Goal: Task Accomplishment & Management: Use online tool/utility

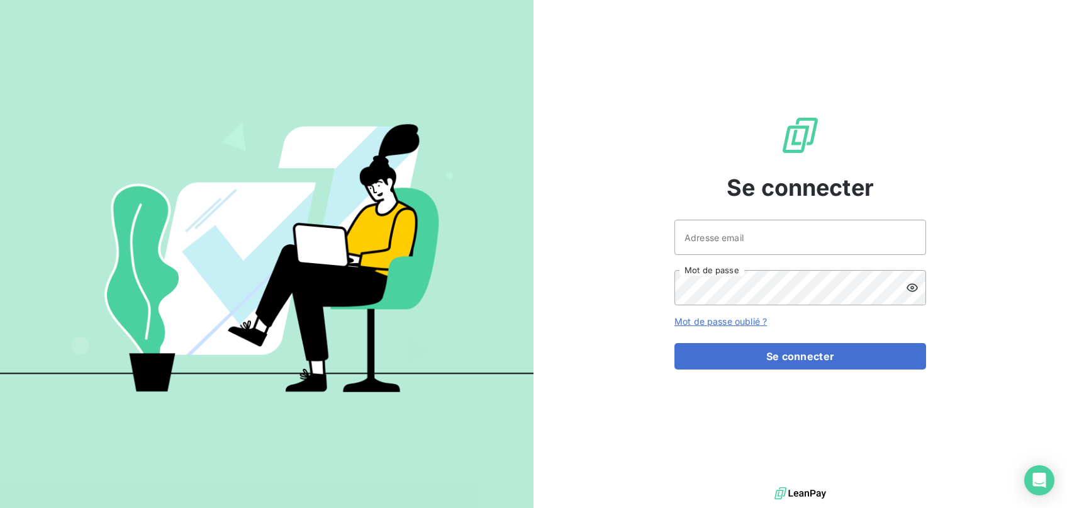
click at [742, 218] on div "Se connecter Adresse email Mot de passe Mot de passe oublié ? Se connecter" at bounding box center [800, 242] width 252 height 484
click at [744, 233] on input "Adresse email" at bounding box center [800, 237] width 252 height 35
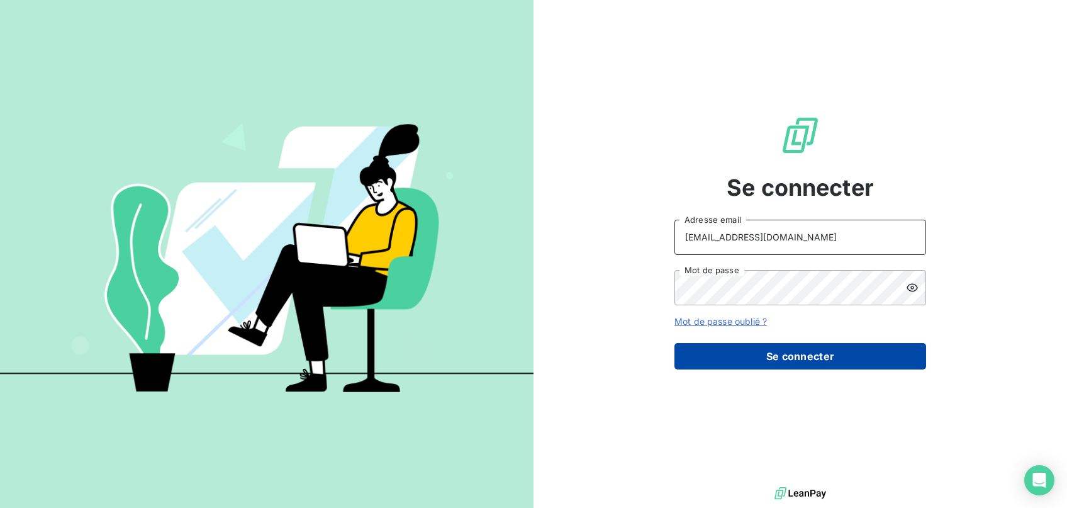
type input "[EMAIL_ADDRESS][DOMAIN_NAME]"
click at [805, 350] on button "Se connecter" at bounding box center [800, 356] width 252 height 26
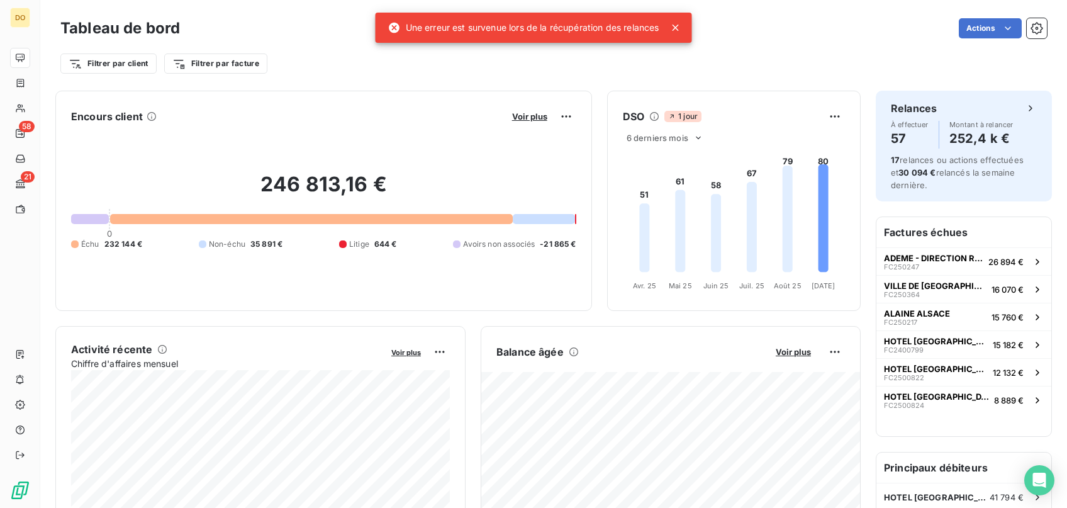
click at [678, 26] on icon at bounding box center [676, 28] width 6 height 6
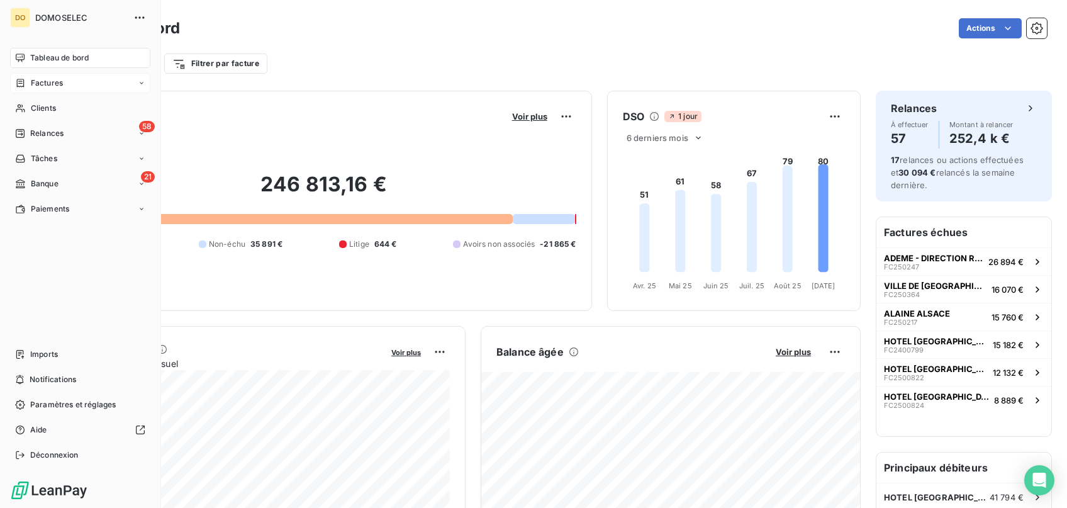
click at [44, 82] on span "Factures" at bounding box center [47, 82] width 32 height 11
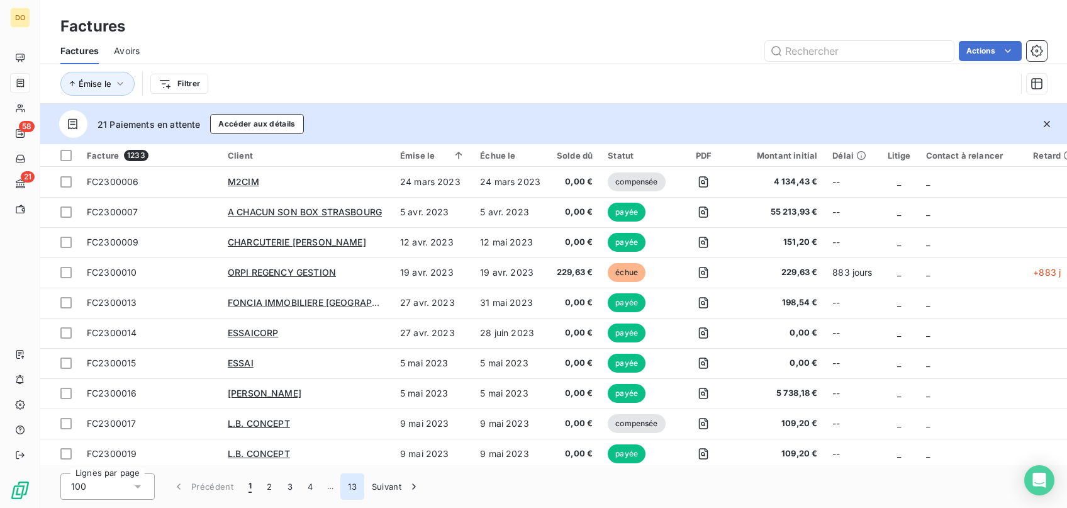
click at [344, 486] on button "13" at bounding box center [352, 486] width 24 height 26
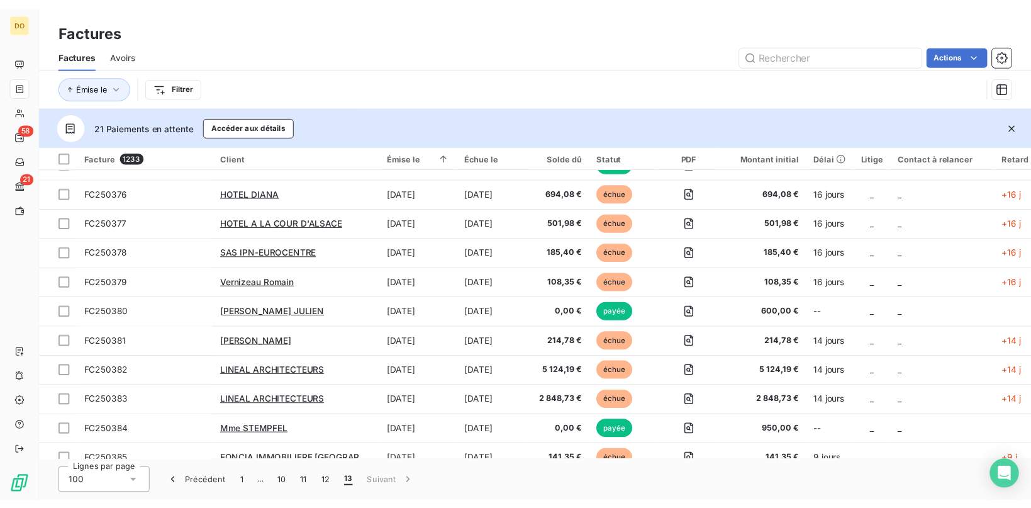
scroll to position [698, 0]
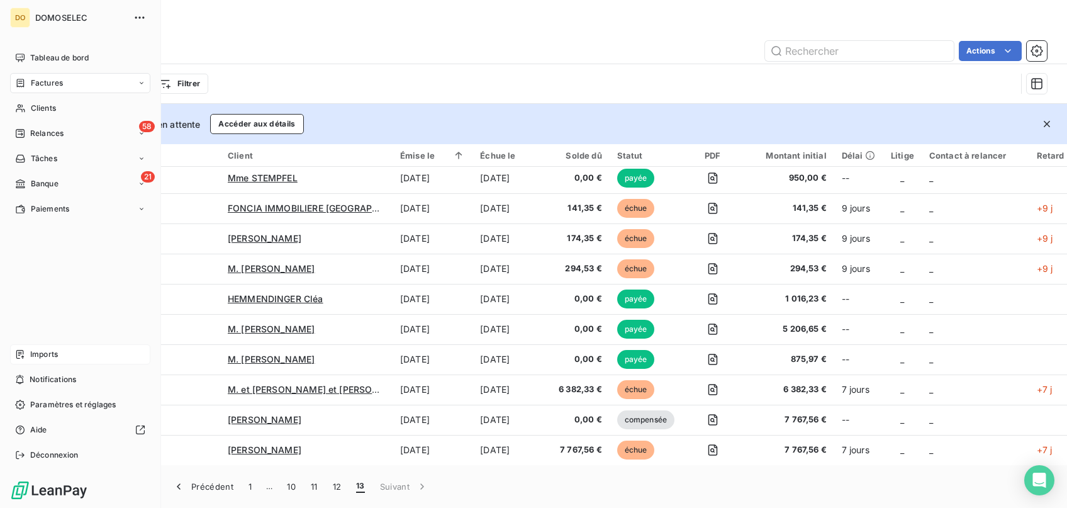
click at [64, 349] on div "Imports" at bounding box center [80, 354] width 140 height 20
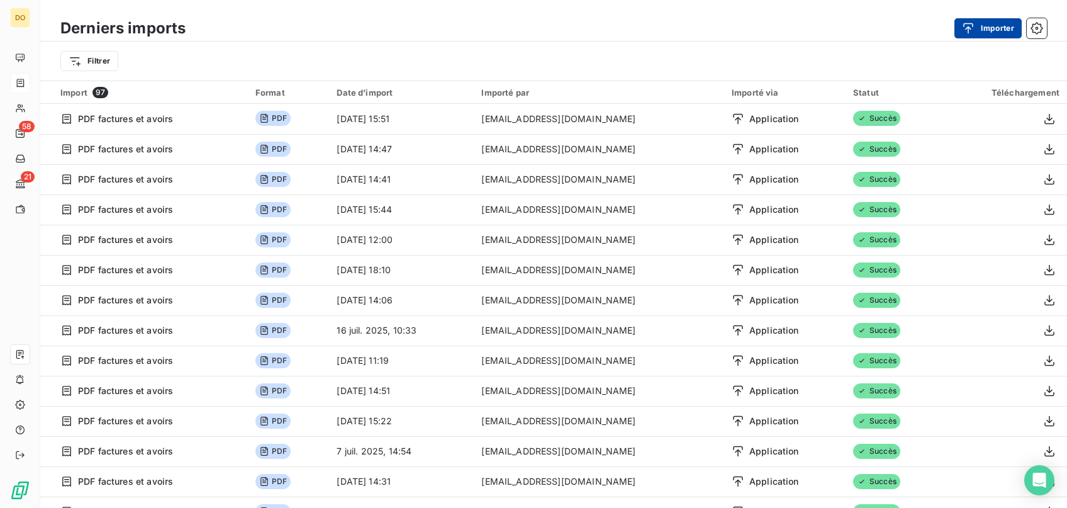
click at [995, 34] on button "Importer" at bounding box center [987, 28] width 67 height 20
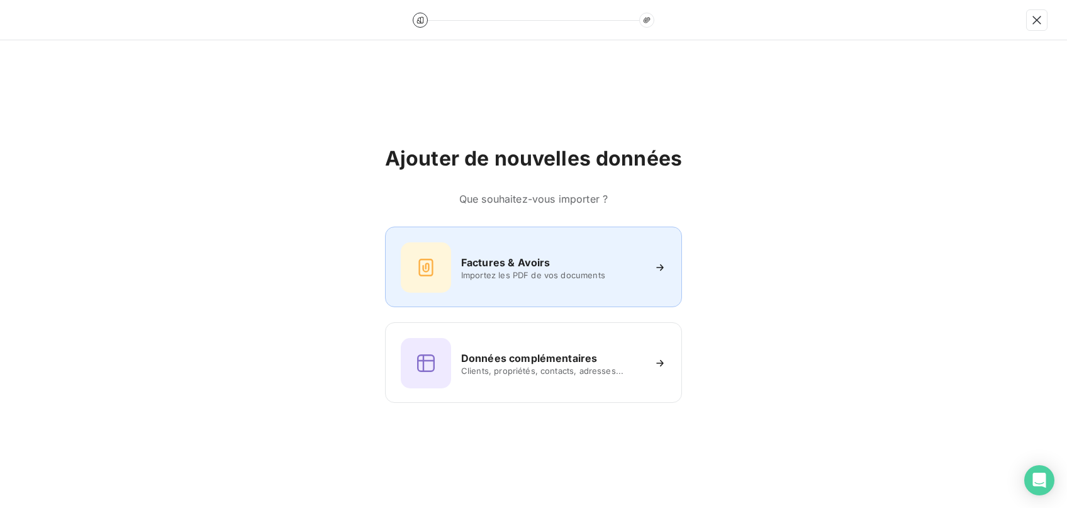
click at [518, 263] on h6 "Factures & Avoirs" at bounding box center [505, 262] width 89 height 15
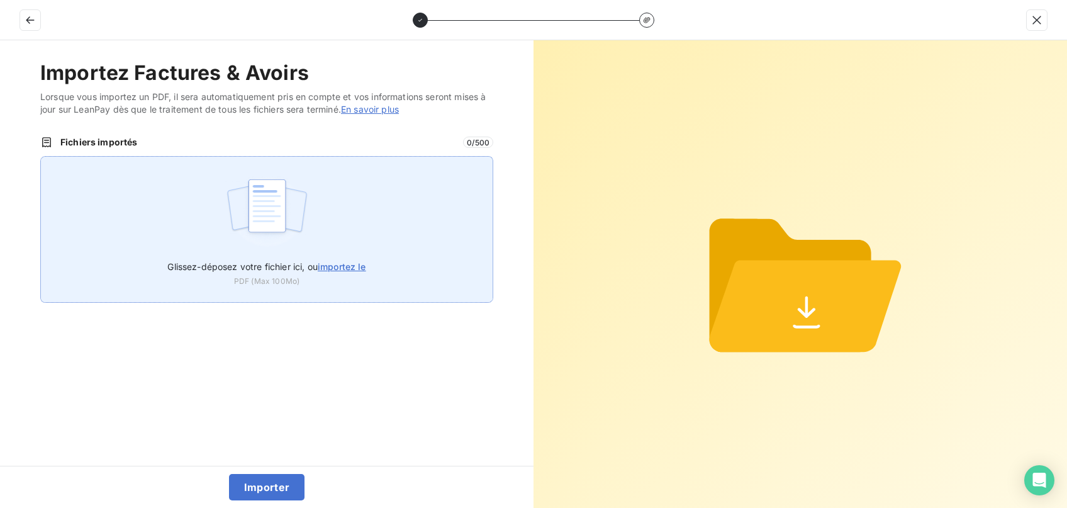
click at [328, 262] on span "importez le" at bounding box center [342, 266] width 48 height 11
click at [41, 157] on input "Glissez-déposez votre fichier ici, ou importez le" at bounding box center [40, 156] width 1 height 1
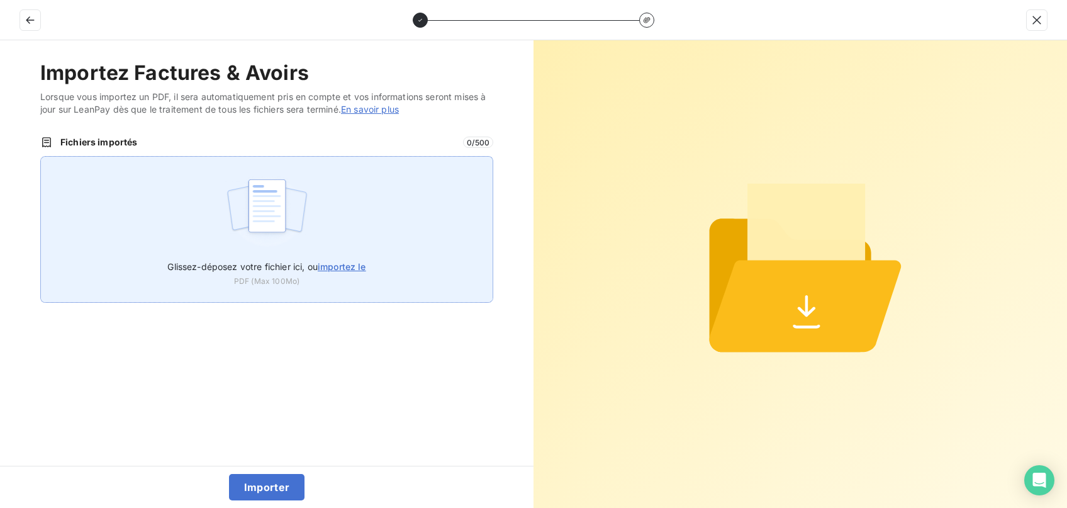
type input "C:\fakepath\Facture FC250425 - 02090046 - DÉPANNAGE COMMUNS - 2ème passage - FO…"
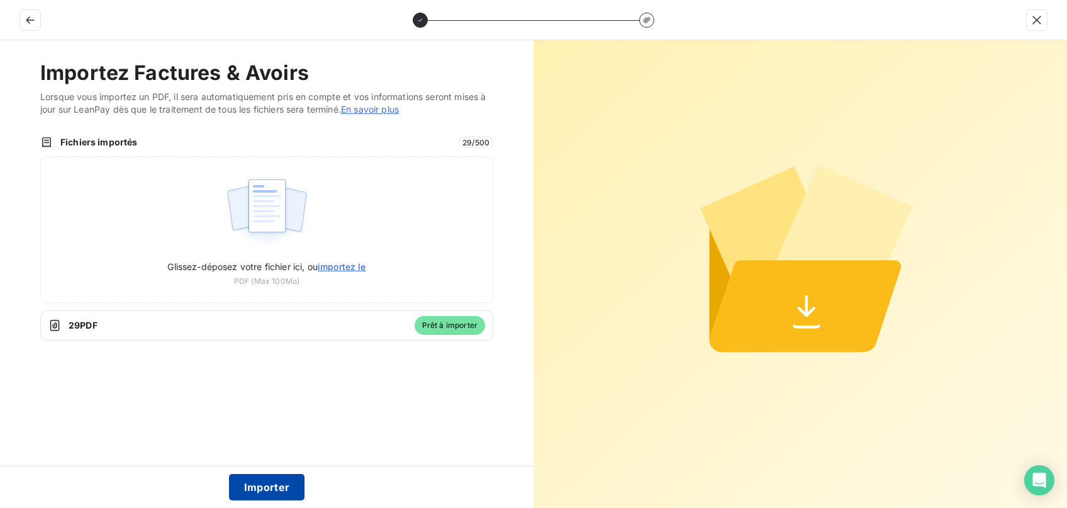
click at [281, 486] on button "Importer" at bounding box center [267, 487] width 76 height 26
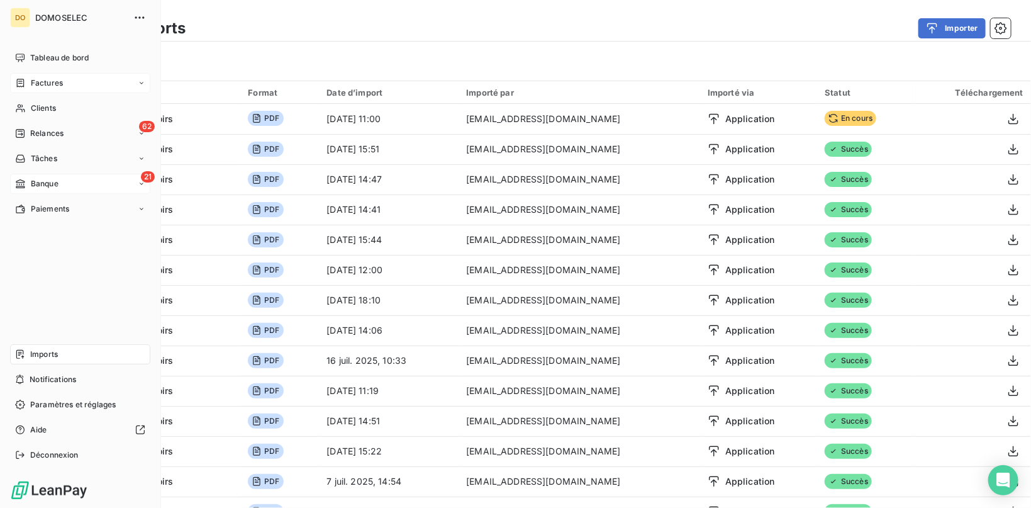
drag, startPoint x: 33, startPoint y: 179, endPoint x: 34, endPoint y: 186, distance: 6.9
click at [33, 181] on span "Banque" at bounding box center [45, 183] width 28 height 11
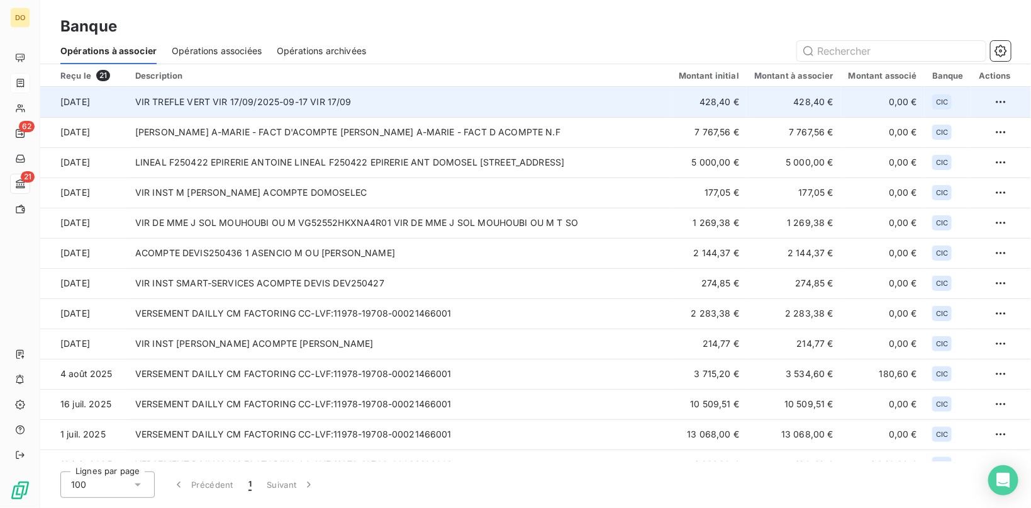
click at [270, 96] on td "VIR TREFLE VERT VIR 17/09/2025-09-17 VIR 17/09" at bounding box center [400, 102] width 544 height 30
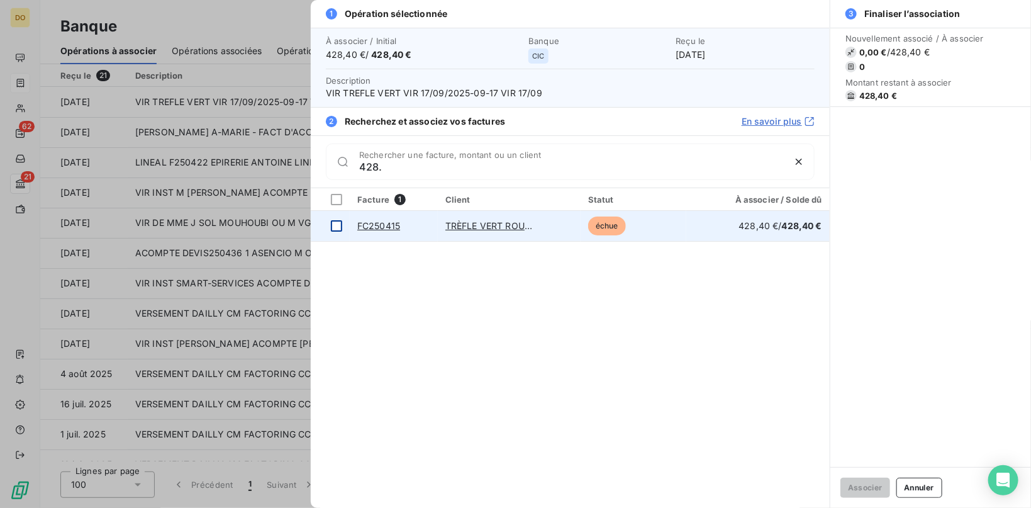
type input "428."
click at [339, 223] on div at bounding box center [336, 225] width 11 height 11
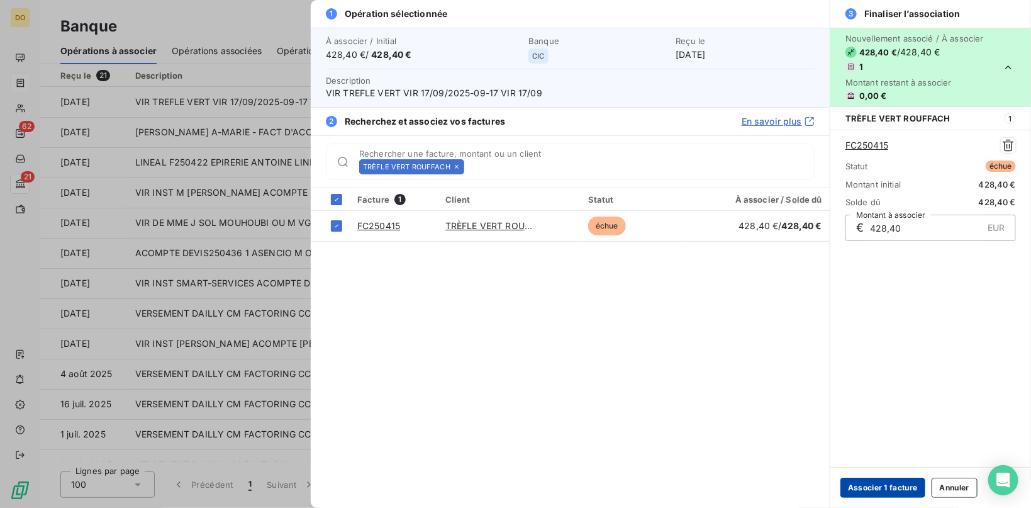
click at [864, 489] on button "Associer 1 facture" at bounding box center [883, 488] width 85 height 20
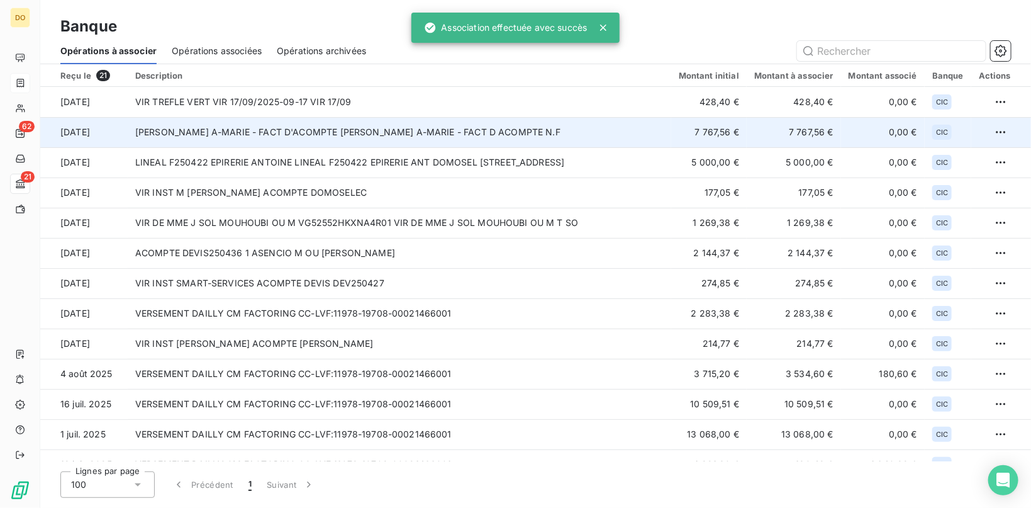
click at [240, 121] on td "HERZOG A-MARIE - FACT D'ACOMPTE HERZOG A-MARIE - FACT D ACOMPTE N.F" at bounding box center [400, 132] width 544 height 30
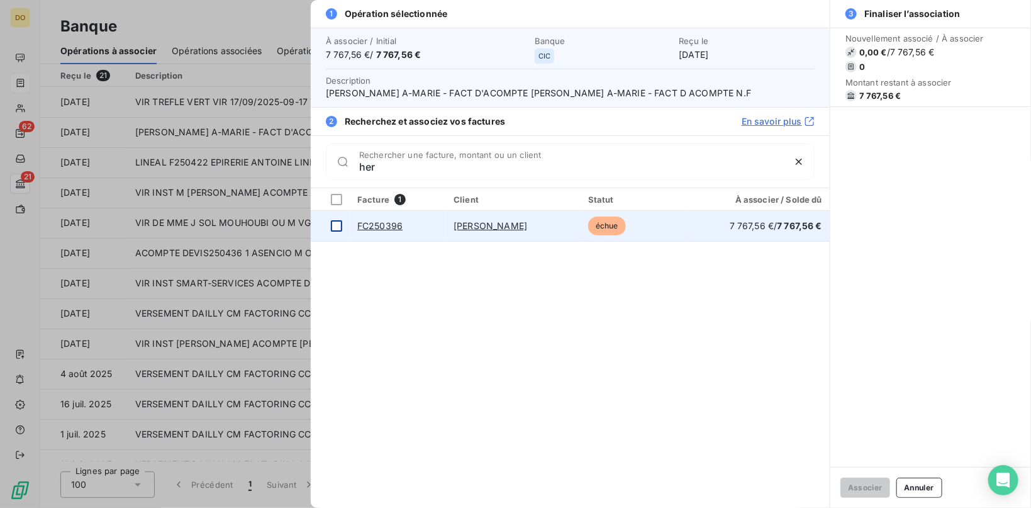
type input "her"
click at [337, 226] on div at bounding box center [336, 225] width 11 height 11
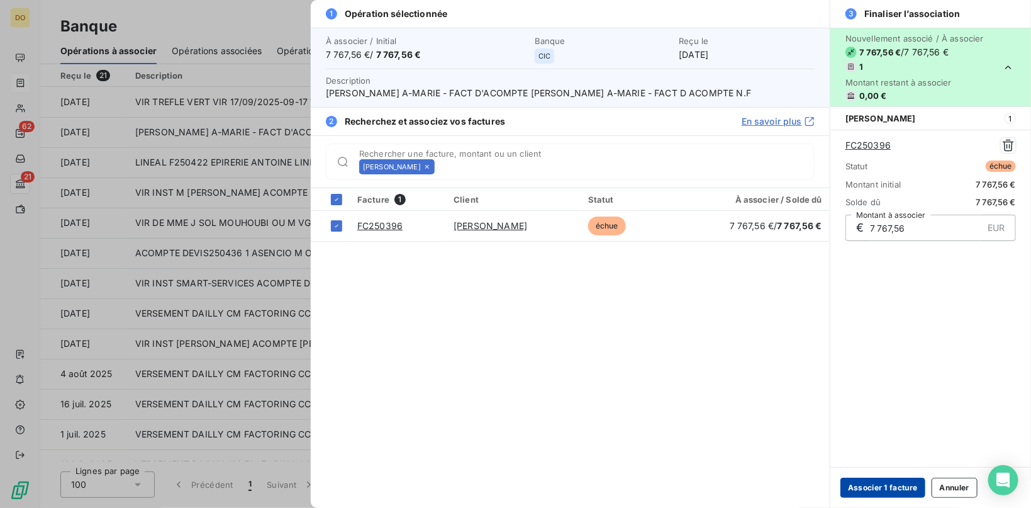
click at [899, 488] on button "Associer 1 facture" at bounding box center [883, 488] width 85 height 20
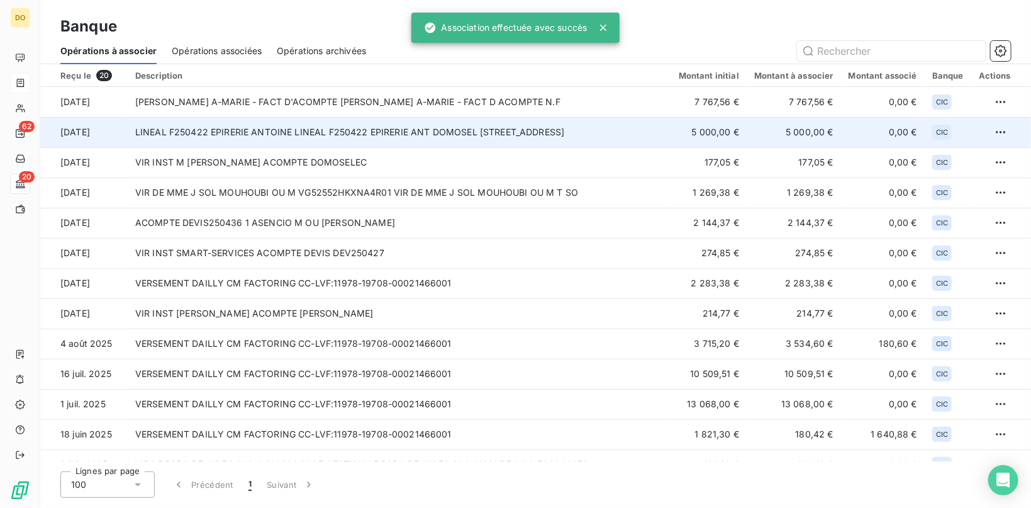
click at [250, 130] on td "LINEAL F250422 EPIRERIE ANTOINE LINEAL F250422 EPIRERIE ANT DOMOSEL 4 RUE DES B…" at bounding box center [400, 132] width 544 height 30
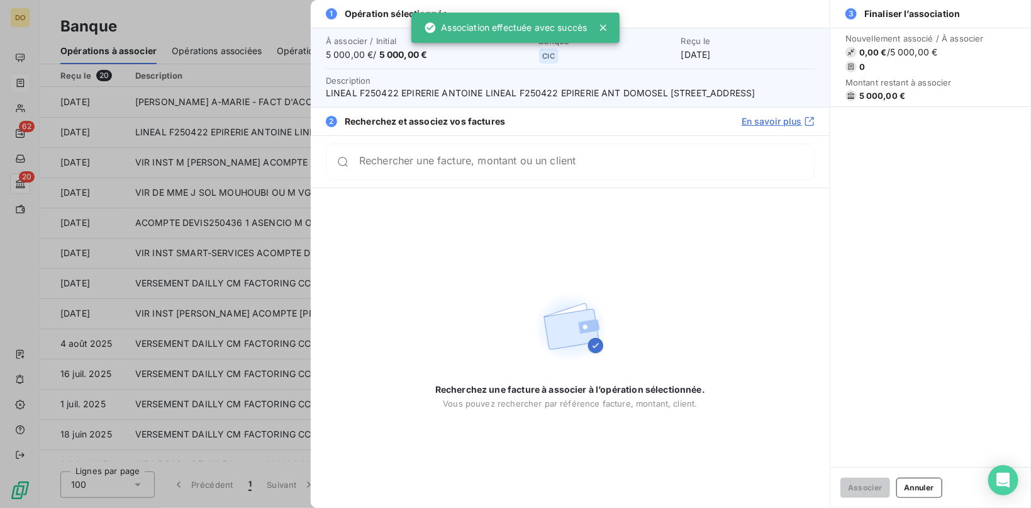
click at [423, 164] on input "Rechercher une facture, montant ou un client" at bounding box center [586, 161] width 455 height 13
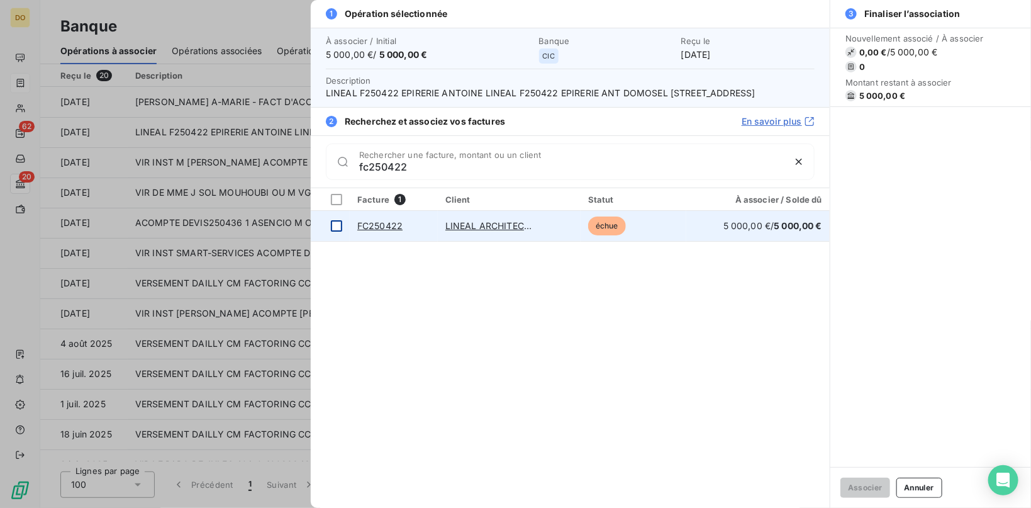
type input "fc250422"
click at [340, 223] on div at bounding box center [336, 225] width 11 height 11
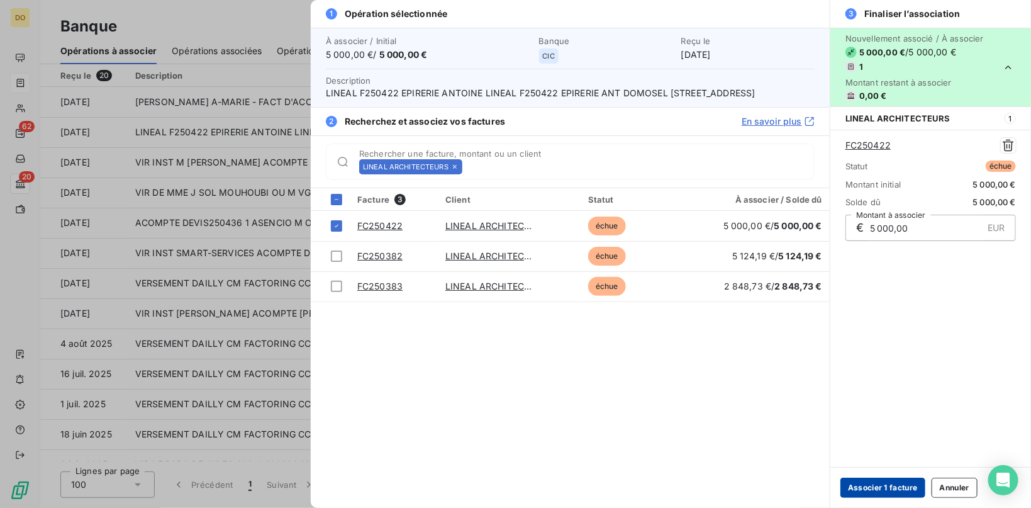
click at [890, 493] on button "Associer 1 facture" at bounding box center [883, 488] width 85 height 20
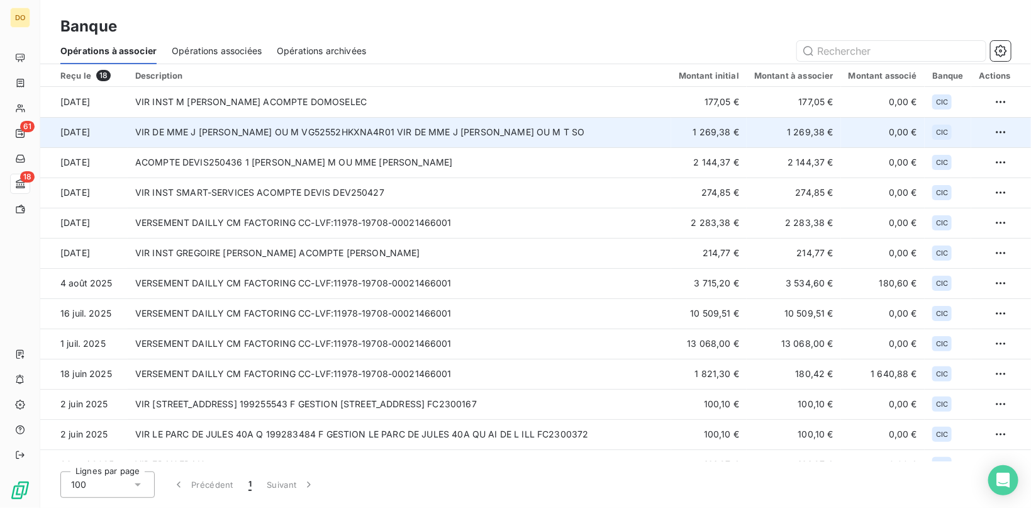
click at [307, 133] on td "VIR DE MME J [PERSON_NAME] OU M VG52552HKXNA4R01 VIR DE MME J [PERSON_NAME] OU …" at bounding box center [400, 132] width 544 height 30
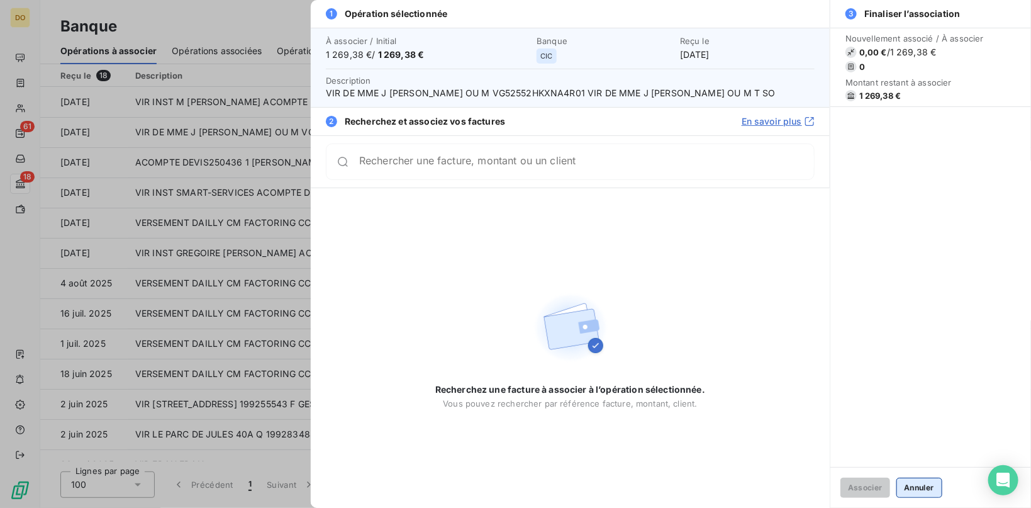
click at [920, 491] on button "Annuler" at bounding box center [920, 488] width 46 height 20
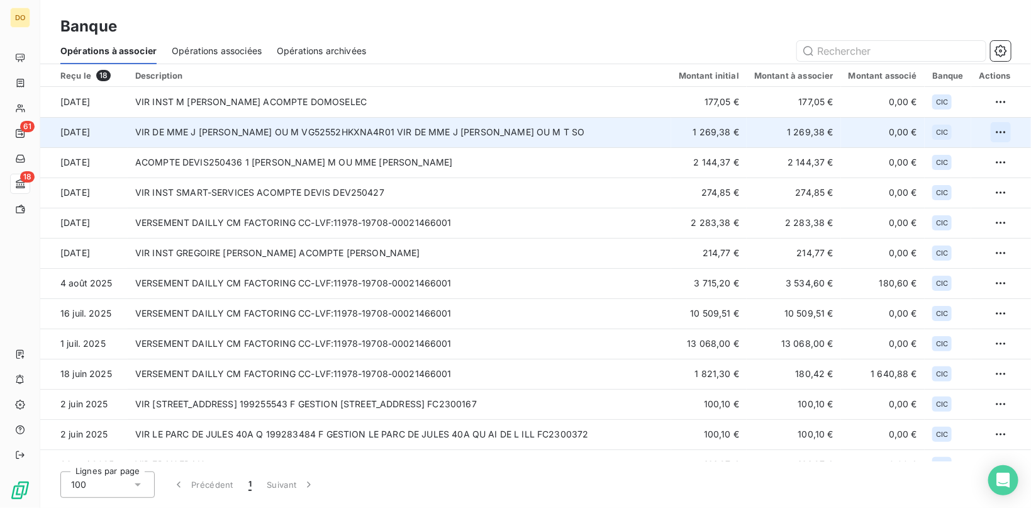
click at [998, 126] on html "DO 61 18 Banque Opérations à associer Opérations associées Opérations archivées…" at bounding box center [515, 254] width 1031 height 508
click at [975, 163] on div "Archiver l’opération" at bounding box center [956, 160] width 97 height 20
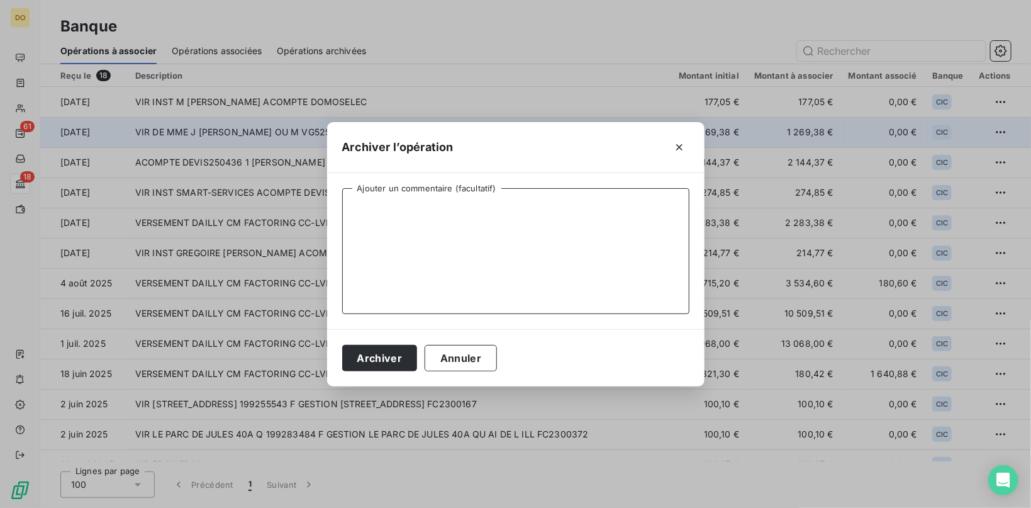
click at [405, 289] on textarea "Ajouter un commentaire (facultatif)" at bounding box center [515, 251] width 347 height 126
type textarea "Régul trop perçu salaire [PERSON_NAME]"
click at [383, 367] on button "Archiver" at bounding box center [379, 358] width 75 height 26
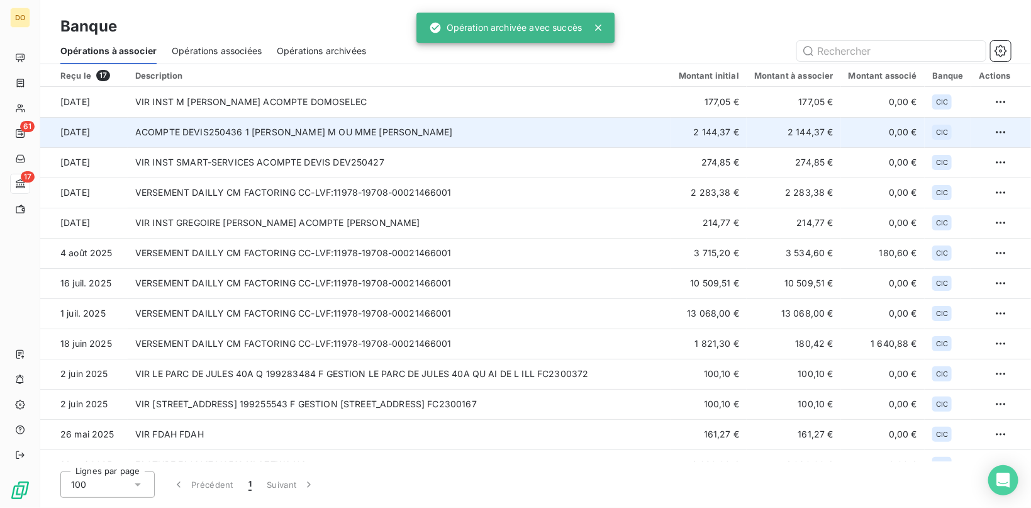
click at [255, 125] on td "ACOMPTE DEVIS250436 1 [PERSON_NAME] M OU MME [PERSON_NAME]" at bounding box center [400, 132] width 544 height 30
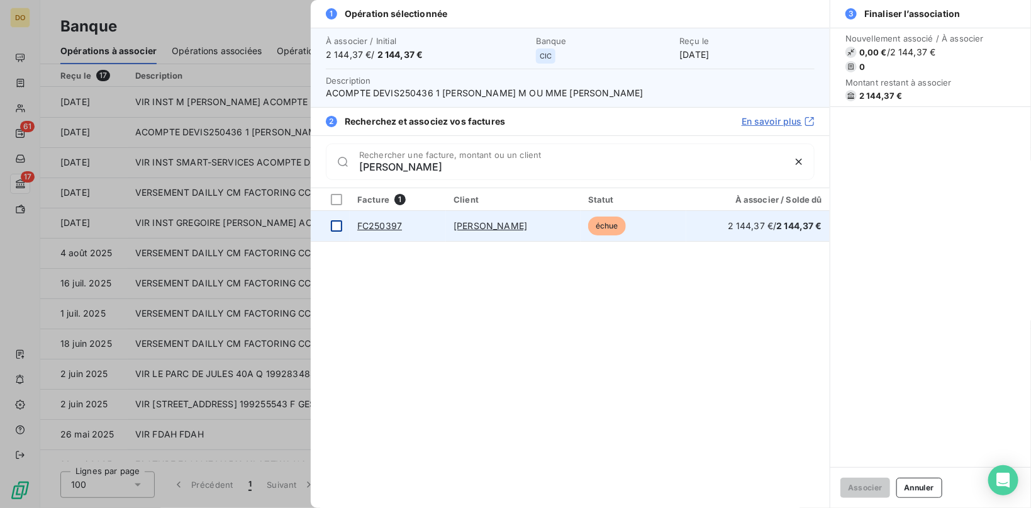
type input "[PERSON_NAME]"
click at [335, 232] on td at bounding box center [330, 226] width 39 height 30
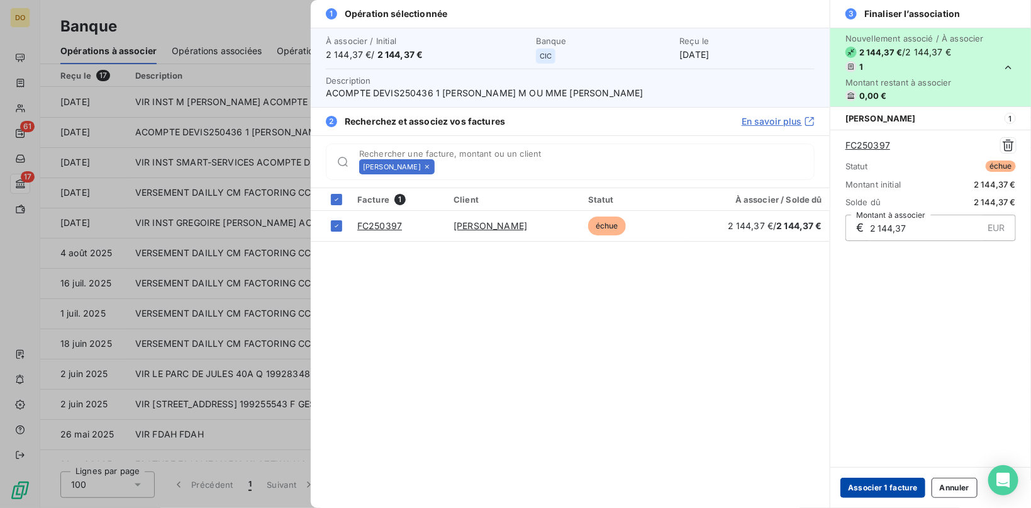
click at [880, 493] on button "Associer 1 facture" at bounding box center [883, 488] width 85 height 20
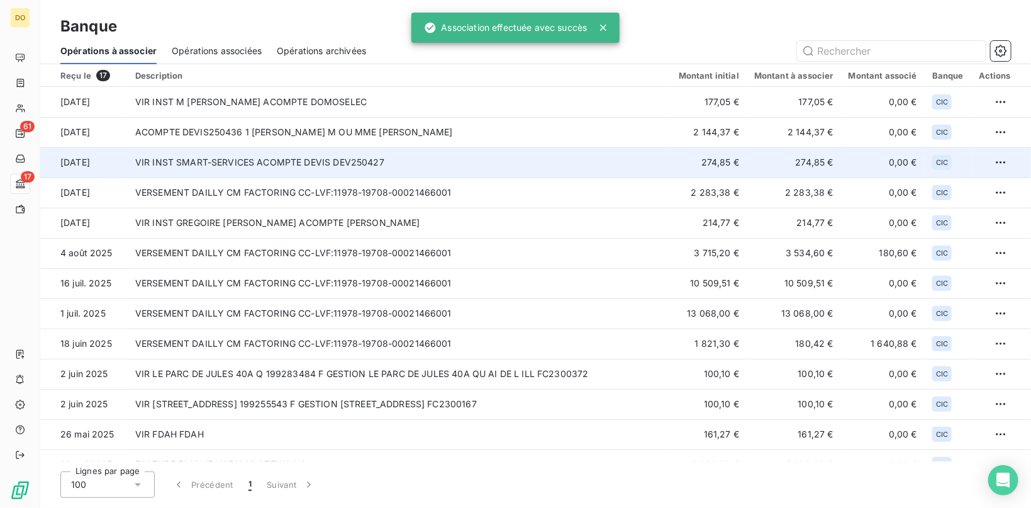
click at [271, 164] on td "VIR INST SMART-SERVICES ACOMPTE DEVIS DEV250427" at bounding box center [400, 162] width 544 height 30
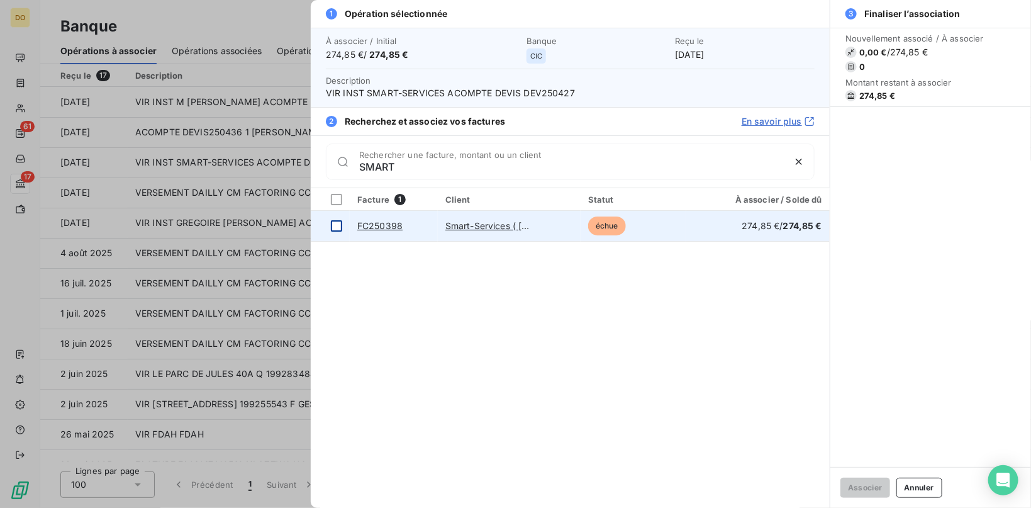
type input "SMART"
click at [335, 223] on div at bounding box center [336, 225] width 11 height 11
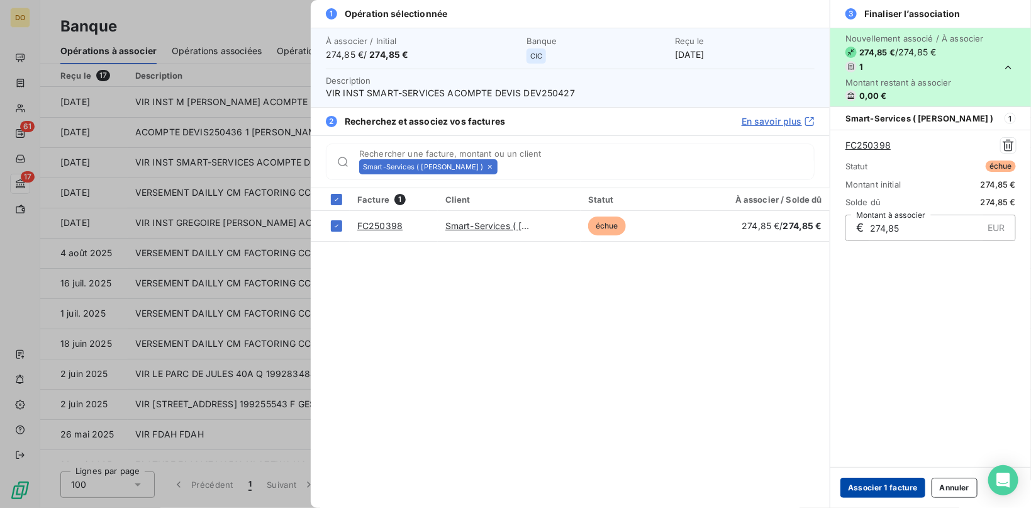
click at [869, 491] on button "Associer 1 facture" at bounding box center [883, 488] width 85 height 20
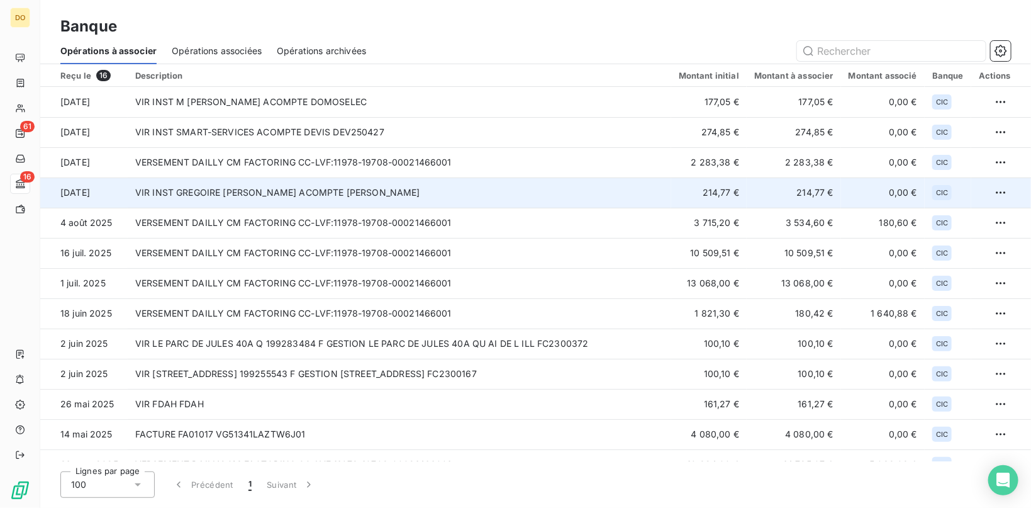
click at [265, 189] on td "VIR INST GREGOIRE [PERSON_NAME] ACOMPTE [PERSON_NAME]" at bounding box center [400, 192] width 544 height 30
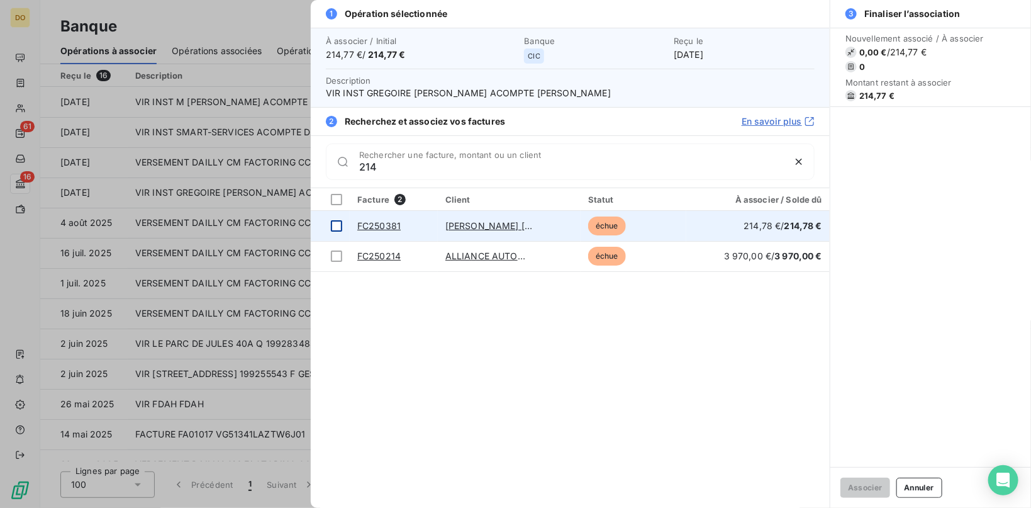
type input "214"
click at [340, 226] on div at bounding box center [336, 225] width 11 height 11
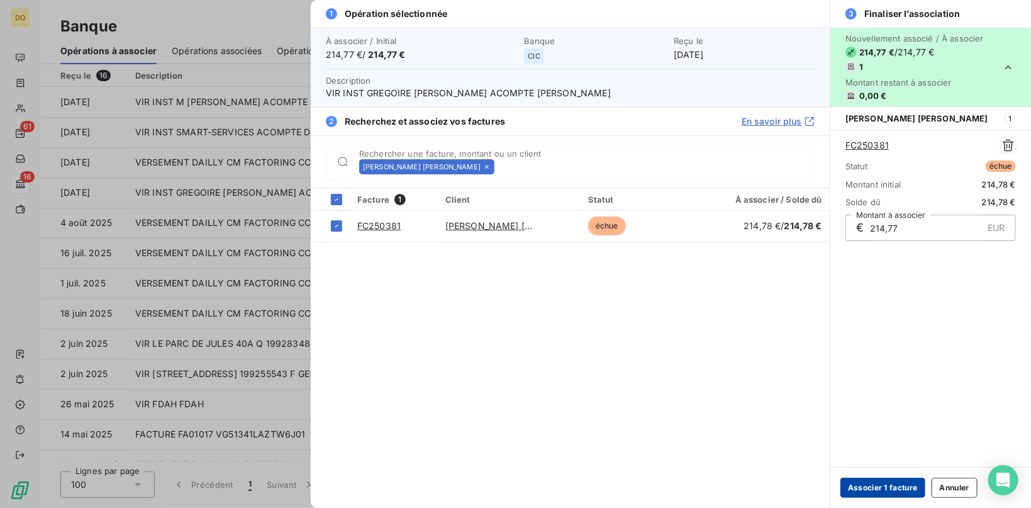
click at [878, 484] on button "Associer 1 facture" at bounding box center [883, 488] width 85 height 20
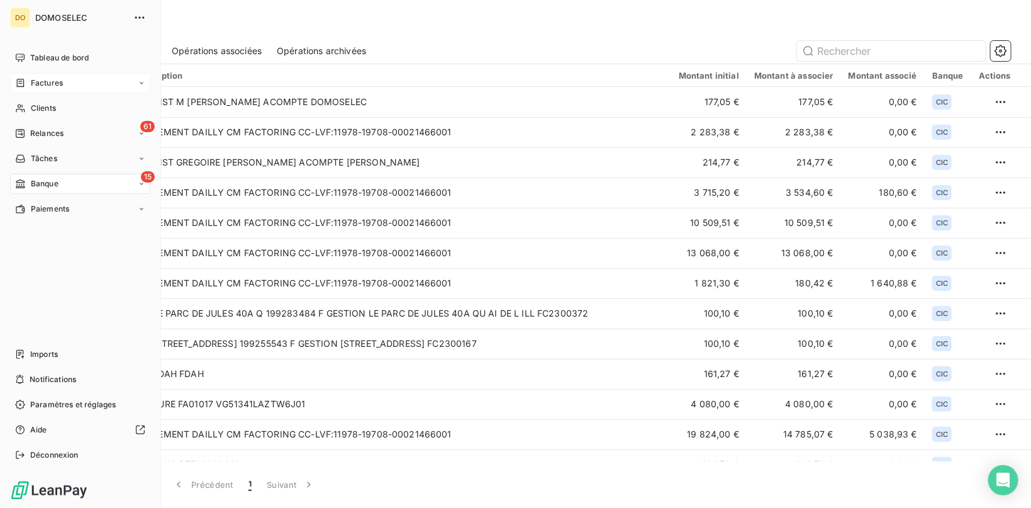
click at [36, 77] on div "Factures" at bounding box center [80, 83] width 140 height 20
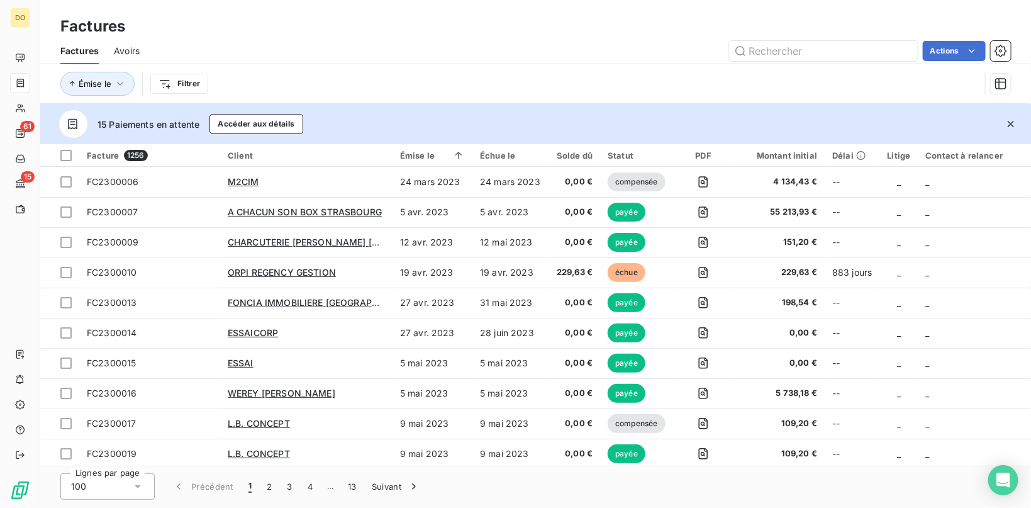
click at [129, 52] on span "Avoirs" at bounding box center [127, 51] width 26 height 13
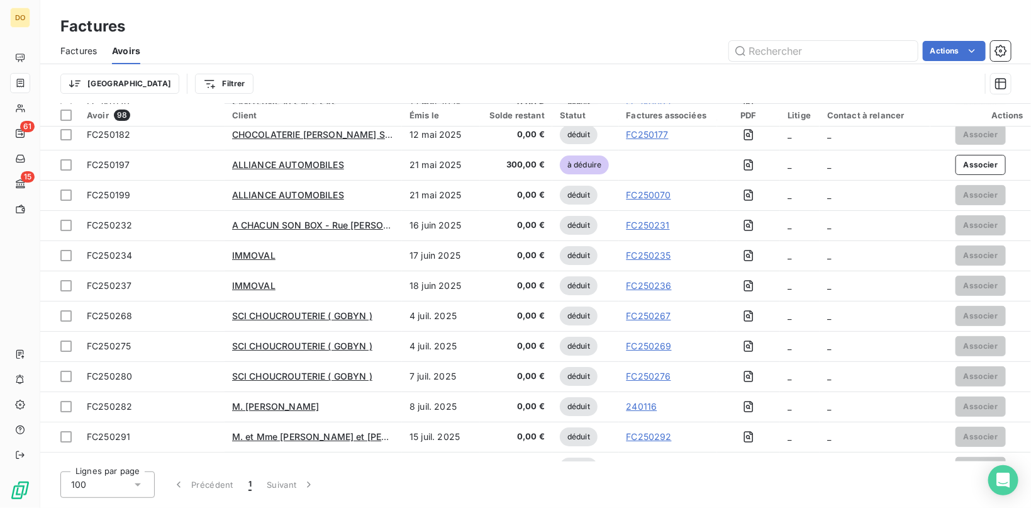
scroll to position [2624, 0]
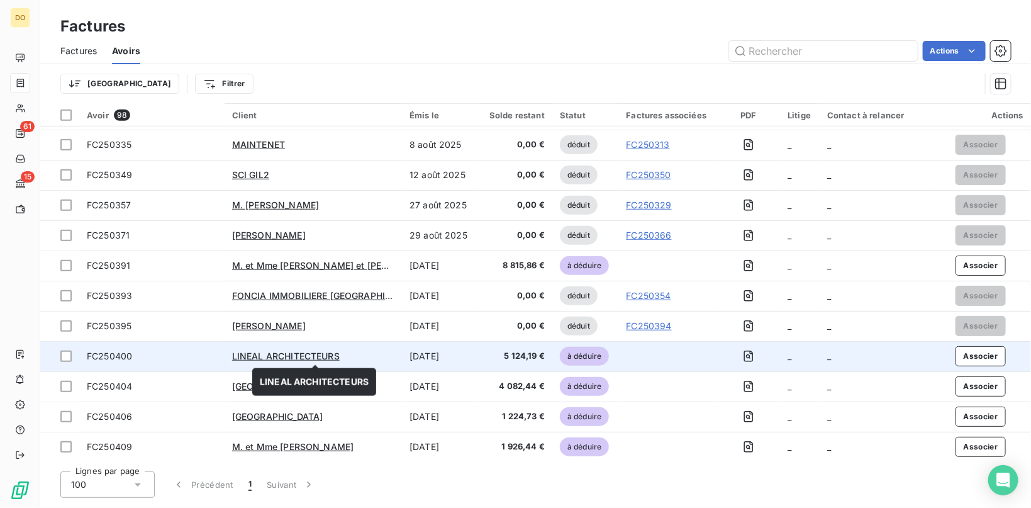
click at [369, 354] on div "LINEAL ARCHITECTEURS" at bounding box center [313, 356] width 162 height 13
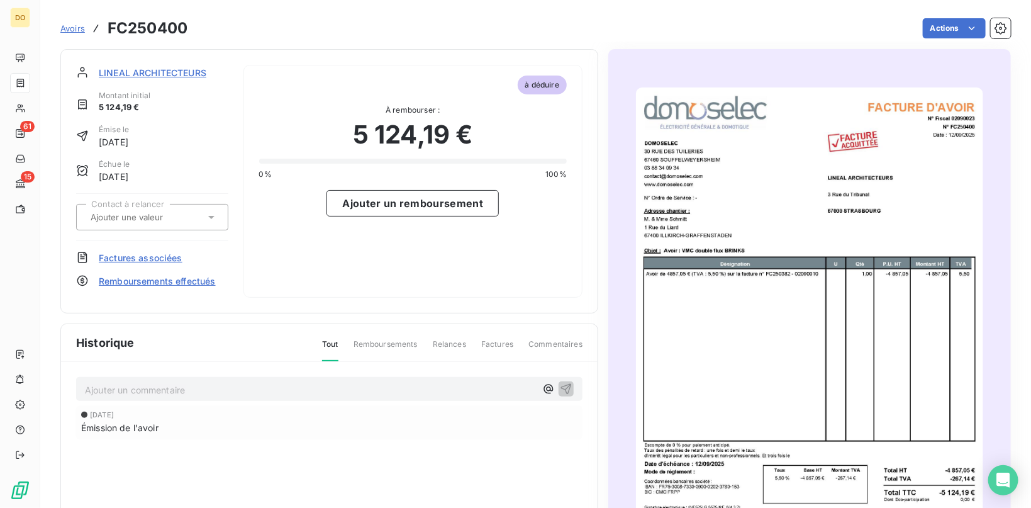
click at [161, 282] on span "Remboursements effectués" at bounding box center [157, 280] width 117 height 13
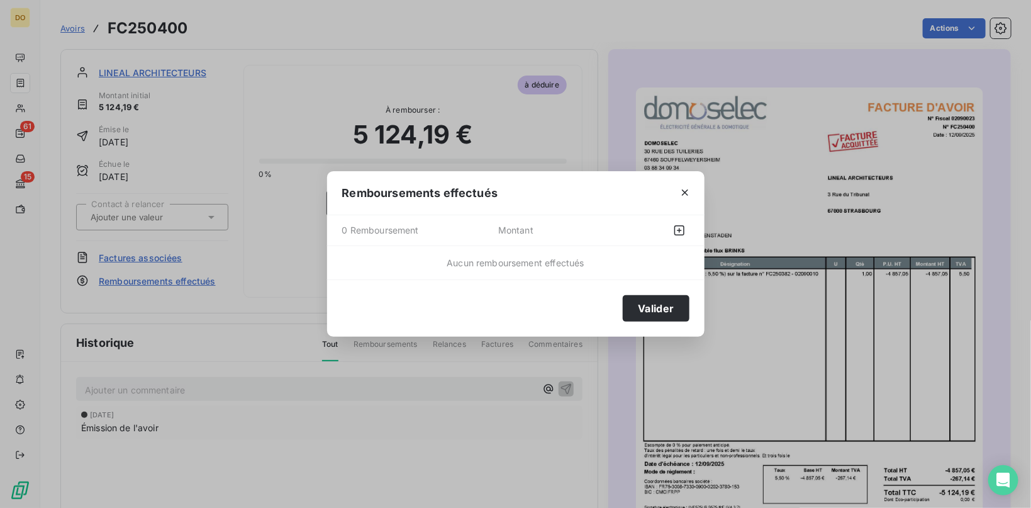
click at [698, 188] on div at bounding box center [685, 192] width 39 height 43
click at [690, 193] on icon "button" at bounding box center [685, 192] width 13 height 13
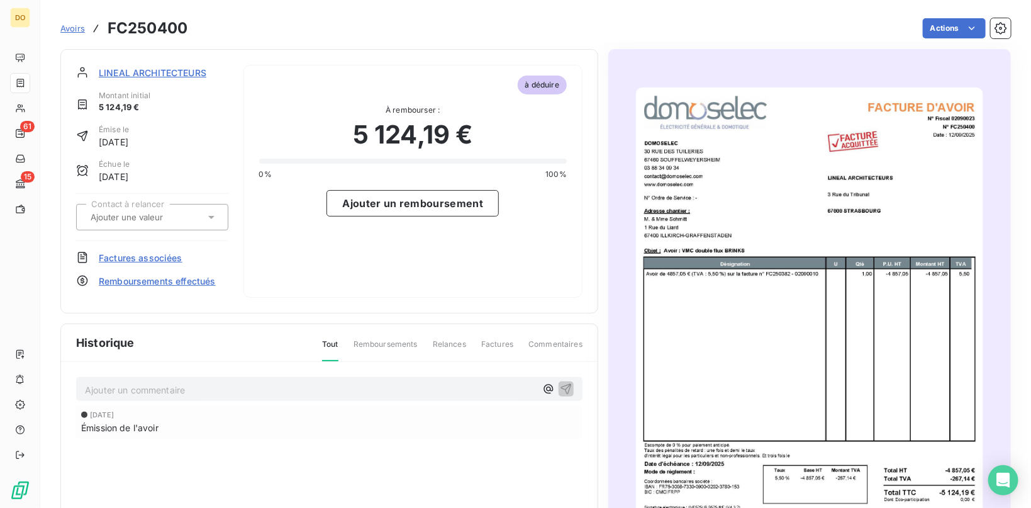
click at [128, 252] on span "Factures associées" at bounding box center [141, 257] width 84 height 13
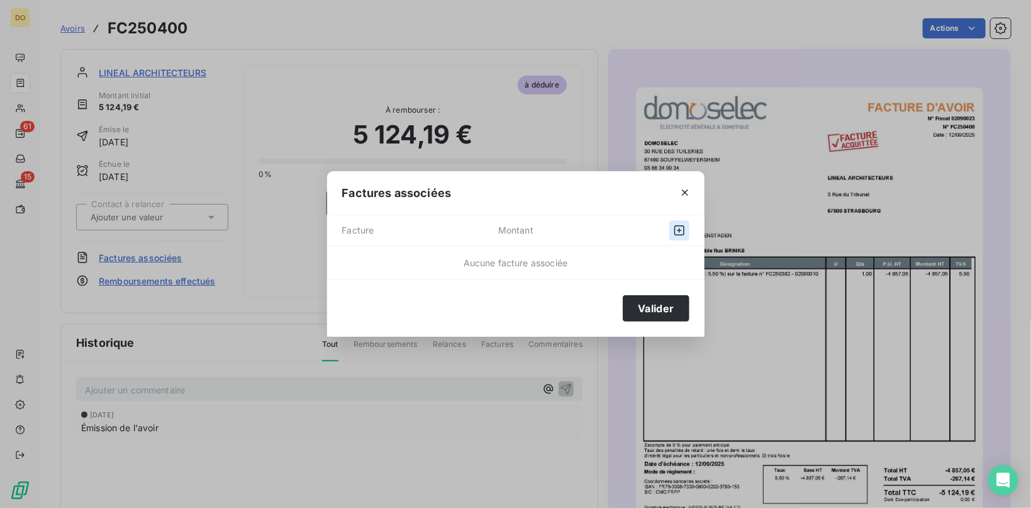
drag, startPoint x: 683, startPoint y: 220, endPoint x: 683, endPoint y: 226, distance: 6.9
click at [683, 221] on div "Facture Montant" at bounding box center [515, 230] width 377 height 31
click at [683, 226] on icon "button" at bounding box center [679, 230] width 13 height 13
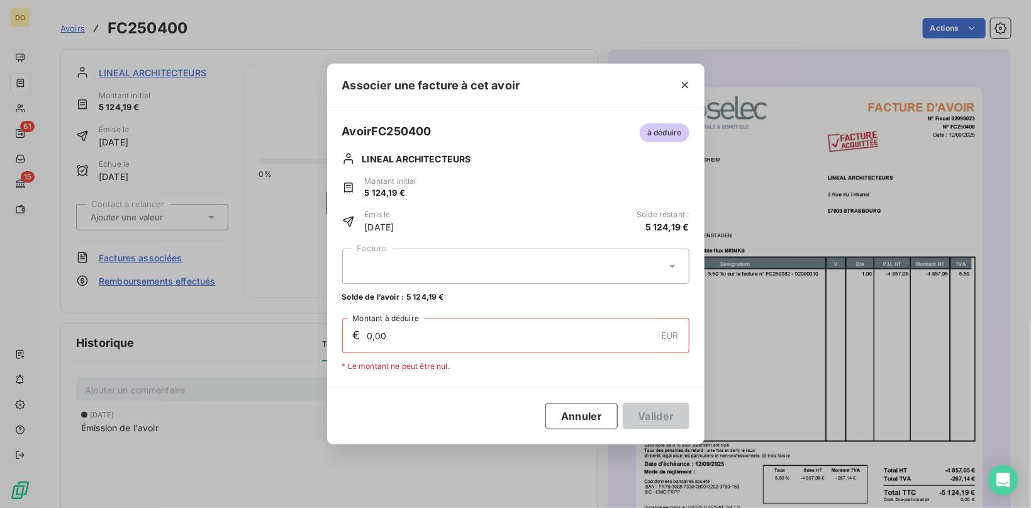
click at [440, 255] on div at bounding box center [515, 266] width 347 height 35
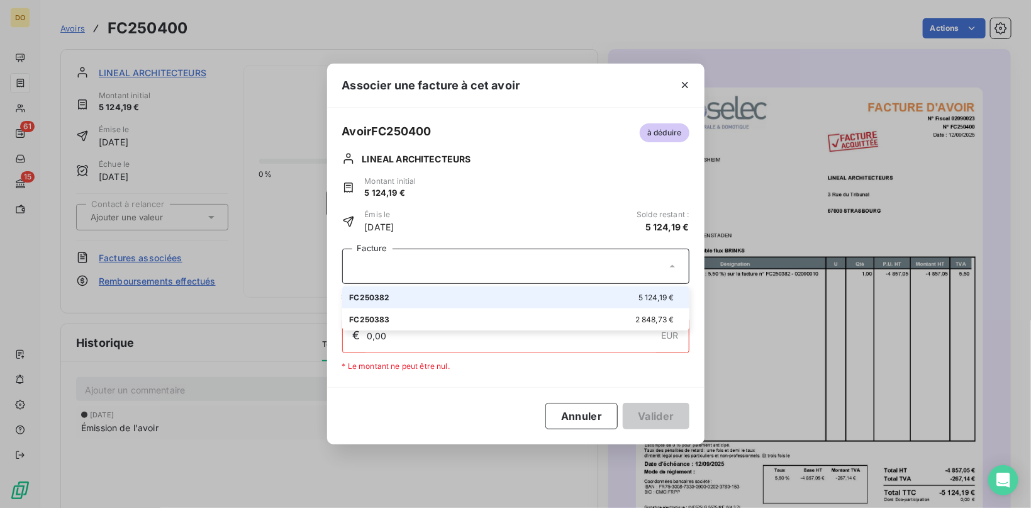
click at [460, 298] on div "FC250382 5 124,19 €" at bounding box center [516, 297] width 332 height 12
type input "5 124,19"
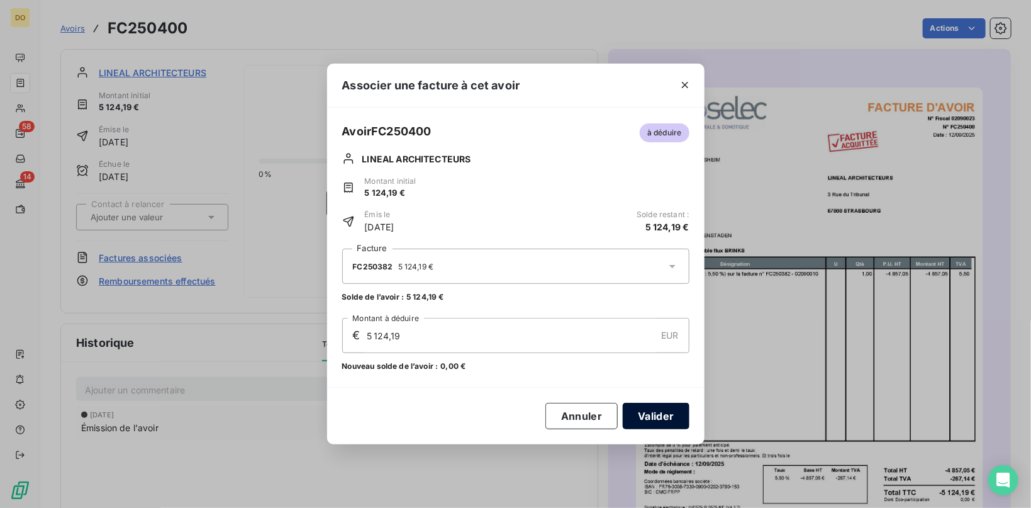
click at [648, 412] on button "Valider" at bounding box center [656, 416] width 66 height 26
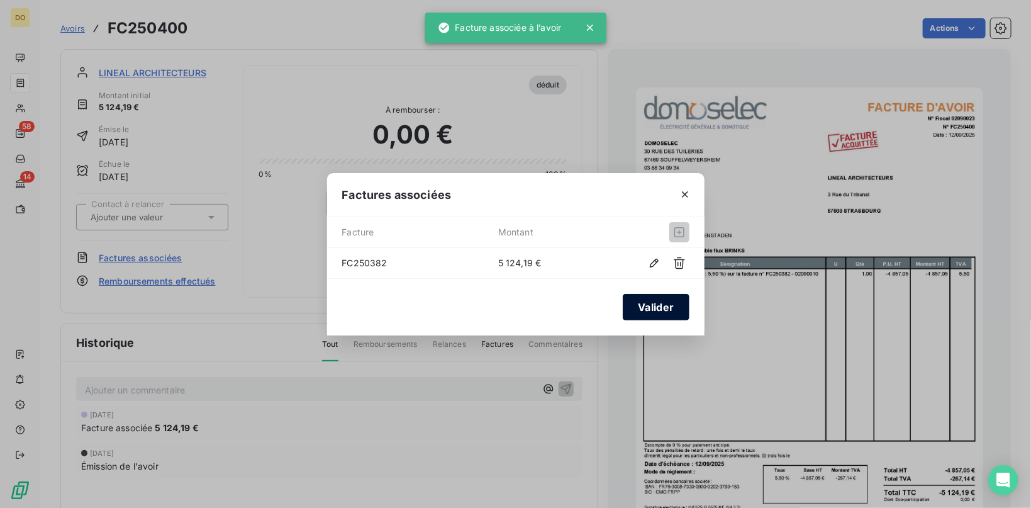
click at [641, 308] on button "Valider" at bounding box center [656, 307] width 66 height 26
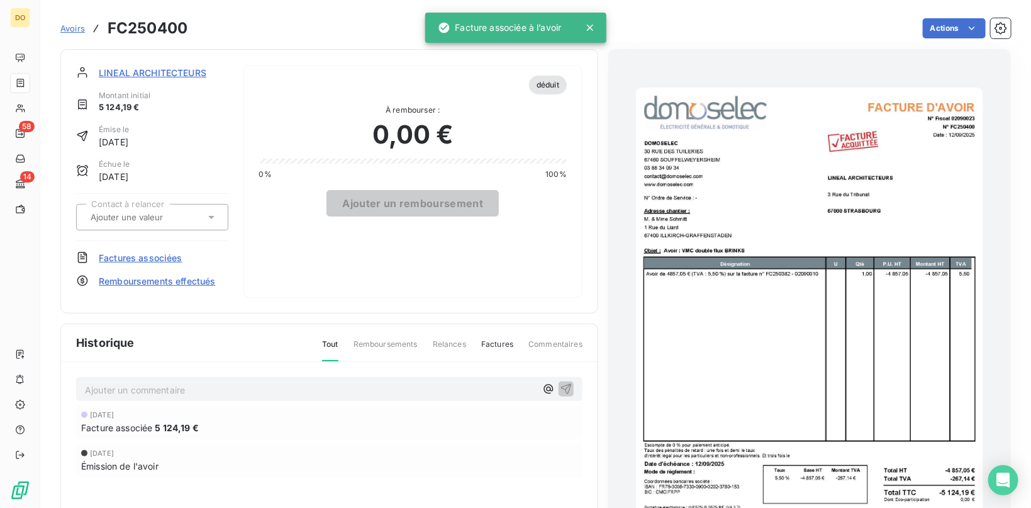
click at [73, 28] on span "Avoirs" at bounding box center [72, 28] width 25 height 10
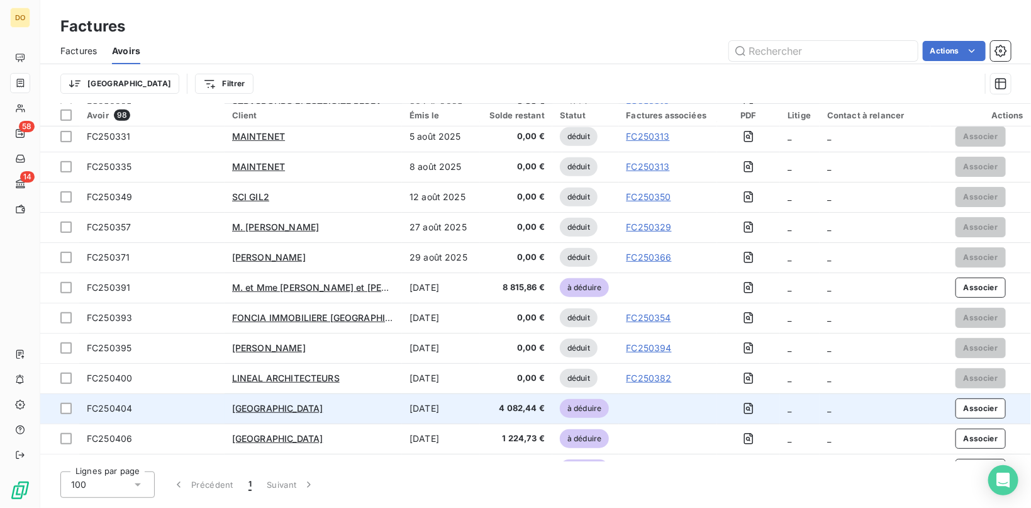
scroll to position [2624, 0]
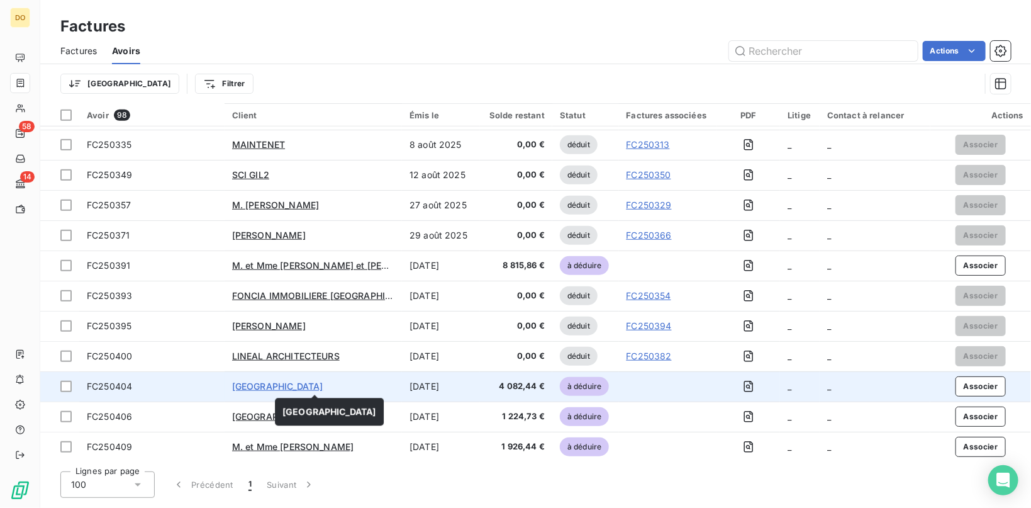
click at [285, 384] on span "[GEOGRAPHIC_DATA]" at bounding box center [277, 386] width 91 height 11
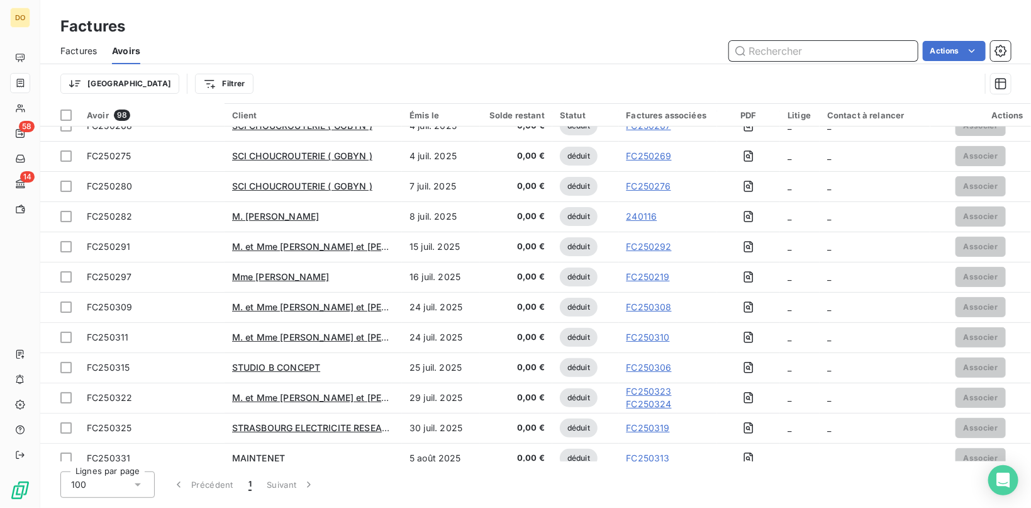
scroll to position [2624, 0]
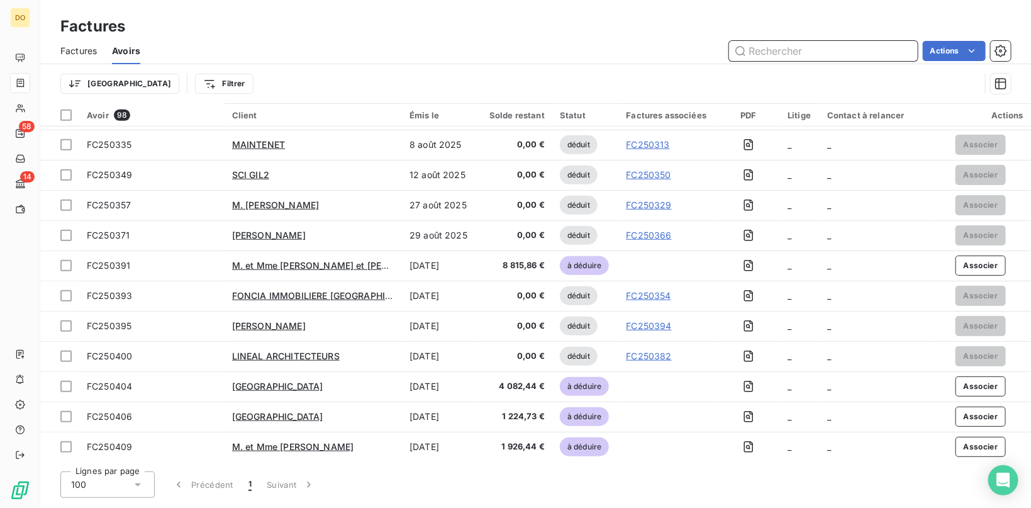
click at [65, 52] on span "Factures" at bounding box center [78, 51] width 36 height 13
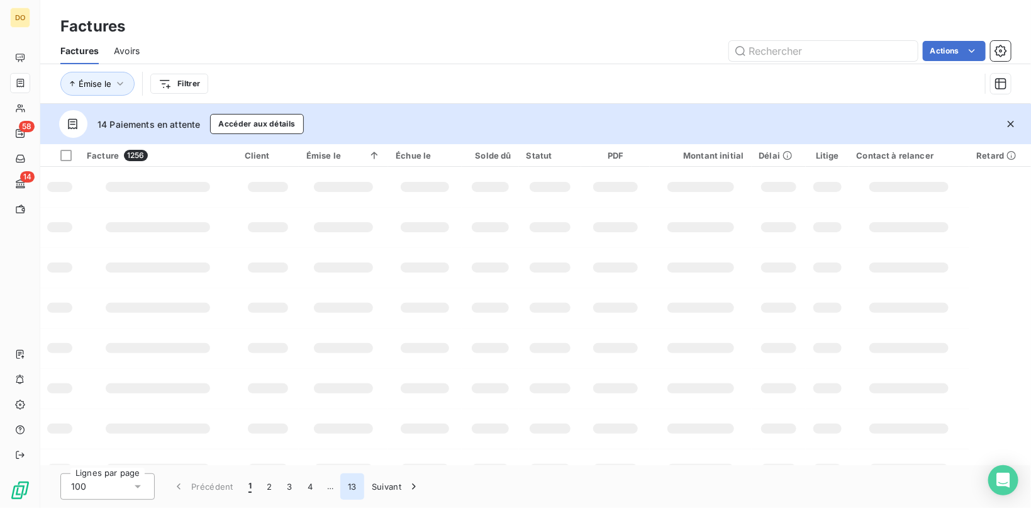
click at [350, 484] on button "13" at bounding box center [352, 486] width 24 height 26
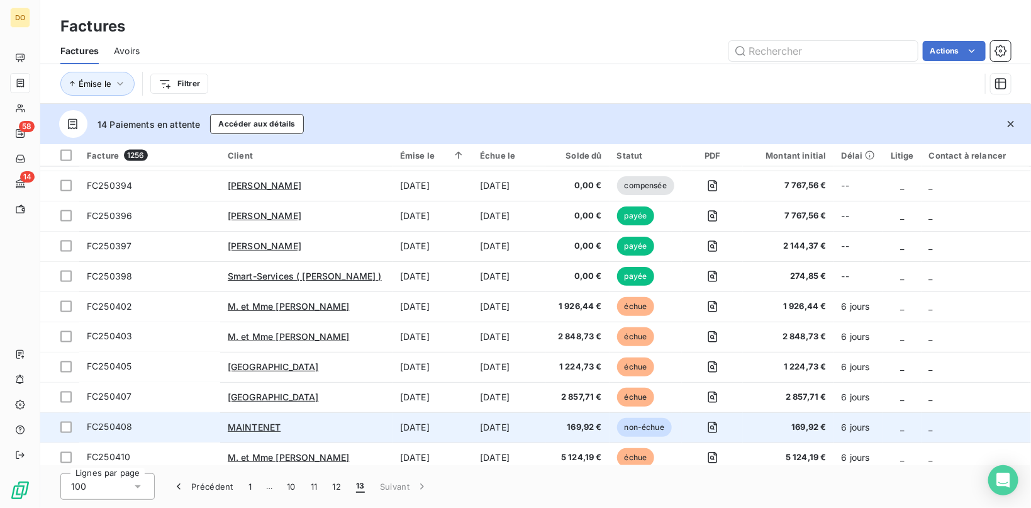
scroll to position [1014, 0]
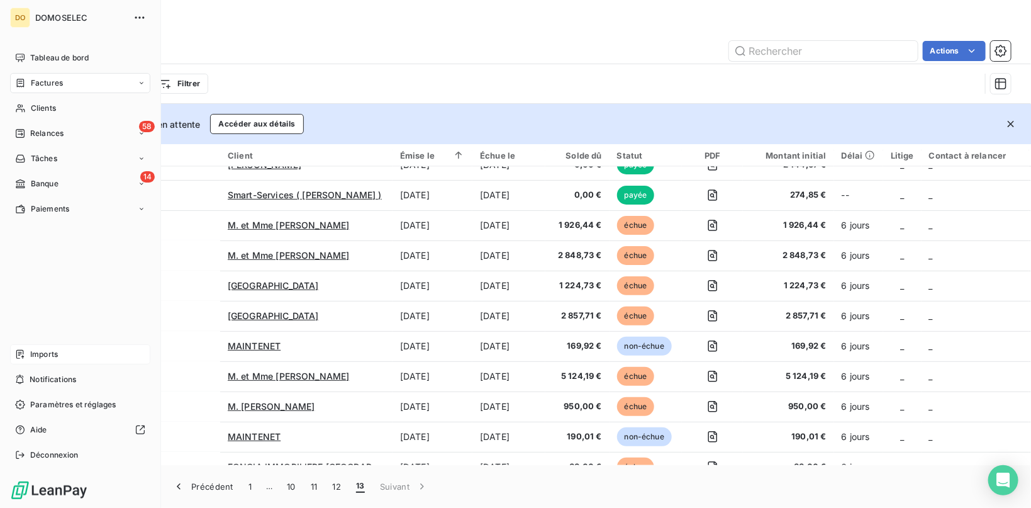
click at [26, 350] on div "Imports" at bounding box center [80, 354] width 140 height 20
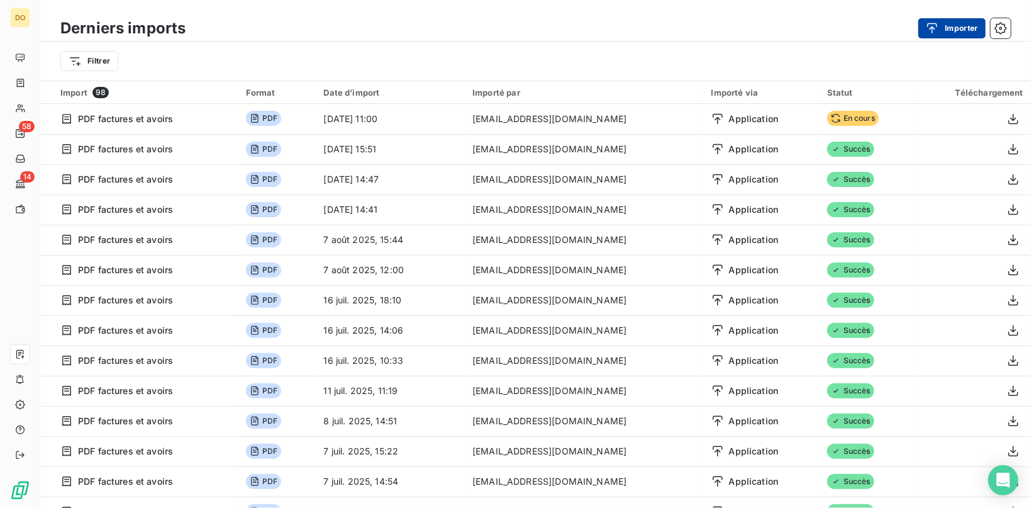
click at [953, 30] on button "Importer" at bounding box center [952, 28] width 67 height 20
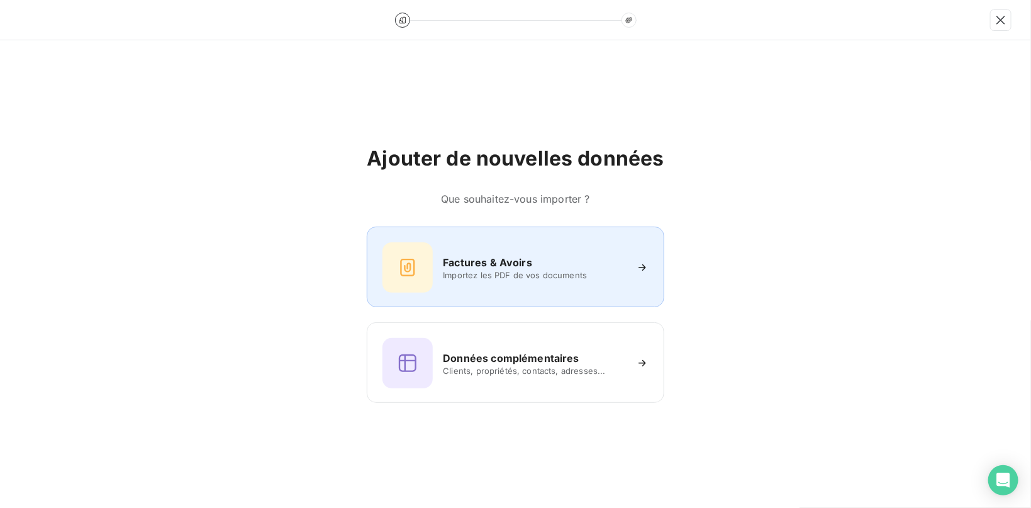
click at [478, 250] on div "Factures & Avoirs Importez les PDF de vos documents" at bounding box center [515, 267] width 265 height 50
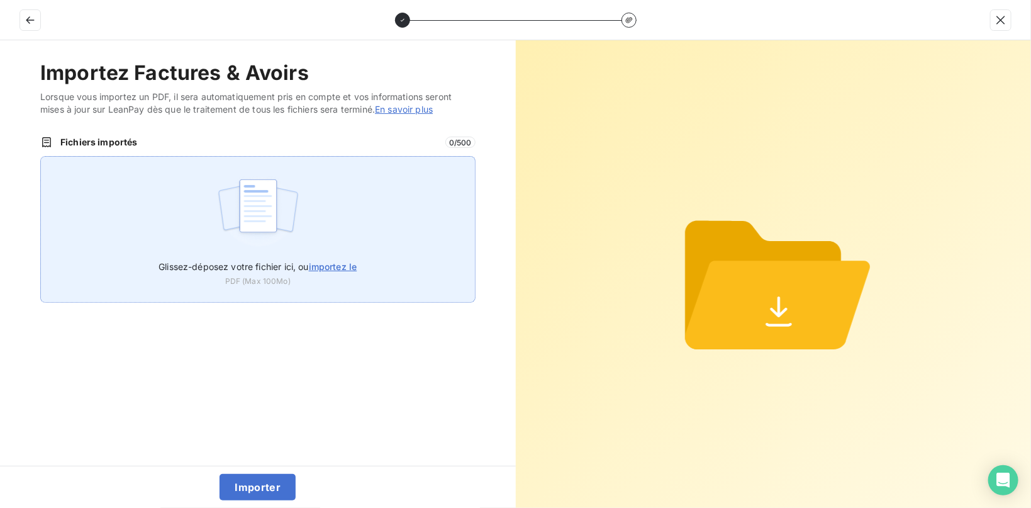
click at [330, 262] on span "importez le" at bounding box center [333, 266] width 48 height 11
click at [41, 157] on input "Glissez-déposez votre fichier ici, ou importez le" at bounding box center [40, 156] width 1 height 1
type input "C:\fakepath\Facture FC250401 - Avoir Travaux réseau électrique extension - LINE…"
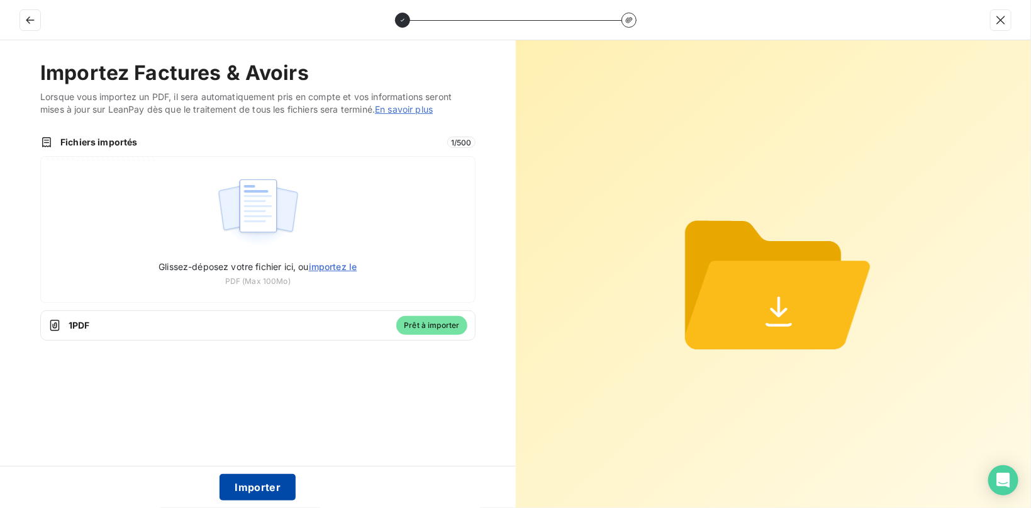
click at [260, 483] on button "Importer" at bounding box center [258, 487] width 76 height 26
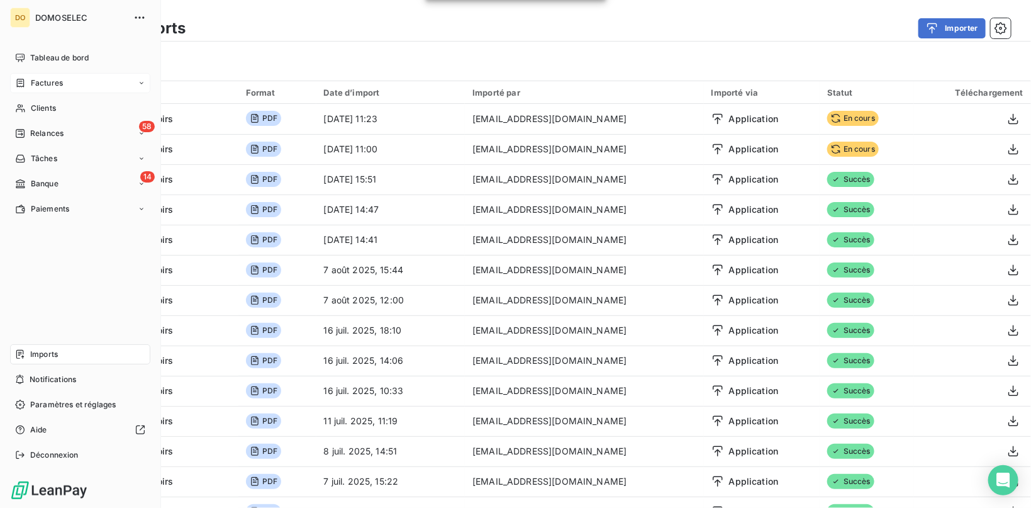
click at [52, 77] on div "Factures" at bounding box center [80, 83] width 140 height 20
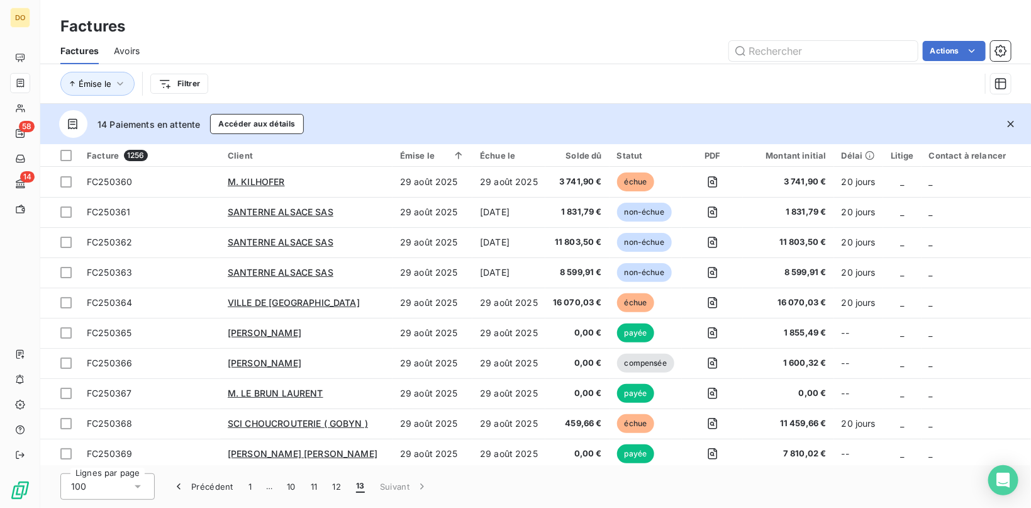
click at [129, 43] on div "Avoirs" at bounding box center [127, 51] width 26 height 26
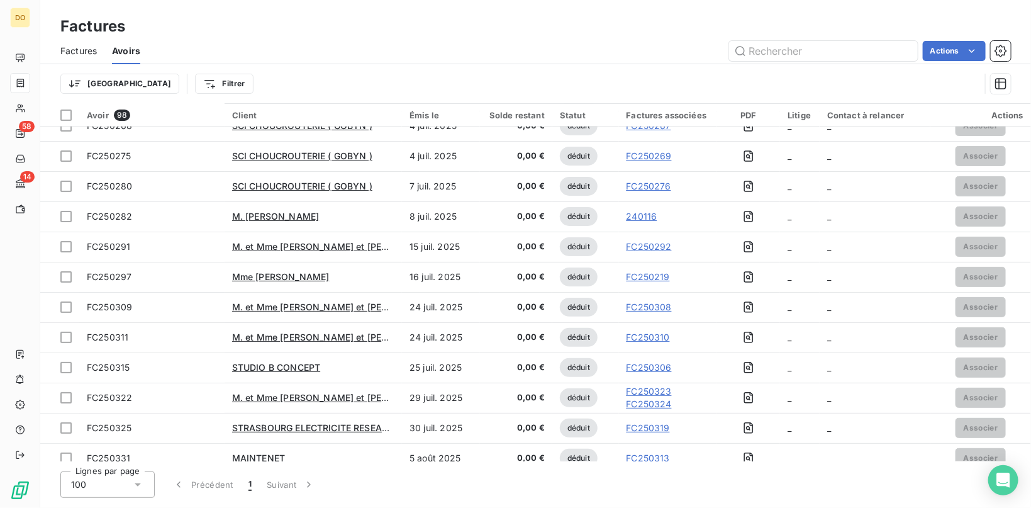
scroll to position [2624, 0]
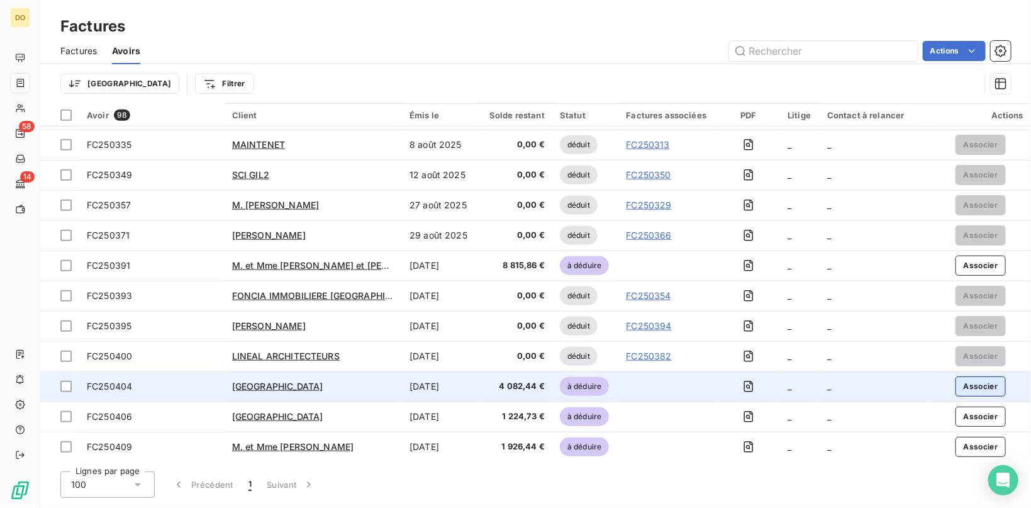
click at [973, 388] on button "Associer" at bounding box center [981, 386] width 51 height 20
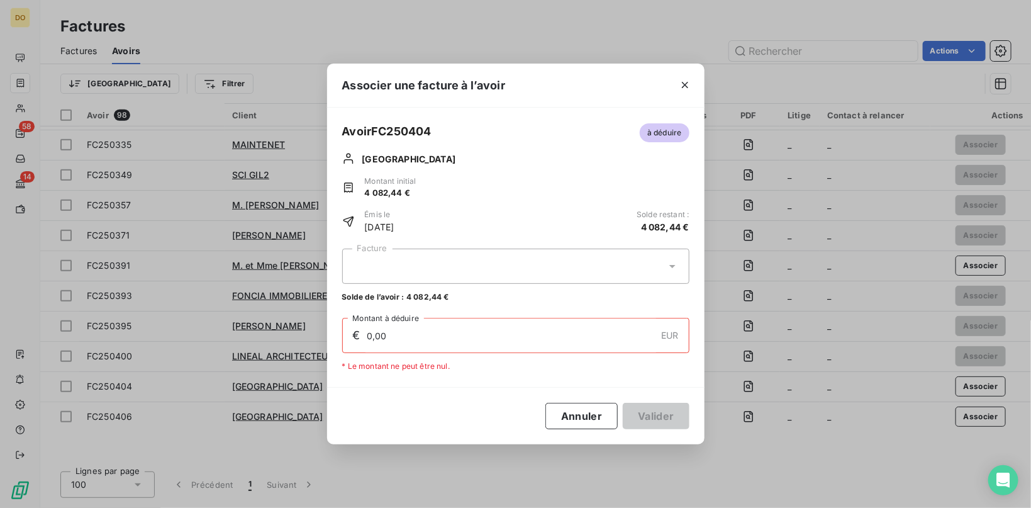
click at [522, 264] on div at bounding box center [515, 266] width 347 height 35
click at [582, 413] on button "Annuler" at bounding box center [581, 416] width 72 height 26
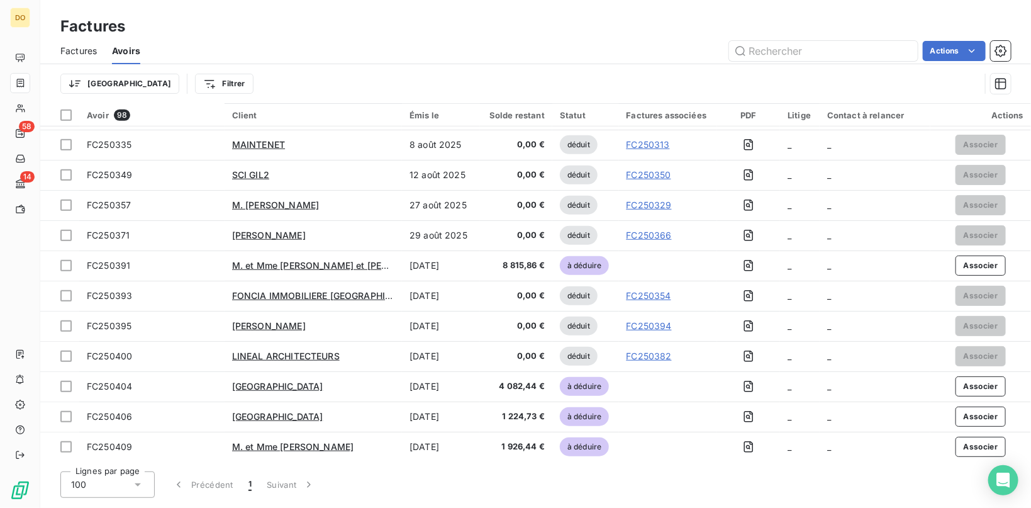
scroll to position [269, 0]
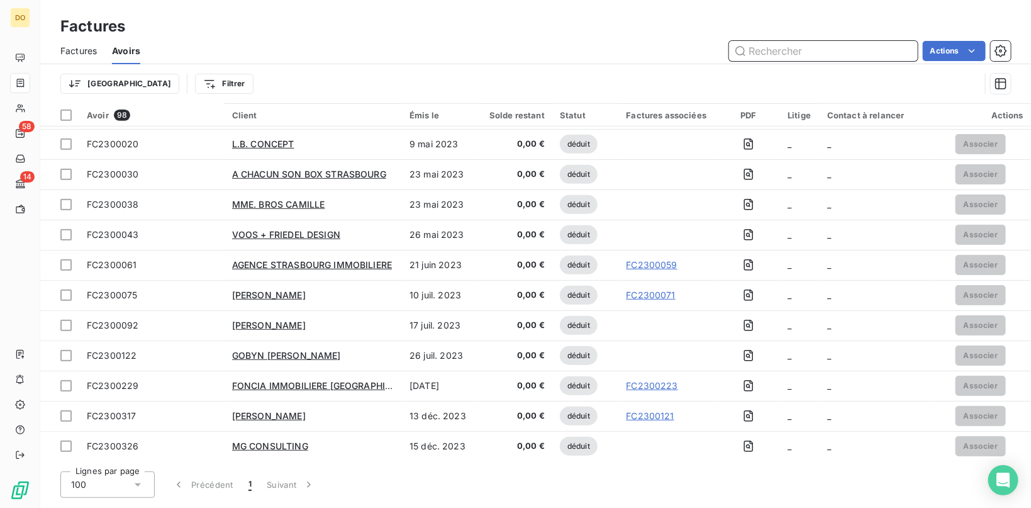
click at [813, 52] on input "text" at bounding box center [823, 51] width 189 height 20
drag, startPoint x: 92, startPoint y: 46, endPoint x: 140, endPoint y: 31, distance: 50.6
click at [91, 47] on span "Factures" at bounding box center [78, 51] width 36 height 13
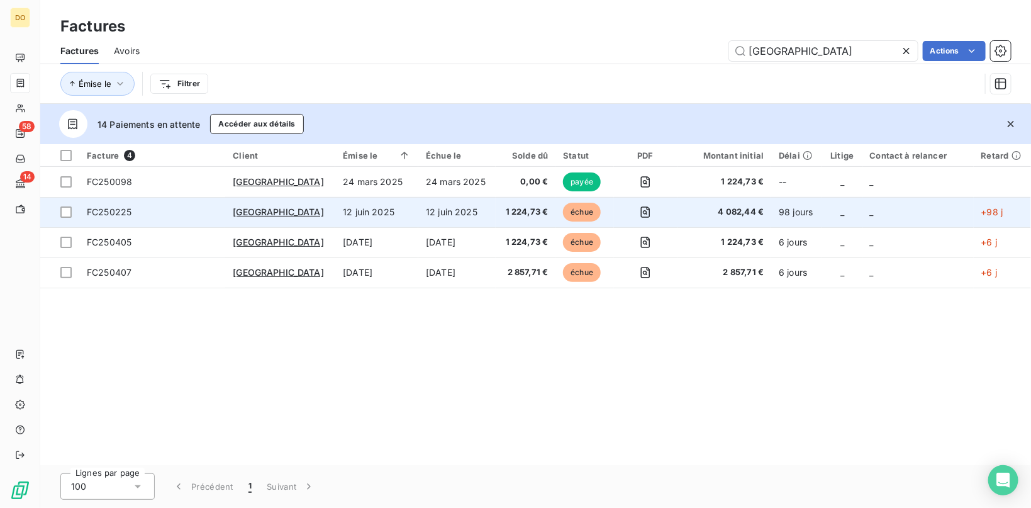
type input "[GEOGRAPHIC_DATA]"
drag, startPoint x: 690, startPoint y: 220, endPoint x: 684, endPoint y: 226, distance: 9.4
click at [686, 226] on td "4 082,44 €" at bounding box center [725, 212] width 94 height 30
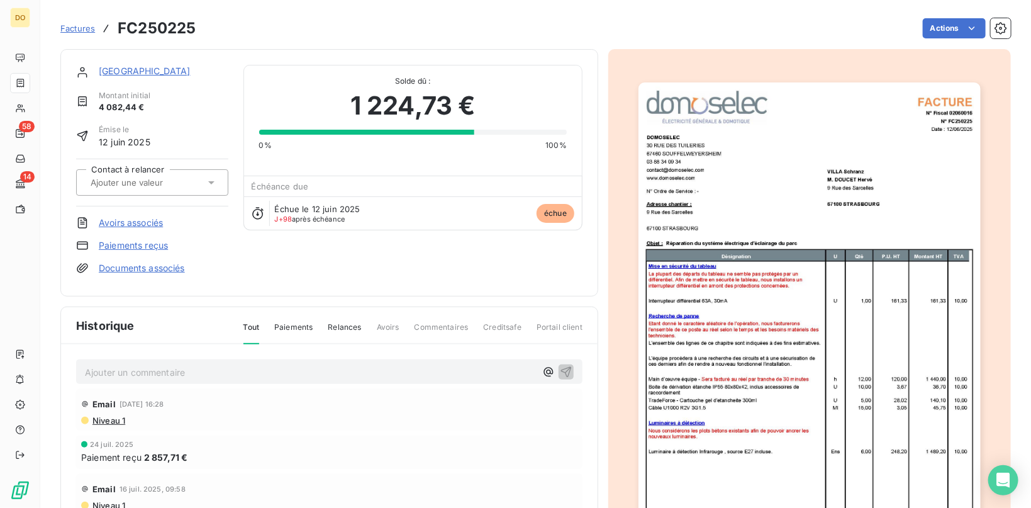
scroll to position [7, 0]
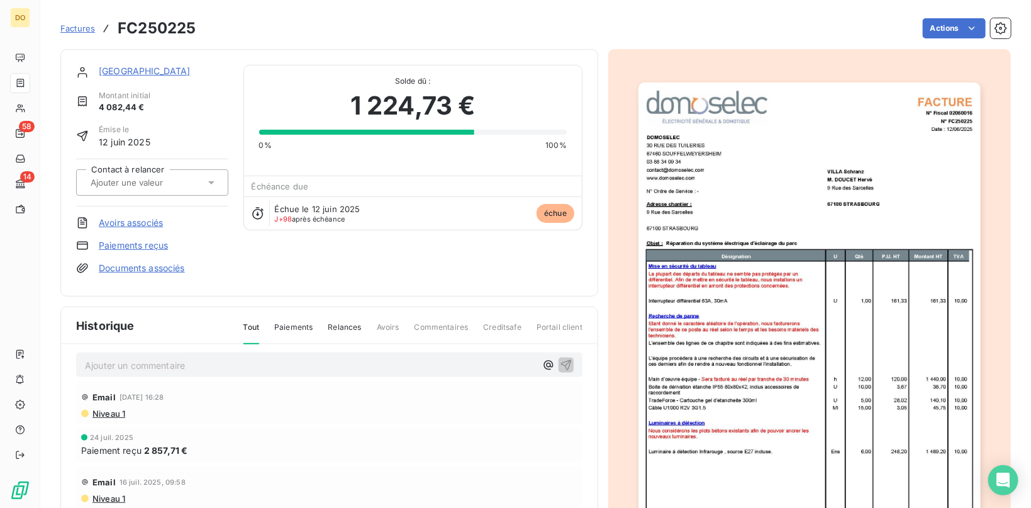
click at [153, 236] on div "VILLA [PERSON_NAME] initial 4 082,44 € Émise le 12 juin 2025 Contact à relancer…" at bounding box center [152, 173] width 152 height 216
click at [152, 236] on div "VILLA [PERSON_NAME] initial 4 082,44 € Émise le 12 juin 2025 Contact à relancer…" at bounding box center [152, 173] width 152 height 216
click at [144, 247] on link "Paiements reçus" at bounding box center [133, 245] width 69 height 13
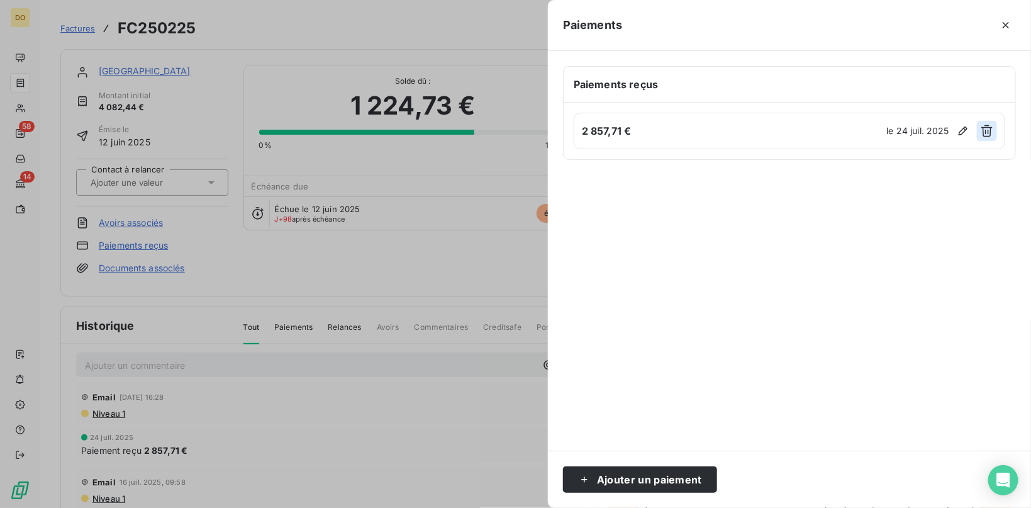
click at [987, 129] on icon "button" at bounding box center [987, 131] width 13 height 13
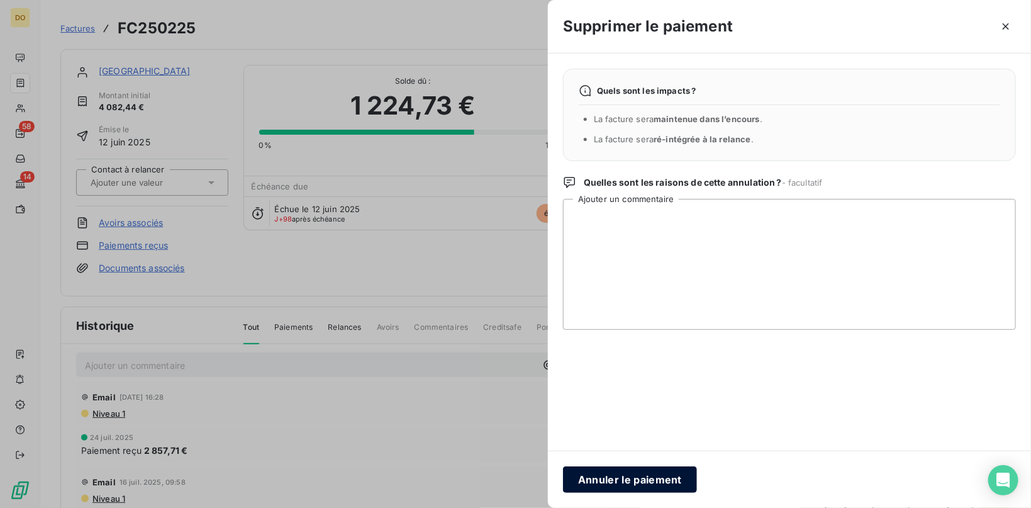
click at [627, 476] on button "Annuler le paiement" at bounding box center [630, 479] width 134 height 26
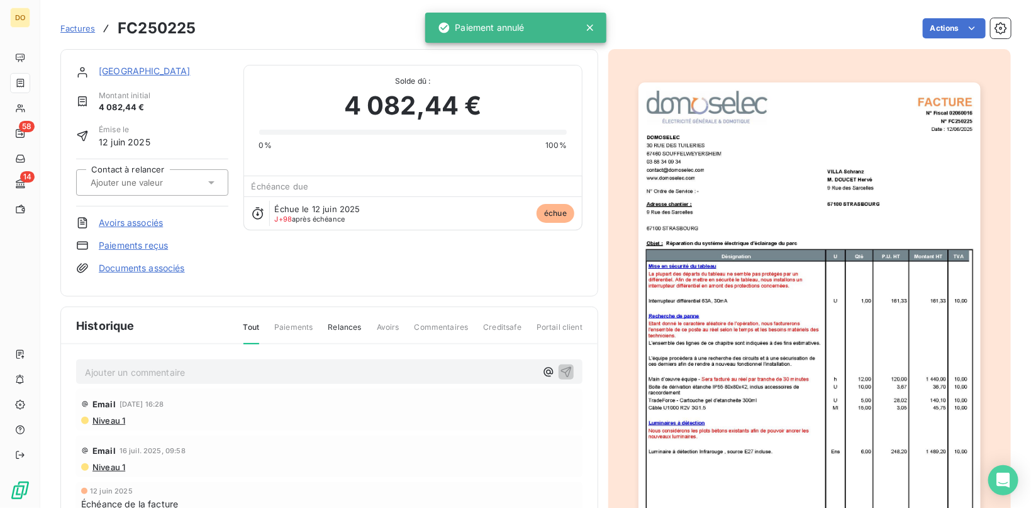
scroll to position [0, 0]
click at [77, 20] on div "Factures FC250225" at bounding box center [127, 28] width 135 height 23
click at [70, 28] on span "Factures" at bounding box center [77, 28] width 35 height 10
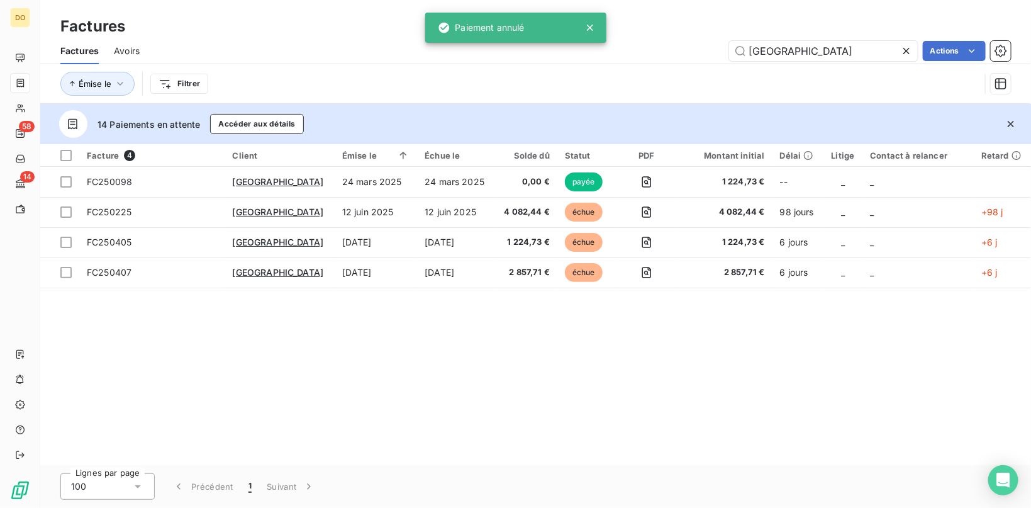
click at [121, 55] on span "Avoirs" at bounding box center [127, 51] width 26 height 13
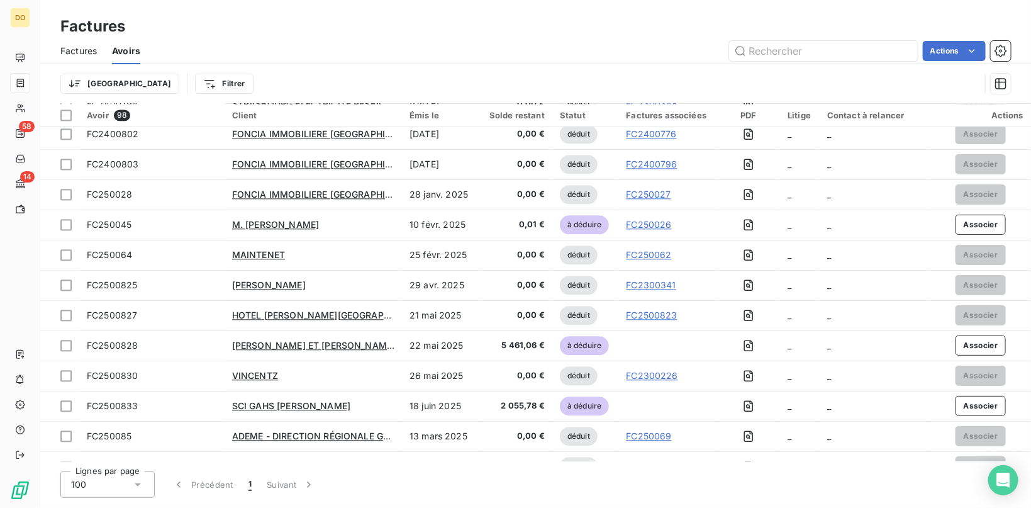
scroll to position [2624, 0]
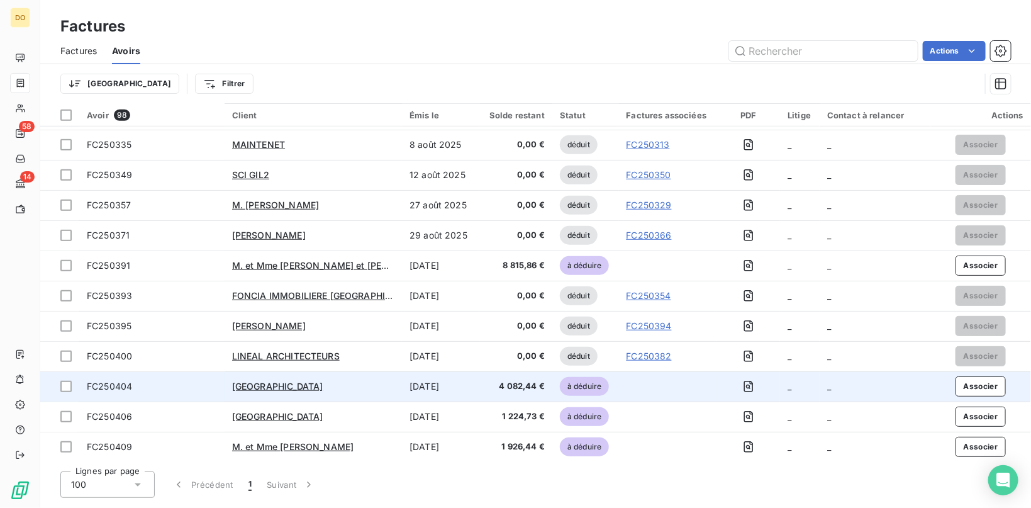
click at [527, 384] on span "4 082,44 €" at bounding box center [516, 386] width 57 height 13
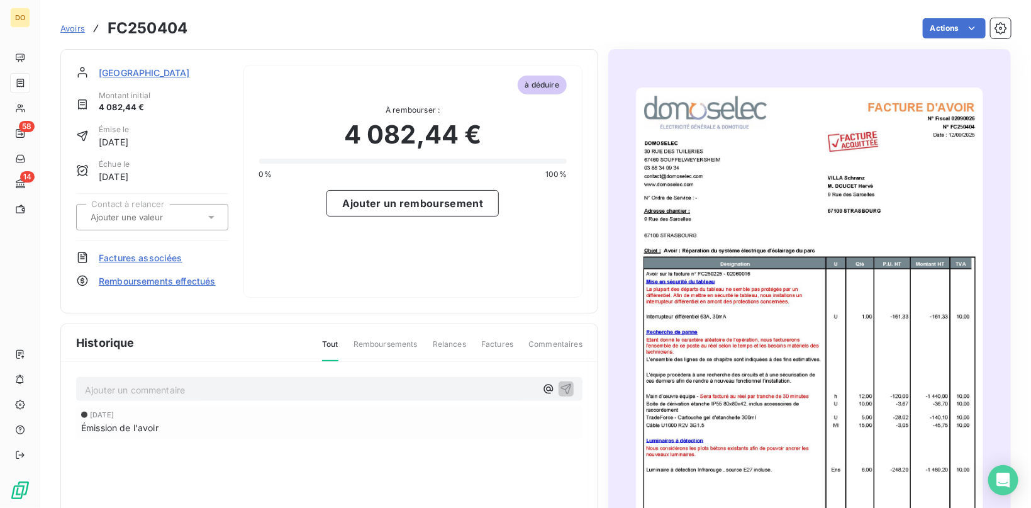
click at [148, 257] on span "Factures associées" at bounding box center [141, 257] width 84 height 13
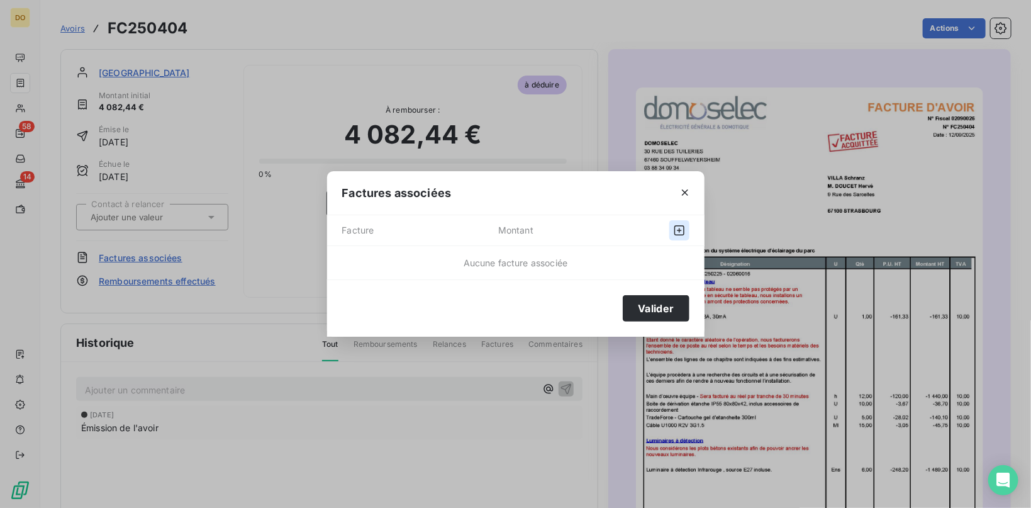
click at [679, 231] on icon "button" at bounding box center [679, 230] width 10 height 10
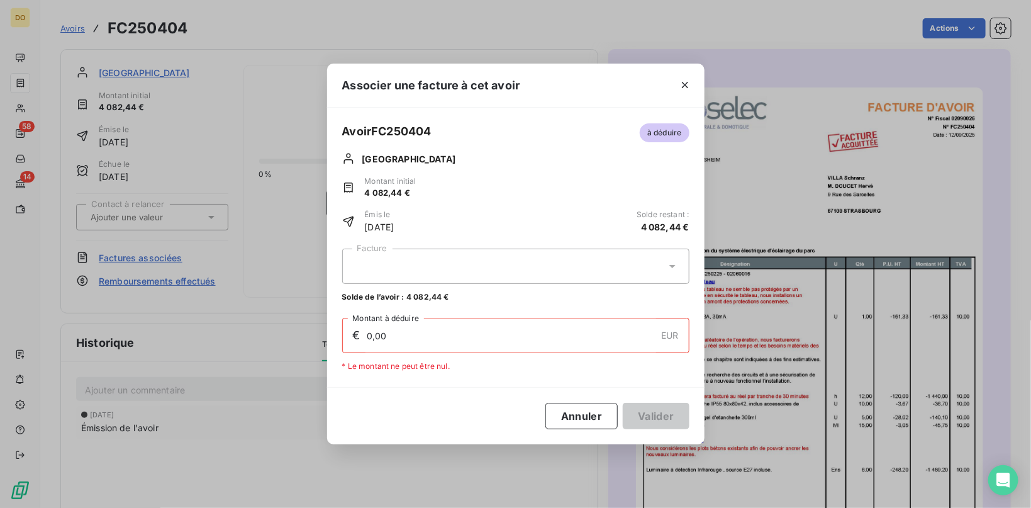
click at [466, 265] on div at bounding box center [515, 266] width 347 height 35
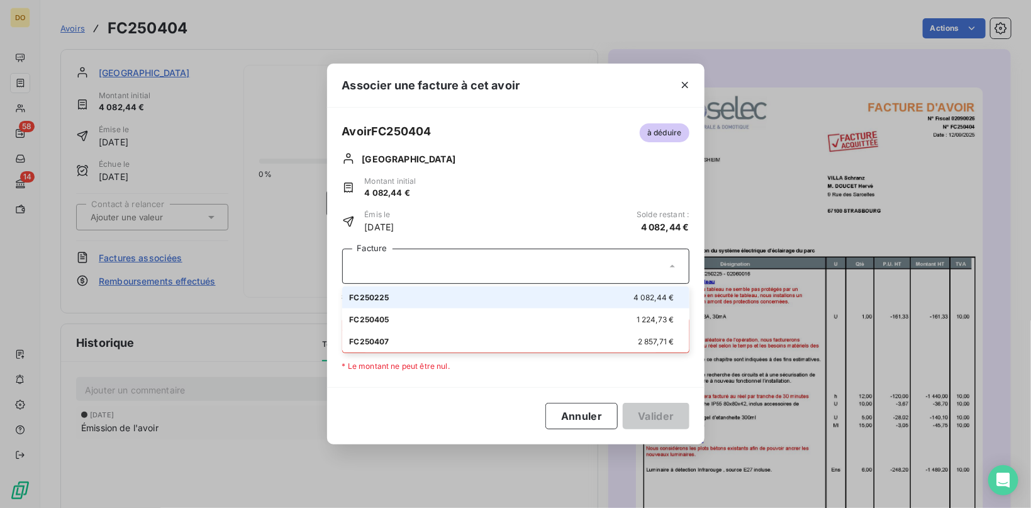
click at [515, 297] on div "FC250225 4 082,44 €" at bounding box center [516, 297] width 332 height 12
type input "4 082,44"
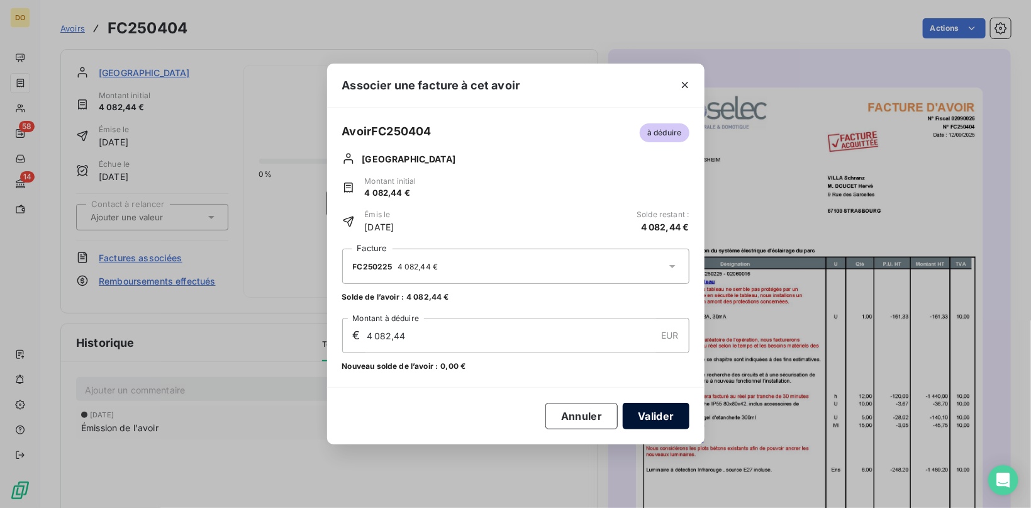
click at [656, 416] on button "Valider" at bounding box center [656, 416] width 66 height 26
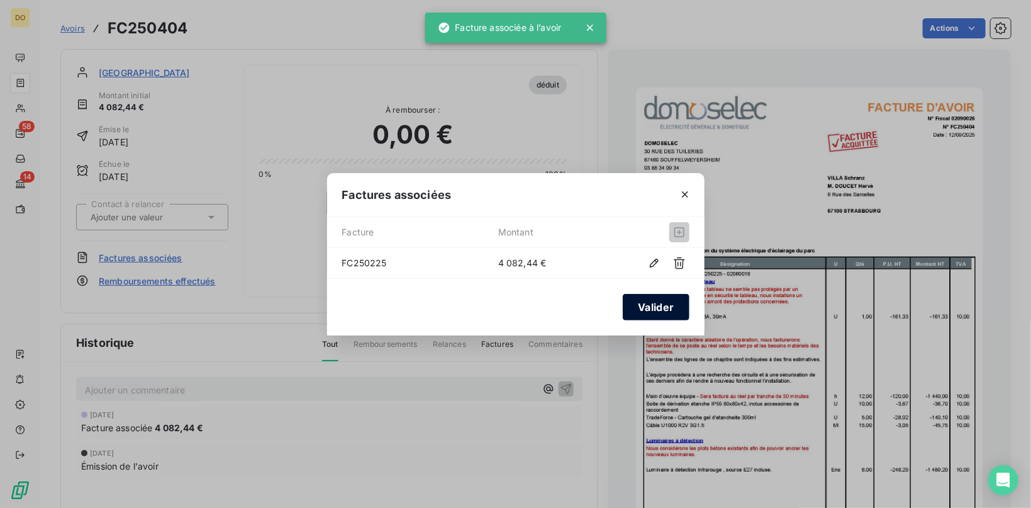
click at [677, 305] on button "Valider" at bounding box center [656, 307] width 66 height 26
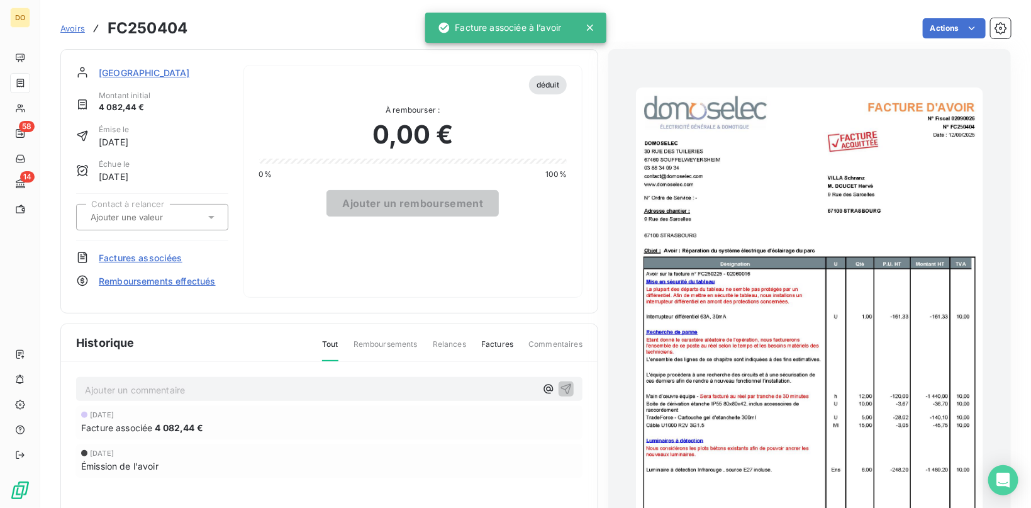
click at [72, 34] on link "Avoirs" at bounding box center [72, 28] width 25 height 13
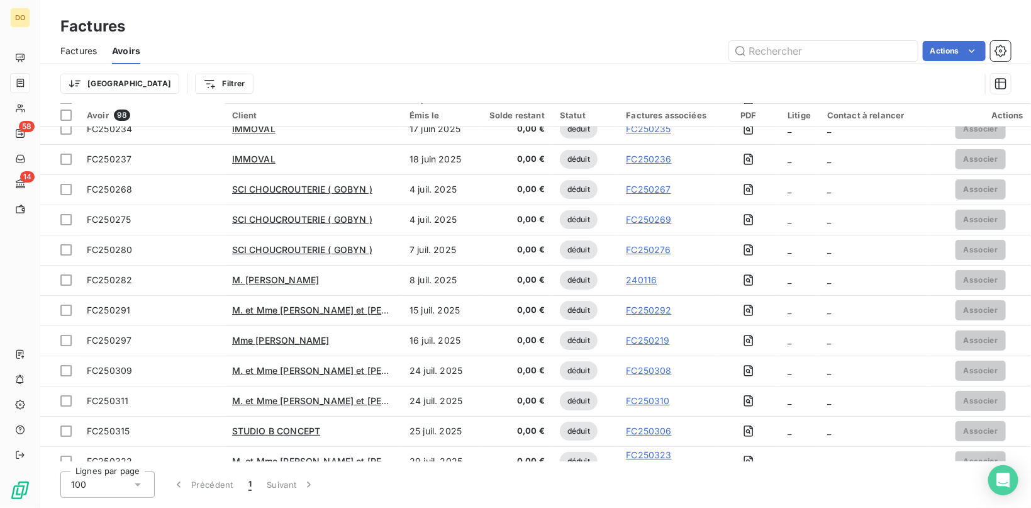
scroll to position [2624, 0]
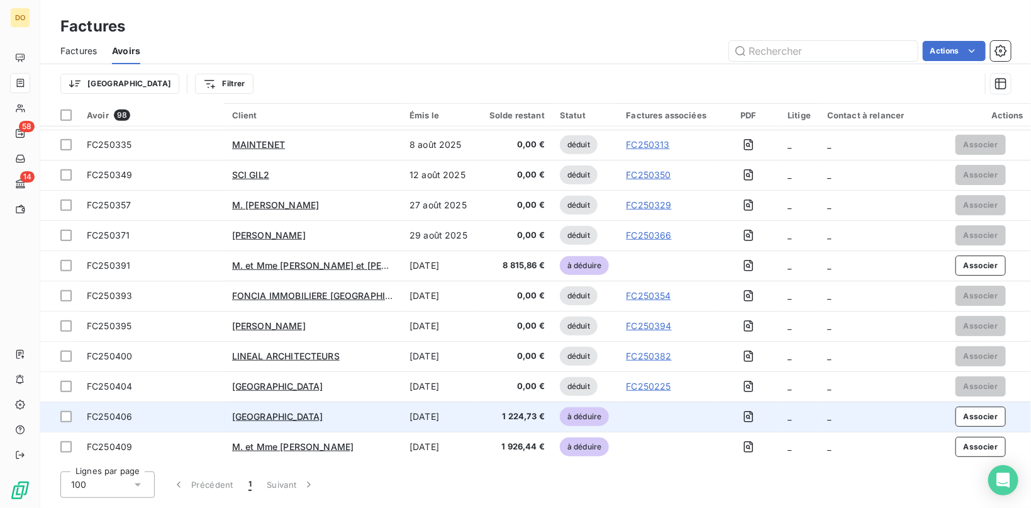
click at [326, 420] on div "[GEOGRAPHIC_DATA]" at bounding box center [313, 416] width 162 height 13
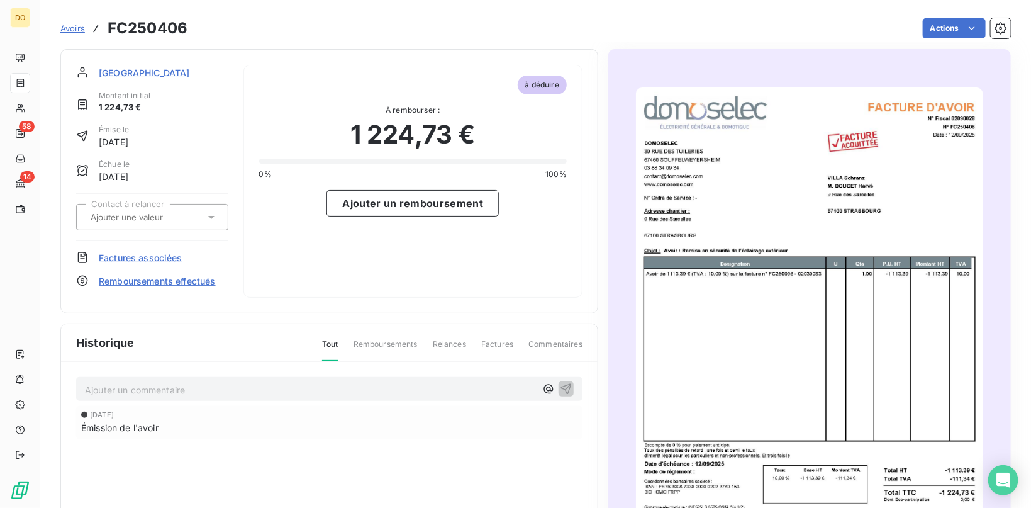
click at [148, 277] on span "Remboursements effectués" at bounding box center [157, 280] width 117 height 13
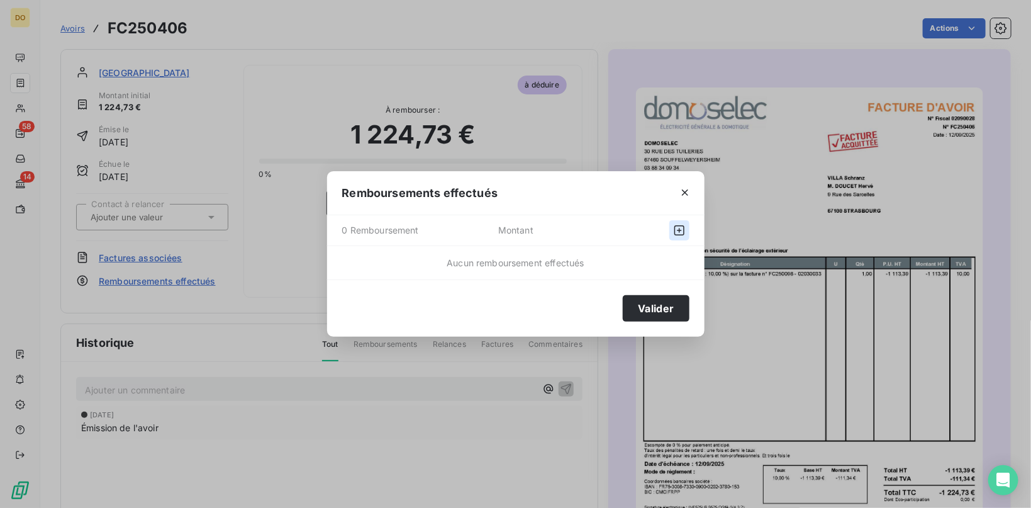
click at [685, 226] on icon "button" at bounding box center [679, 230] width 13 height 13
select select "8"
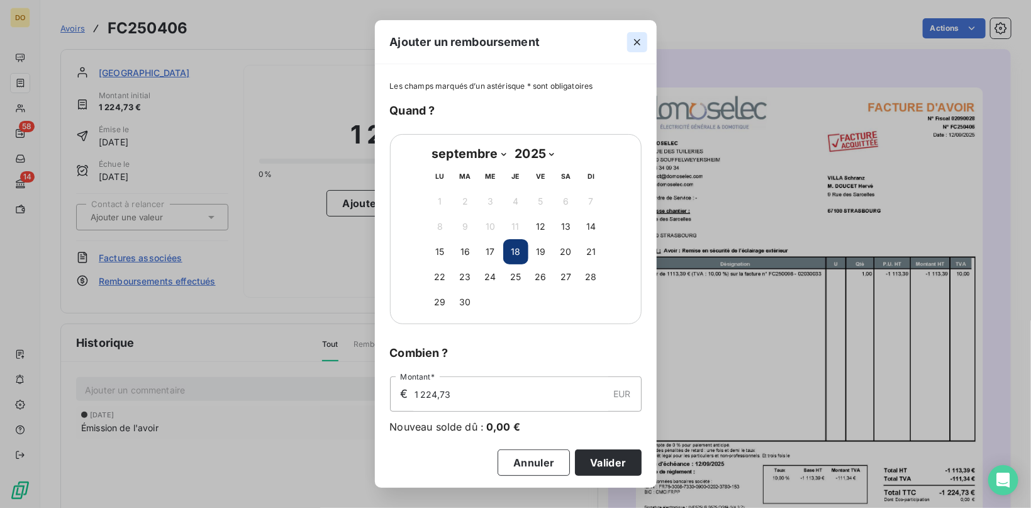
click at [644, 36] on button "button" at bounding box center [637, 42] width 20 height 20
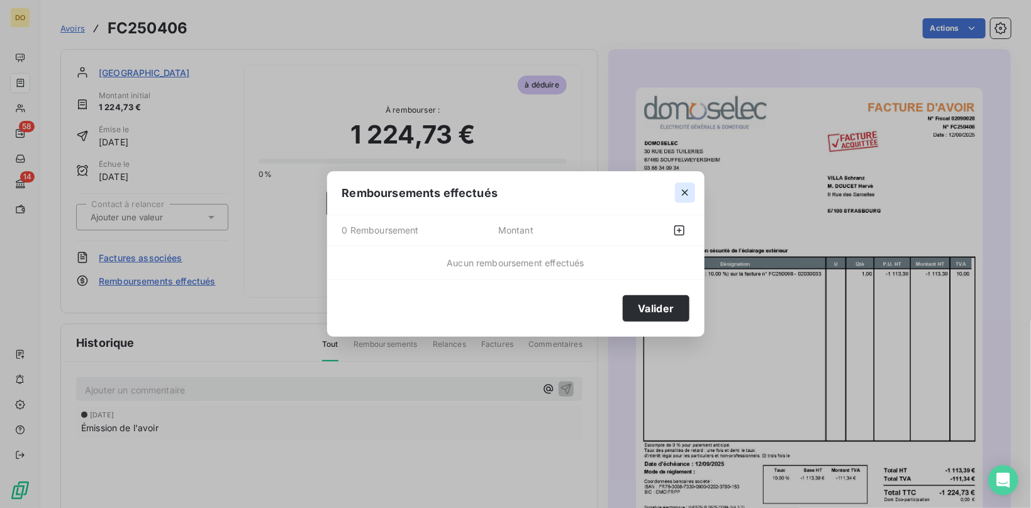
click at [686, 191] on icon "button" at bounding box center [685, 192] width 13 height 13
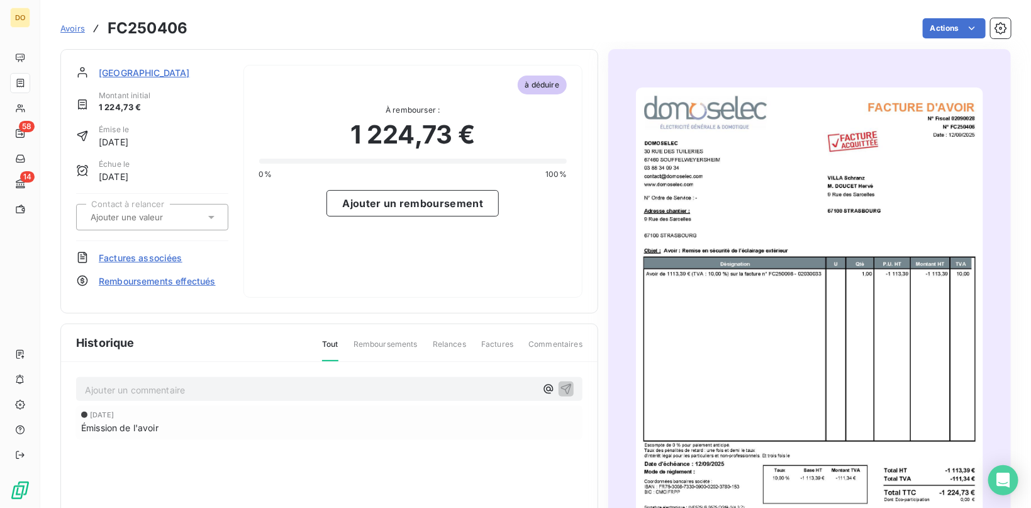
click at [138, 260] on span "Factures associées" at bounding box center [141, 257] width 84 height 13
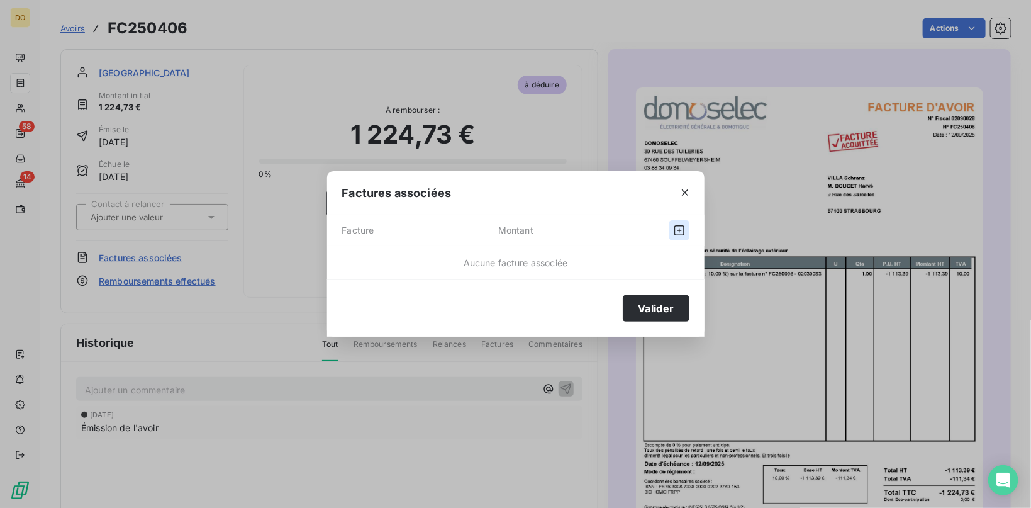
click at [678, 228] on icon "button" at bounding box center [679, 230] width 13 height 13
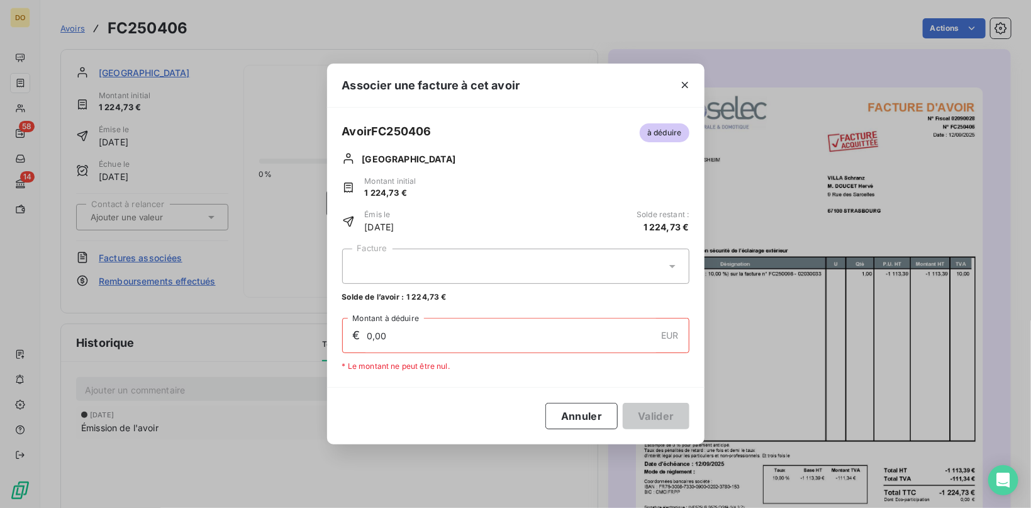
click at [522, 265] on div at bounding box center [515, 266] width 347 height 35
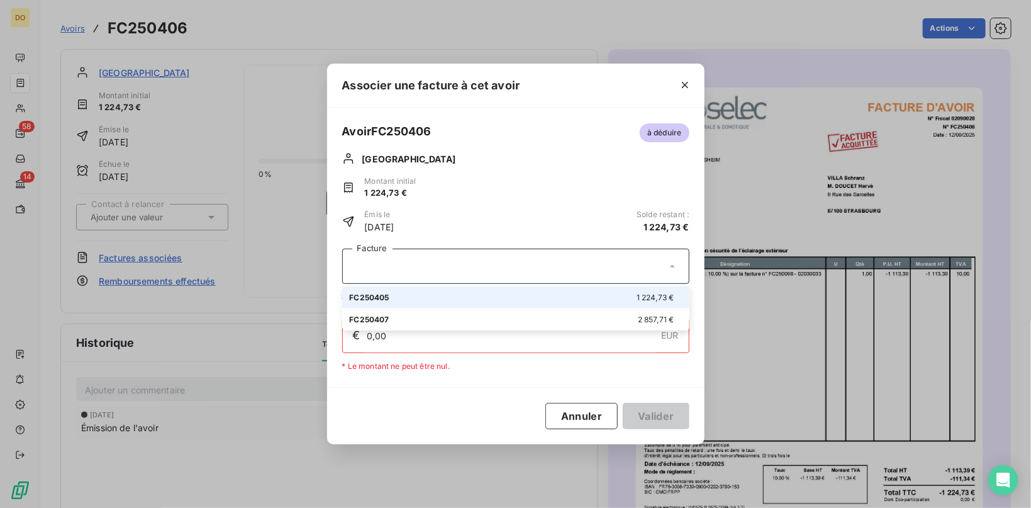
click at [467, 295] on div "FC250405 1 224,73 €" at bounding box center [516, 297] width 332 height 12
type input "1 224,73"
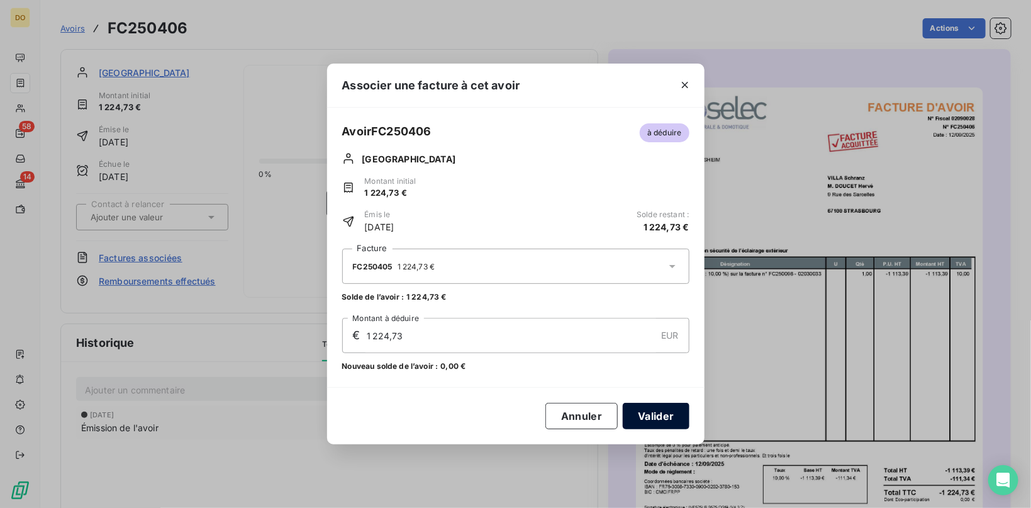
click at [646, 419] on button "Valider" at bounding box center [656, 416] width 66 height 26
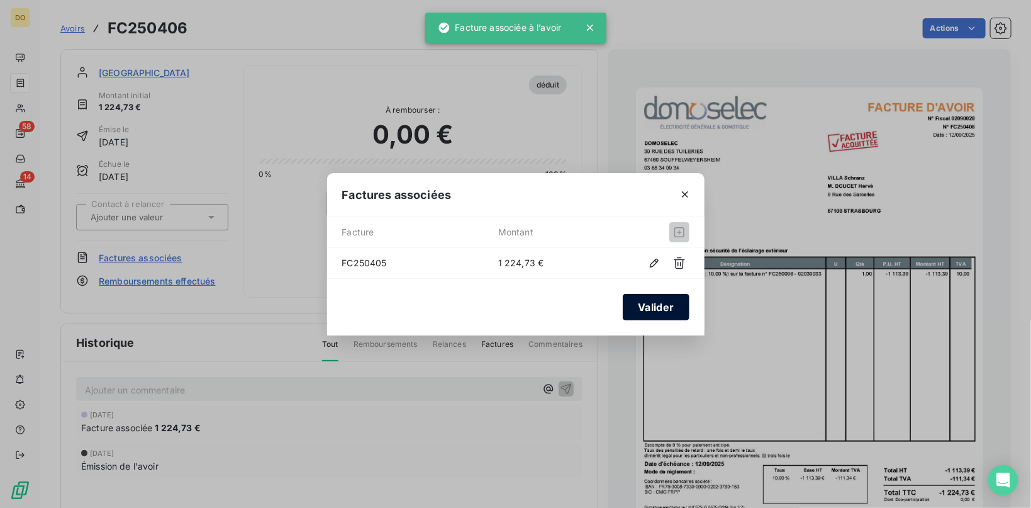
click at [678, 298] on button "Valider" at bounding box center [656, 307] width 66 height 26
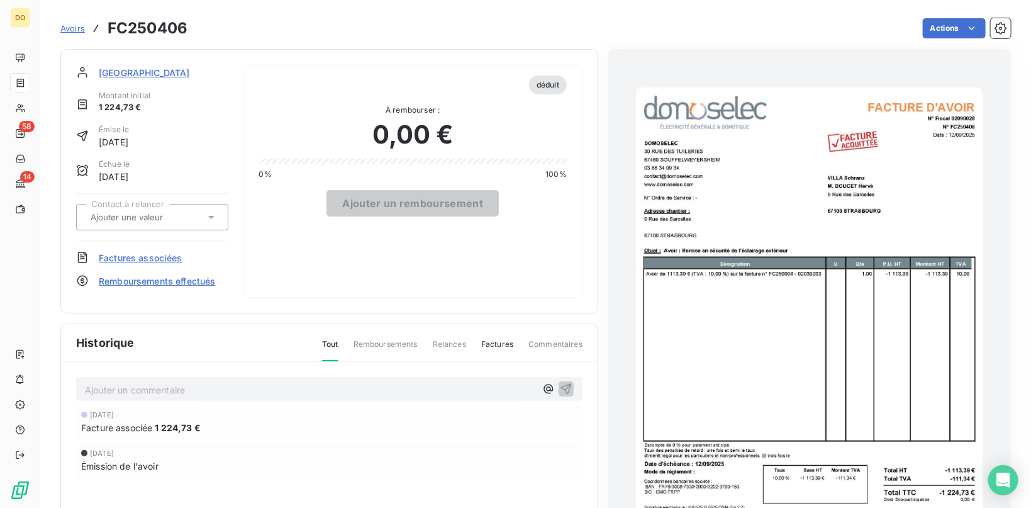
click at [76, 25] on span "Avoirs" at bounding box center [72, 28] width 25 height 10
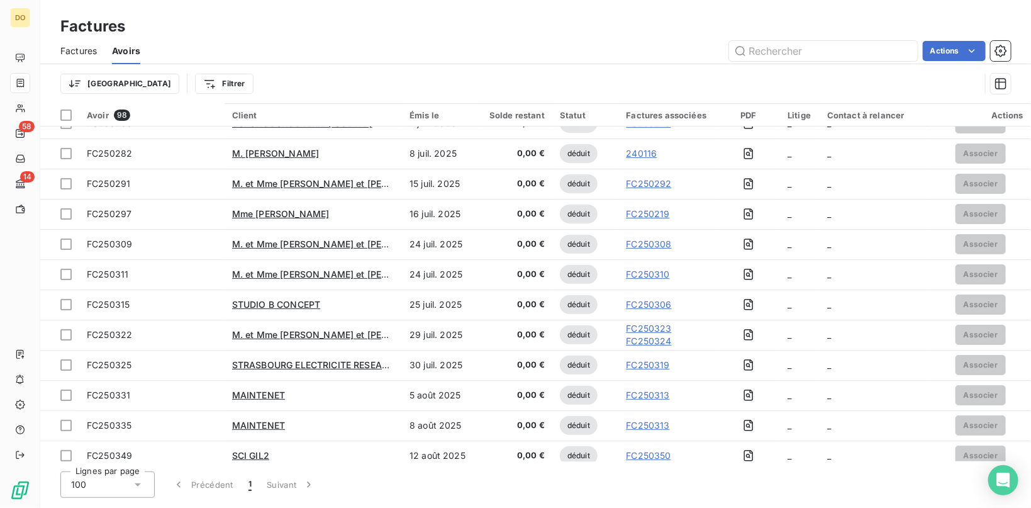
scroll to position [2624, 0]
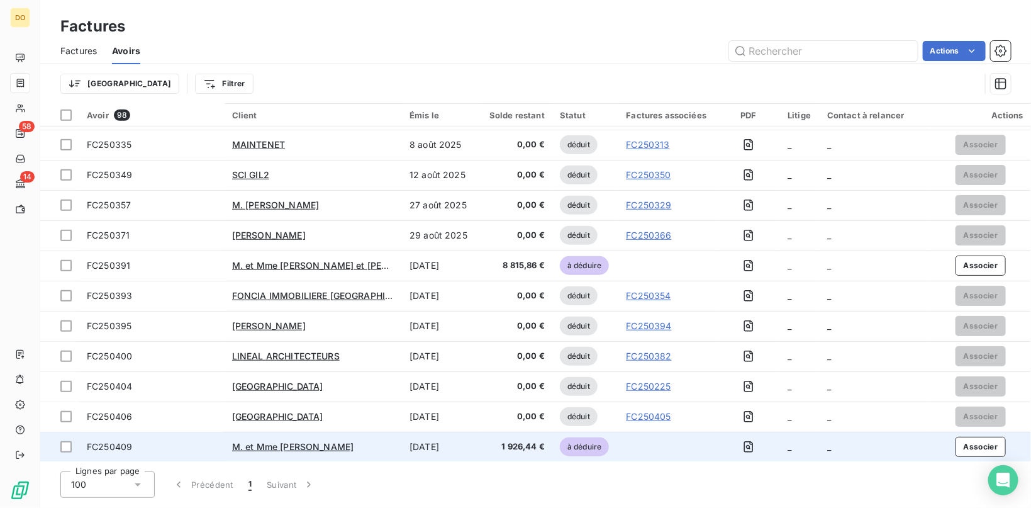
click at [331, 445] on div "M. et Mme [PERSON_NAME]" at bounding box center [313, 446] width 162 height 13
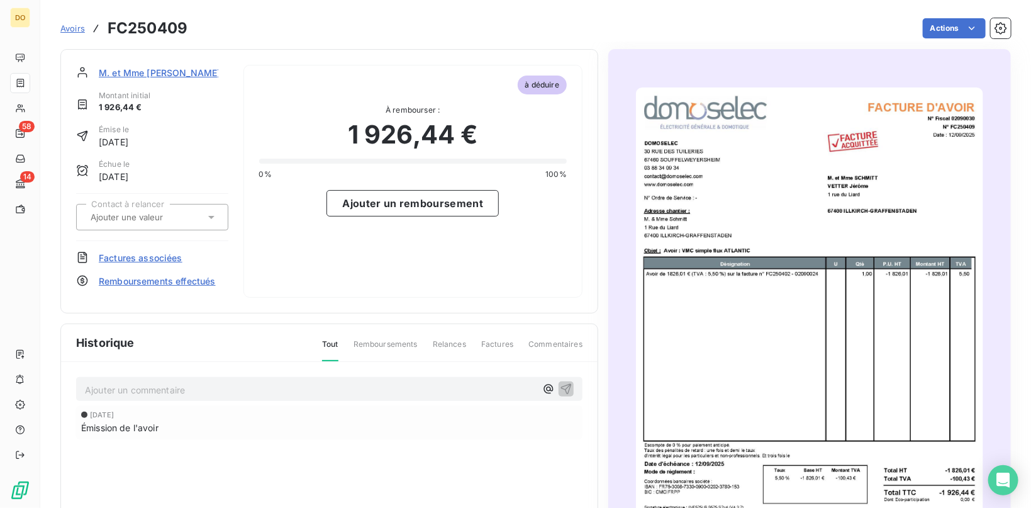
click at [140, 262] on span "Factures associées" at bounding box center [141, 257] width 84 height 13
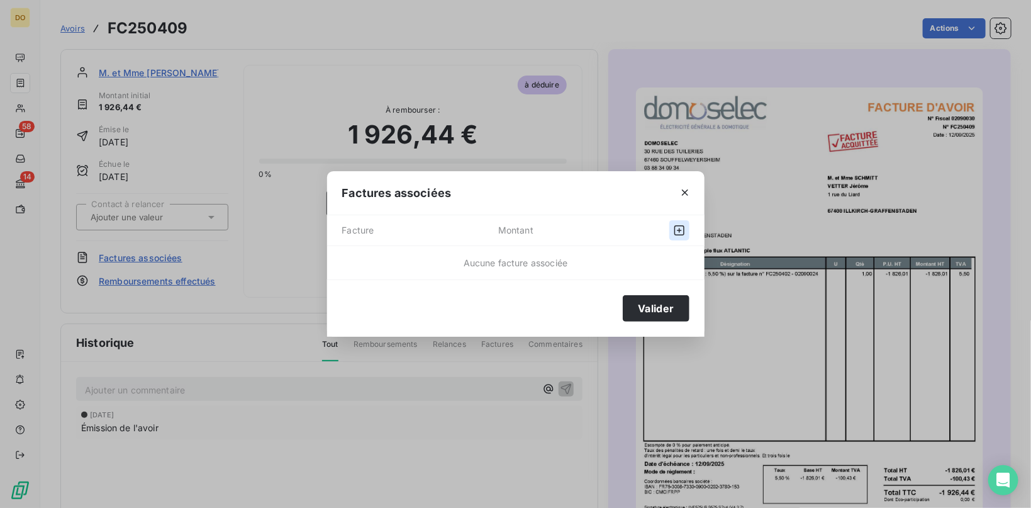
click at [684, 223] on button "button" at bounding box center [679, 230] width 20 height 20
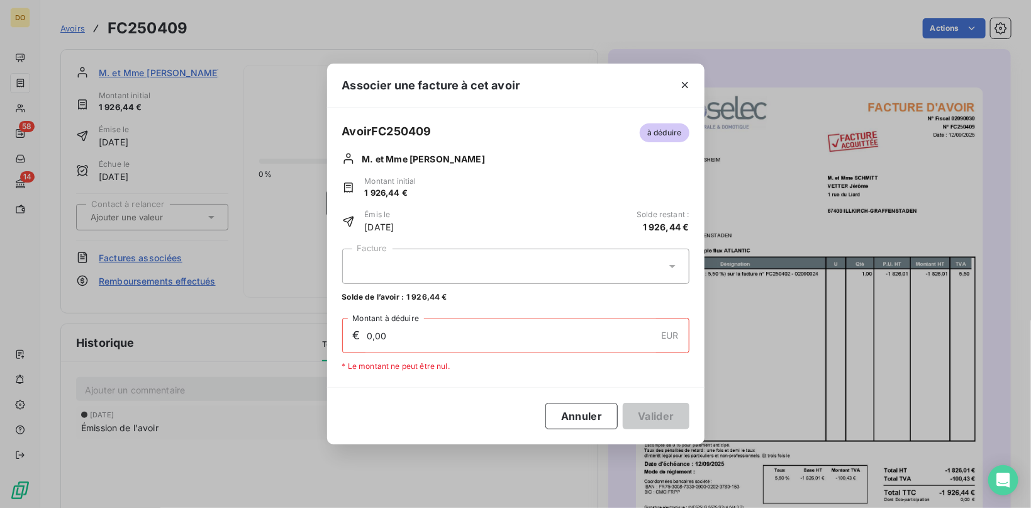
click at [489, 260] on div at bounding box center [515, 266] width 347 height 35
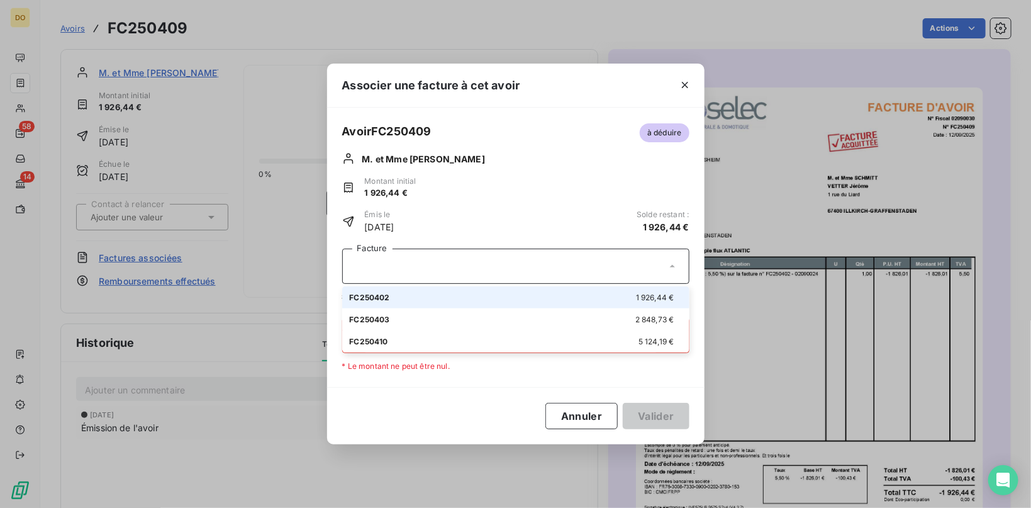
click at [441, 298] on div "FC250402 1 926,44 €" at bounding box center [516, 297] width 332 height 12
type input "1 926,44"
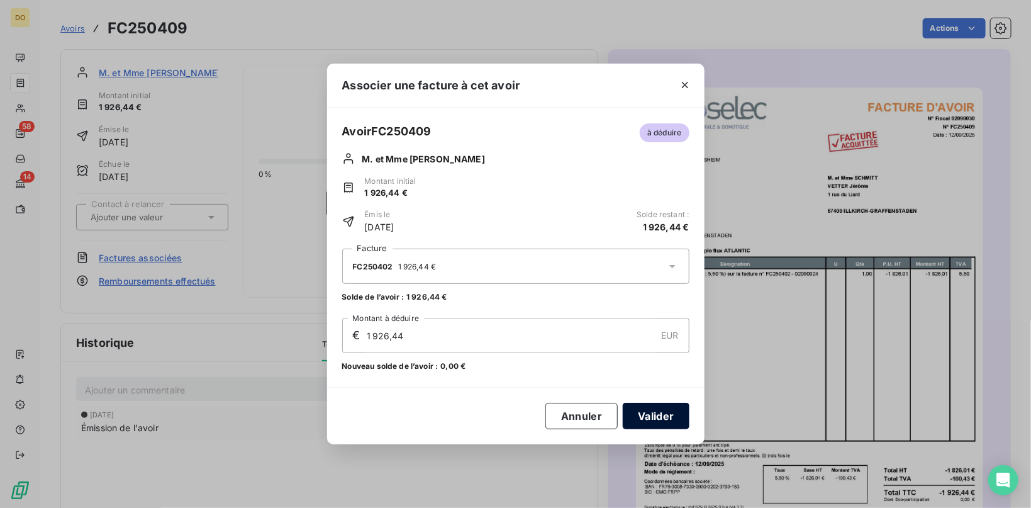
click at [640, 415] on button "Valider" at bounding box center [656, 416] width 66 height 26
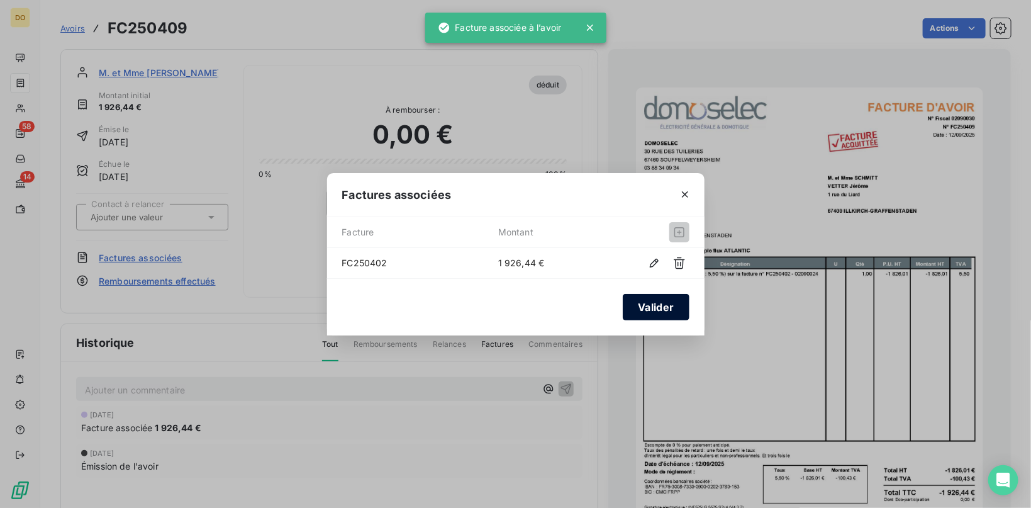
click at [664, 301] on button "Valider" at bounding box center [656, 307] width 66 height 26
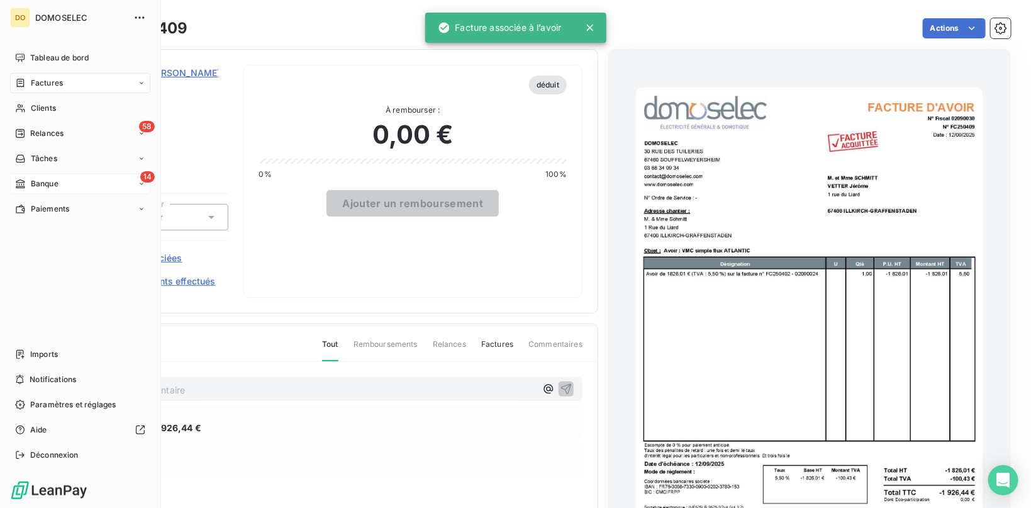
click at [53, 181] on span "Banque" at bounding box center [45, 183] width 28 height 11
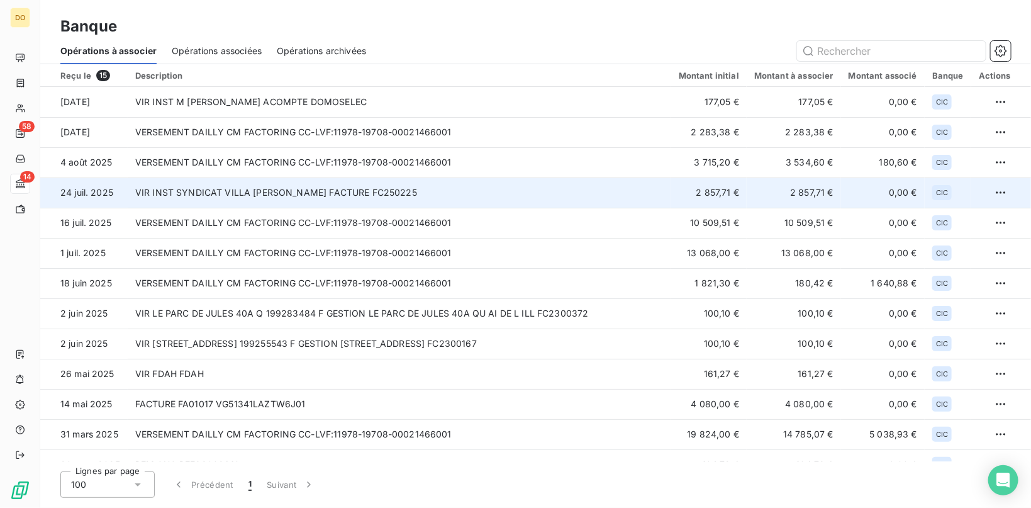
click at [225, 194] on td "VIR INST SYNDICAT VILLA [PERSON_NAME] FACTURE FC250225" at bounding box center [400, 192] width 544 height 30
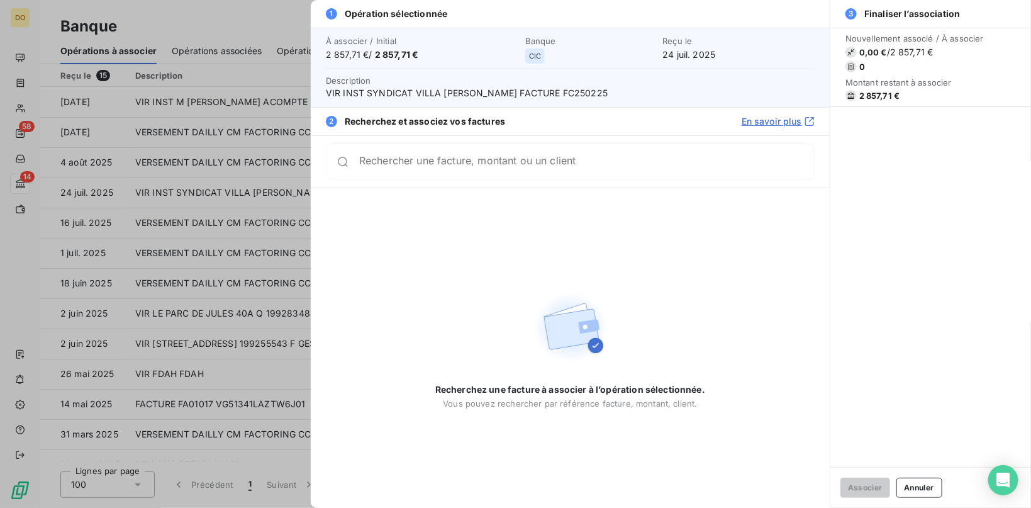
click at [520, 168] on input "Rechercher une facture, montant ou un client" at bounding box center [586, 161] width 455 height 13
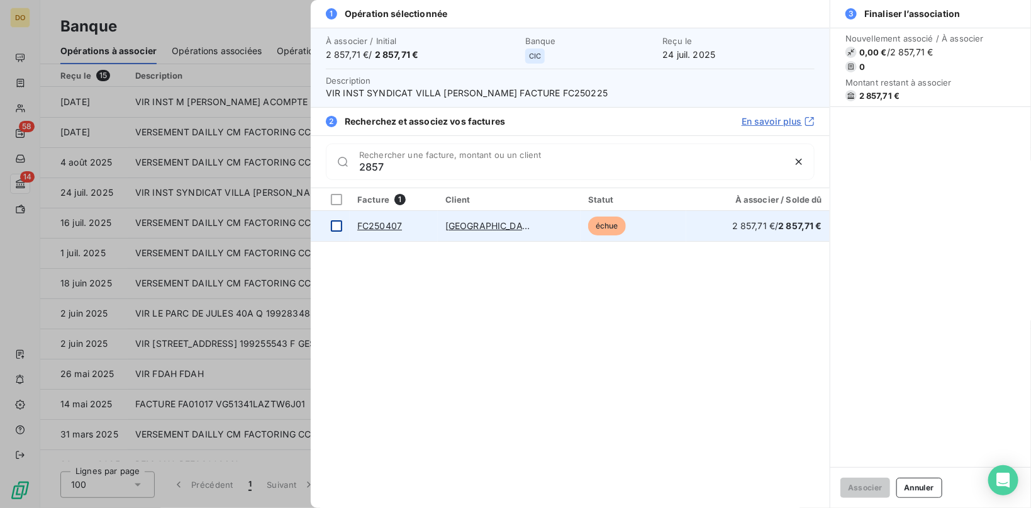
type input "2857"
click at [335, 230] on div at bounding box center [336, 225] width 11 height 11
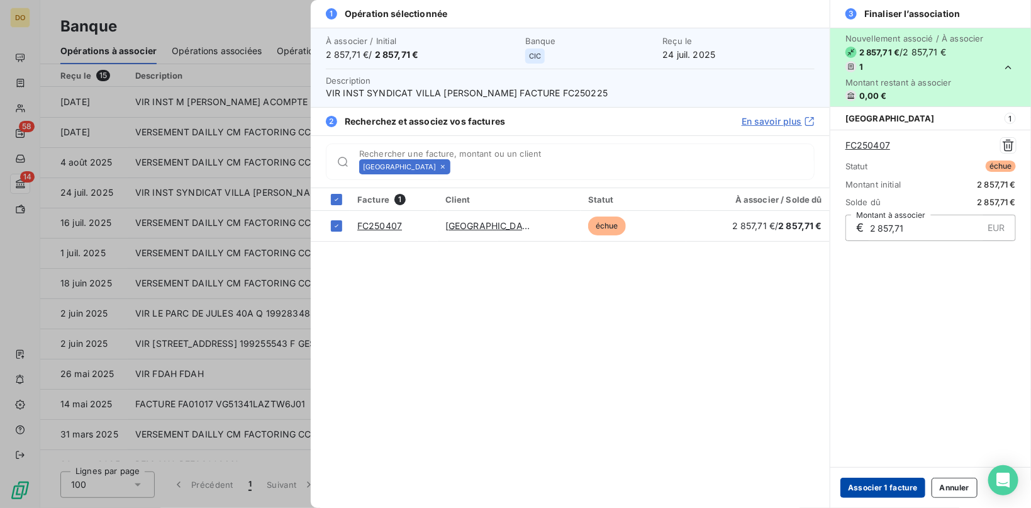
click at [883, 484] on button "Associer 1 facture" at bounding box center [883, 488] width 85 height 20
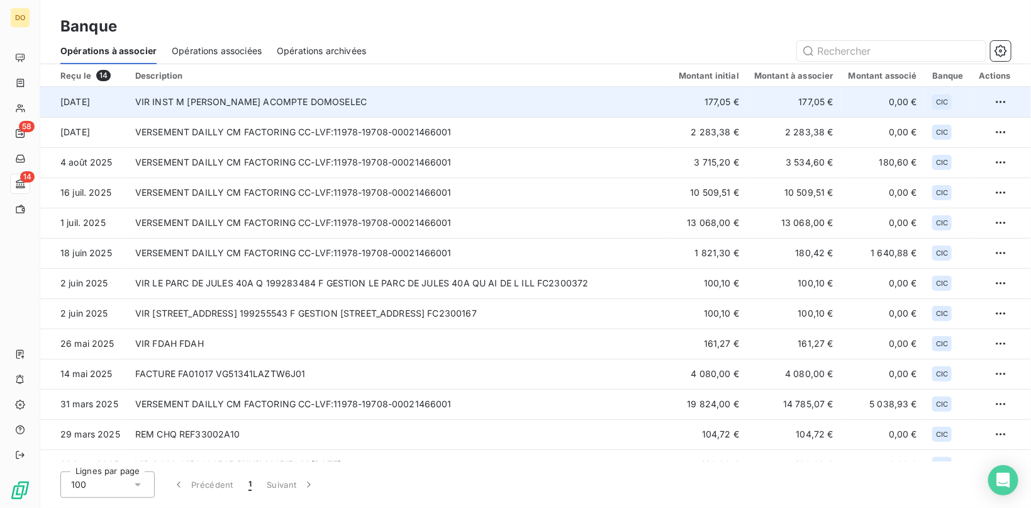
click at [354, 103] on td "VIR INST M [PERSON_NAME] ACOMPTE DOMOSELEC" at bounding box center [400, 102] width 544 height 30
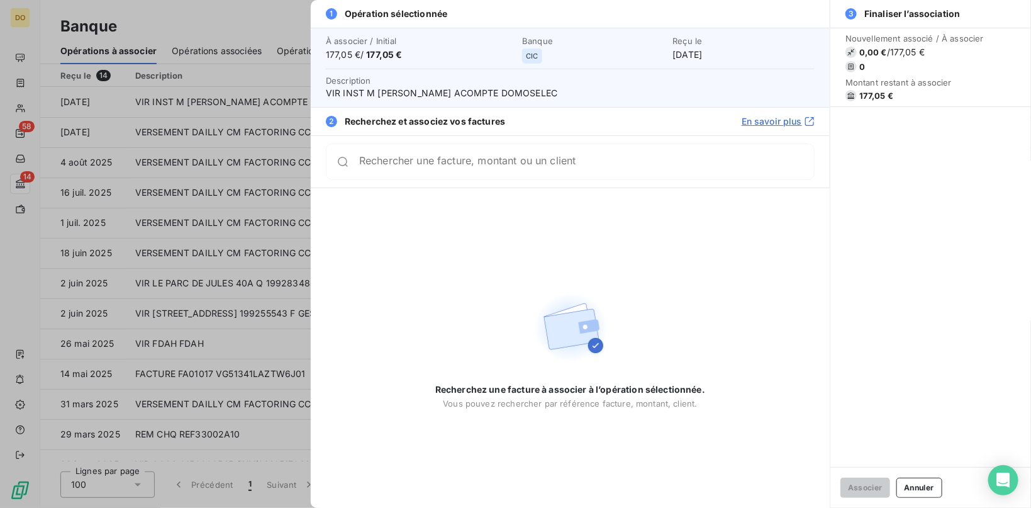
click at [166, 45] on div at bounding box center [515, 254] width 1031 height 508
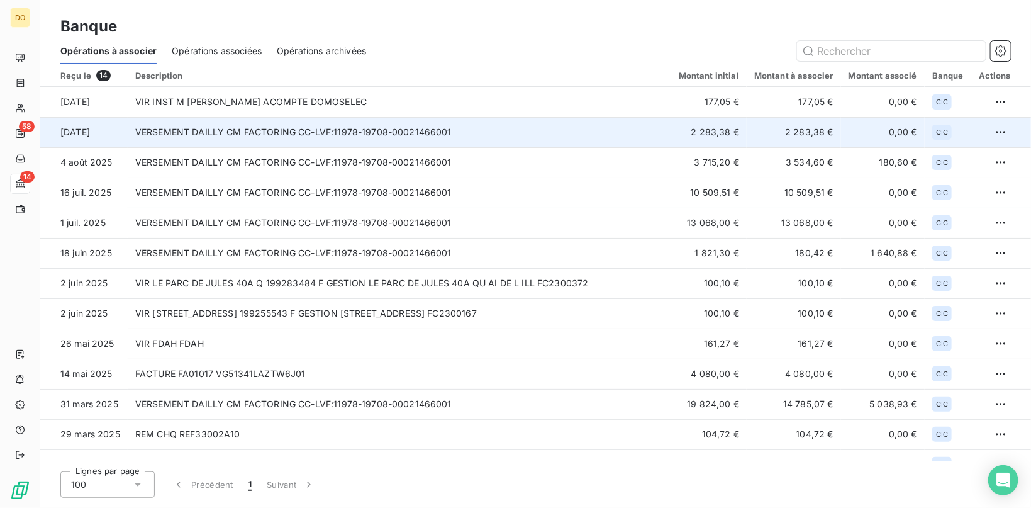
click at [263, 135] on td "VERSEMENT DAILLY CM FACTORING CC-LVF:11978-19708-00021466001" at bounding box center [400, 132] width 544 height 30
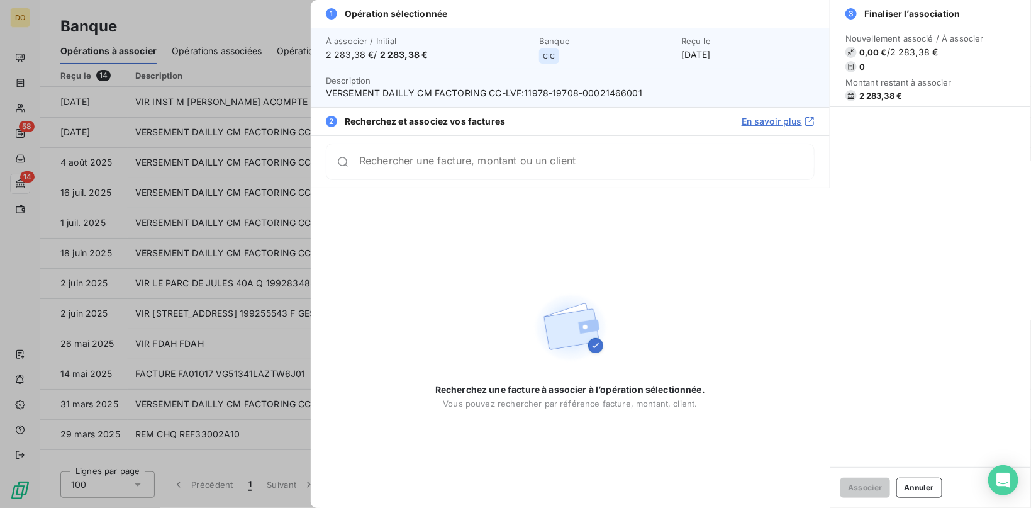
click at [412, 167] on input "Rechercher une facture, montant ou un client" at bounding box center [586, 161] width 455 height 13
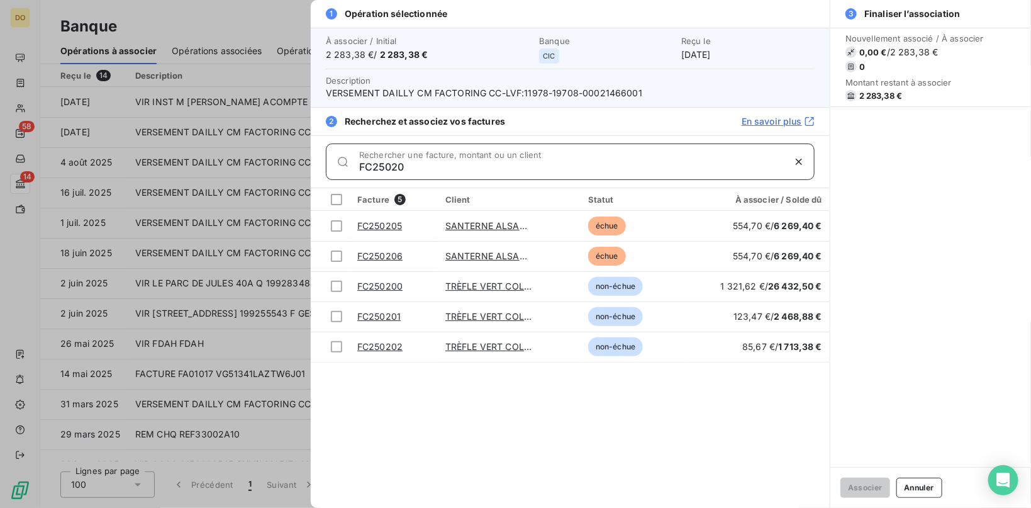
type input "FC25020"
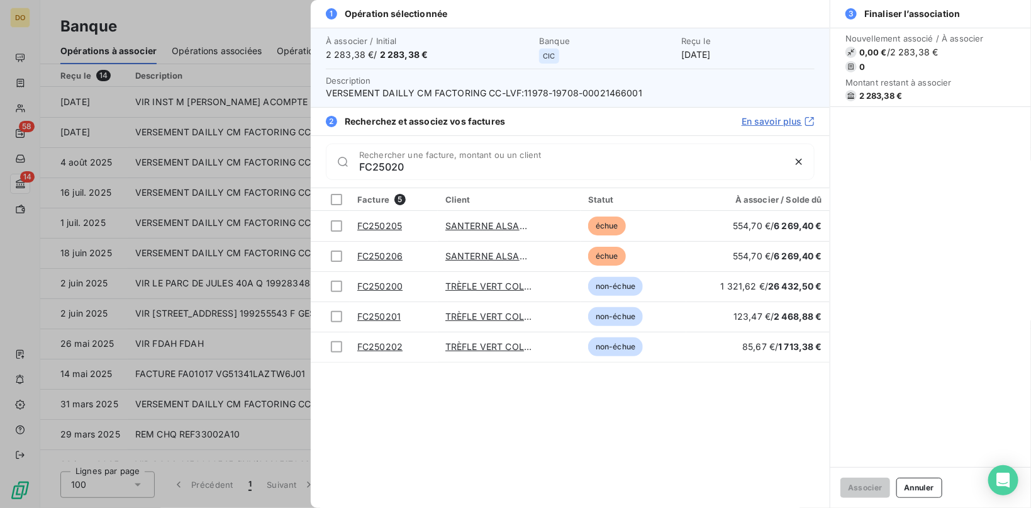
click at [208, 12] on div at bounding box center [515, 254] width 1031 height 508
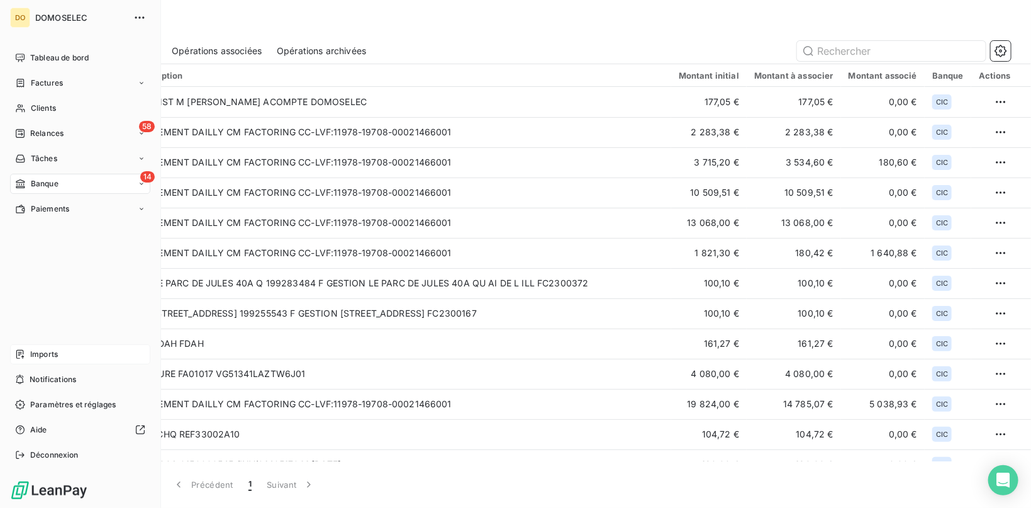
click at [41, 355] on span "Imports" at bounding box center [44, 354] width 28 height 11
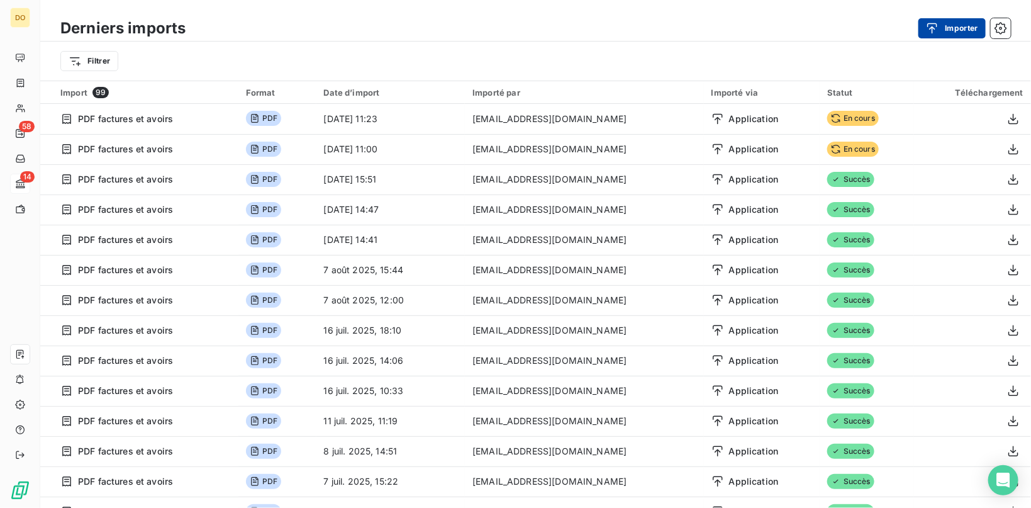
click at [941, 21] on button "Importer" at bounding box center [952, 28] width 67 height 20
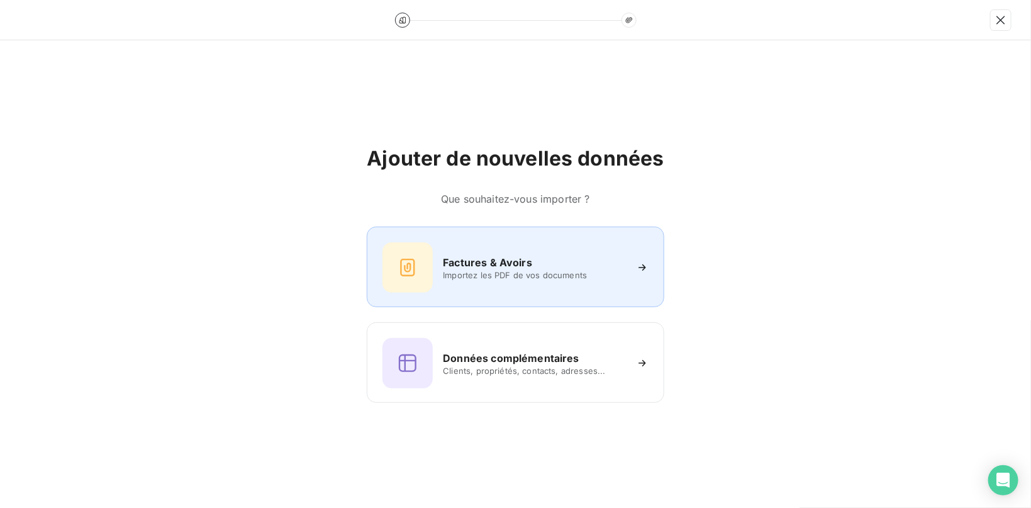
click at [498, 262] on h6 "Factures & Avoirs" at bounding box center [487, 262] width 89 height 15
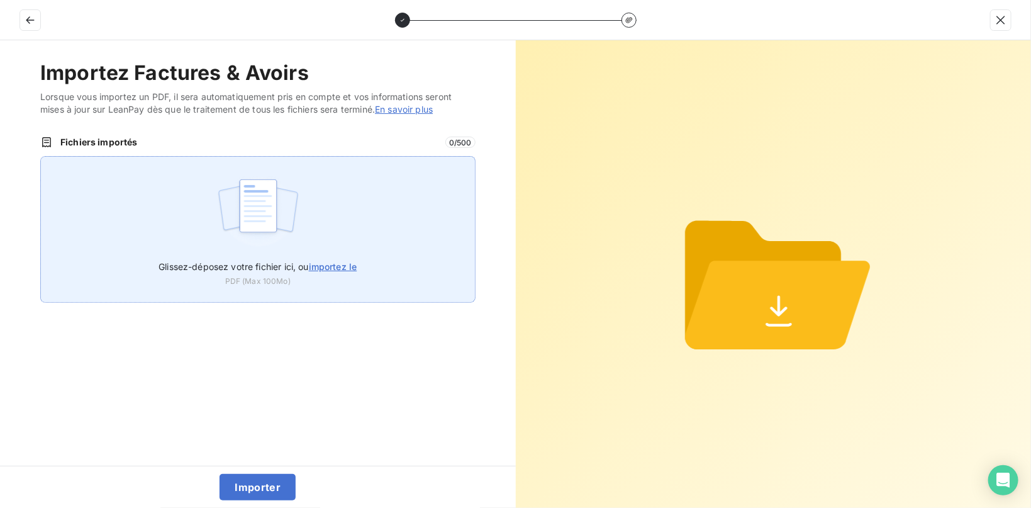
click at [272, 255] on label "Glissez-déposez votre fichier ici, ou importez le" at bounding box center [258, 263] width 198 height 23
click at [41, 157] on input "Glissez-déposez votre fichier ici, ou importez le" at bounding box center [40, 156] width 1 height 1
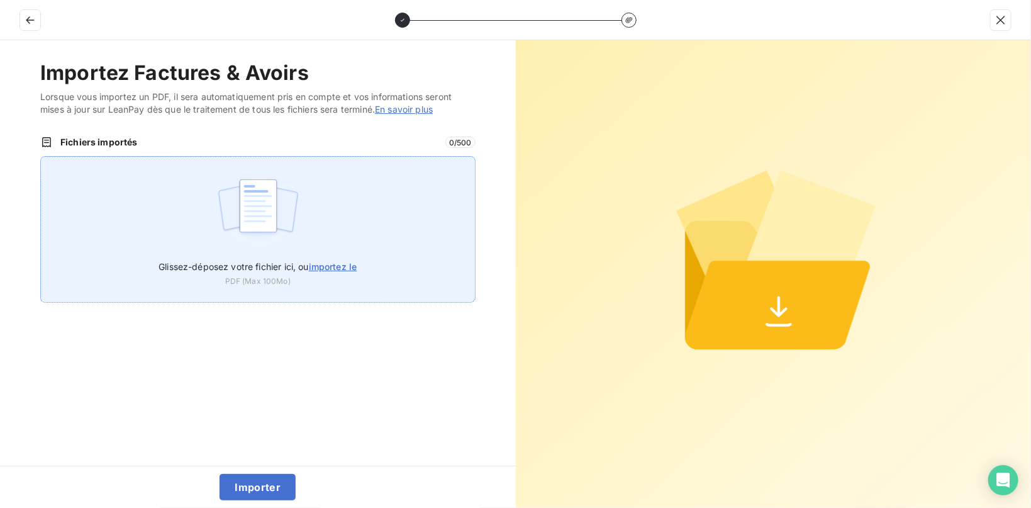
type input "C:\fakepath\Facture FC250426 - 02090047 - Déplacement prises de courant et RJ45…"
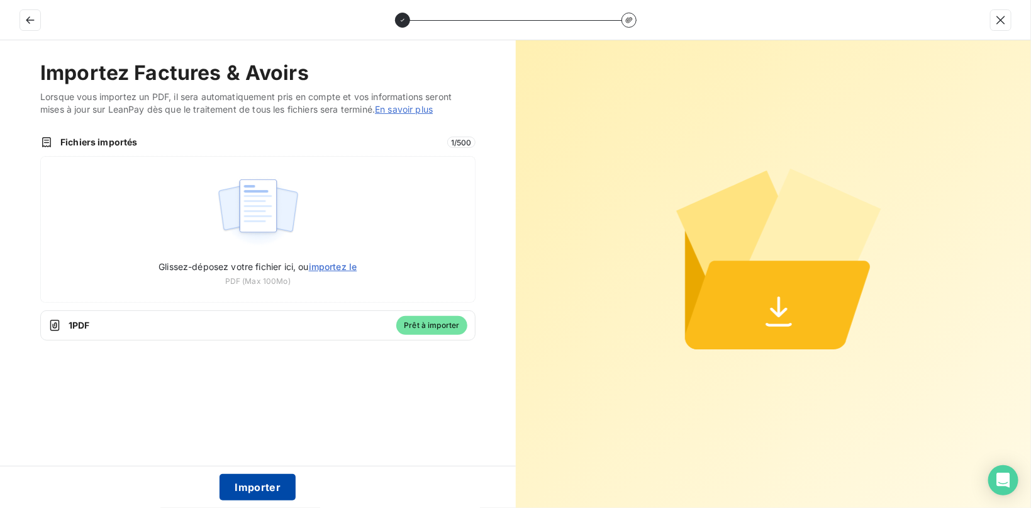
click at [260, 481] on button "Importer" at bounding box center [258, 487] width 76 height 26
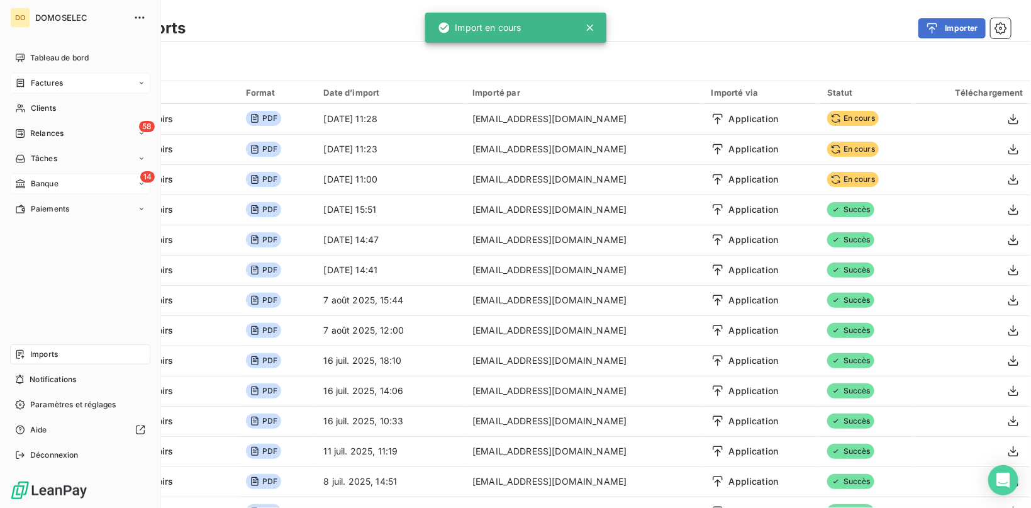
click at [27, 81] on div "Factures" at bounding box center [39, 82] width 48 height 11
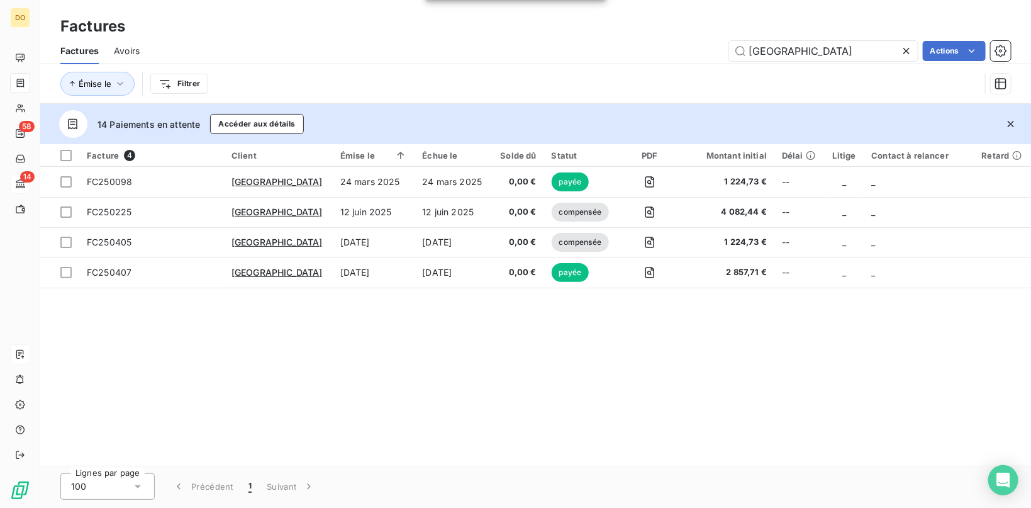
click at [119, 57] on span "Avoirs" at bounding box center [127, 51] width 26 height 13
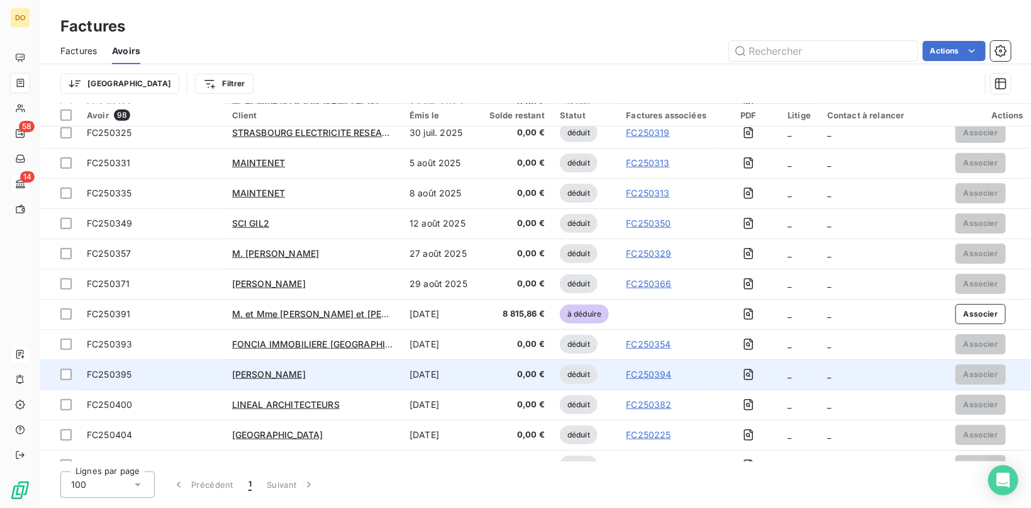
scroll to position [2624, 0]
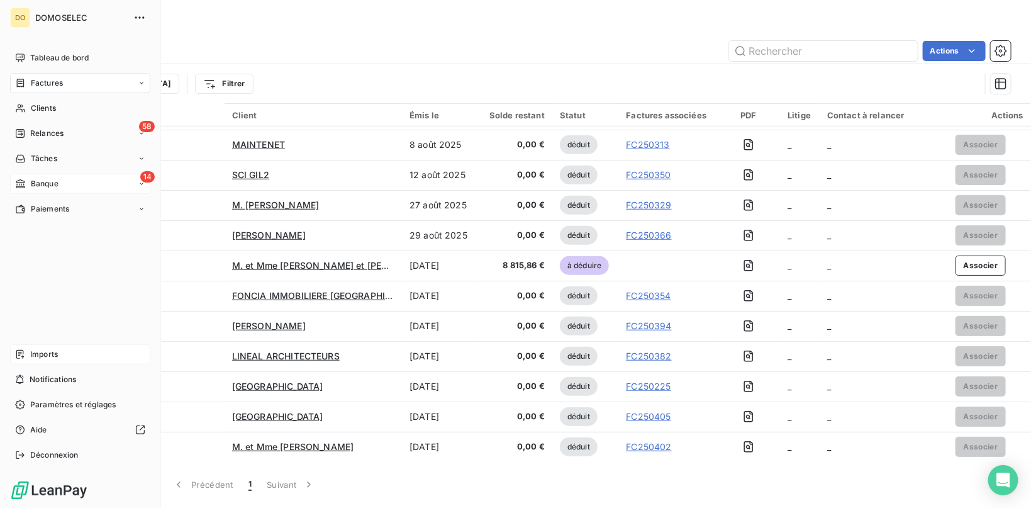
click at [40, 346] on div "Imports" at bounding box center [80, 354] width 140 height 20
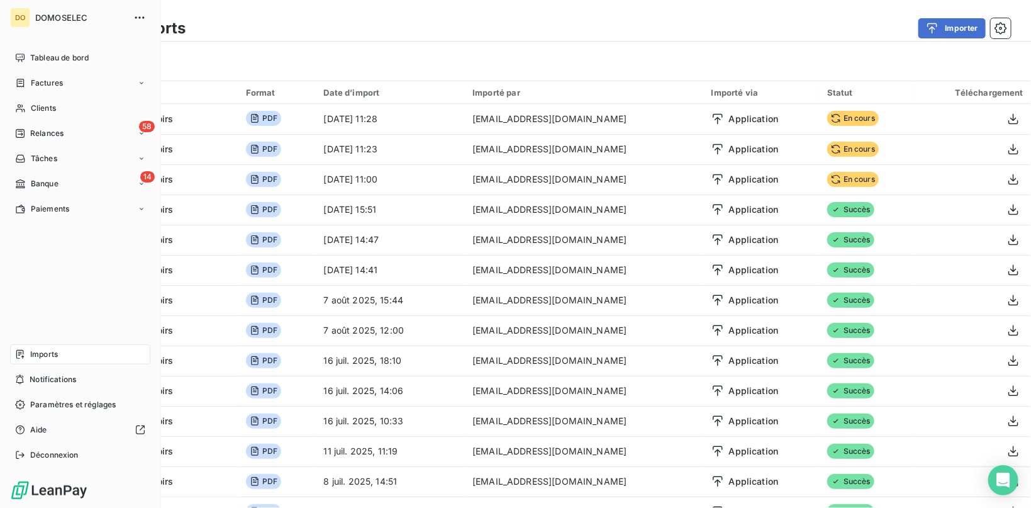
click at [64, 172] on nav "Tableau de bord Factures Clients 58 Relances Tâches 14 Banque Paiements" at bounding box center [80, 133] width 140 height 171
click at [64, 174] on nav "Tableau de bord Factures Clients 58 Relances Tâches 14 Banque Paiements" at bounding box center [80, 133] width 140 height 171
click at [65, 184] on div "14 Banque" at bounding box center [80, 184] width 140 height 20
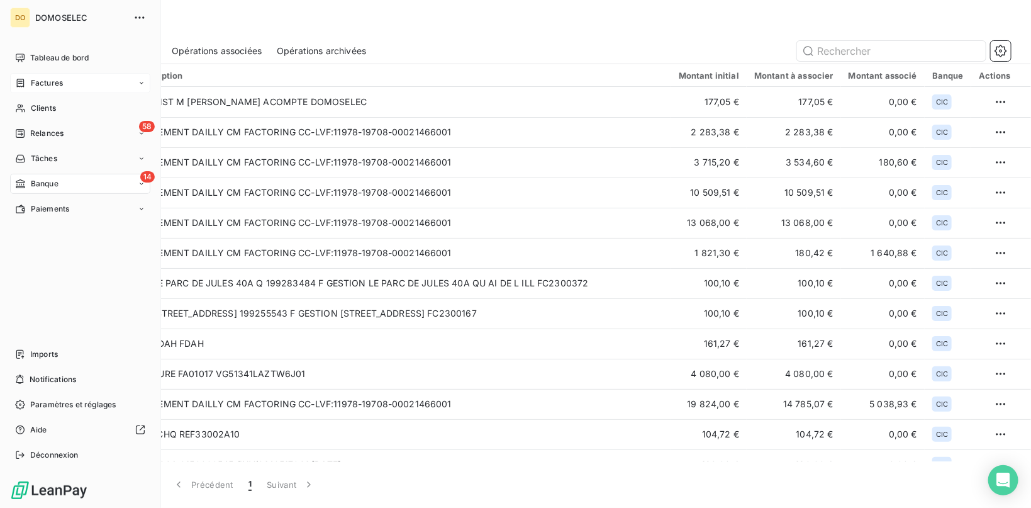
click at [39, 84] on span "Factures" at bounding box center [47, 82] width 32 height 11
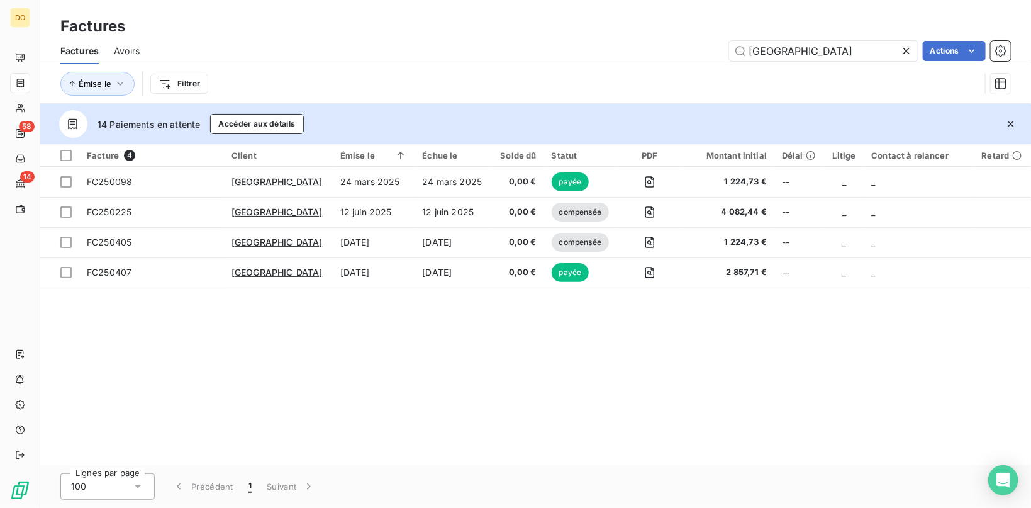
click at [130, 50] on span "Avoirs" at bounding box center [127, 51] width 26 height 13
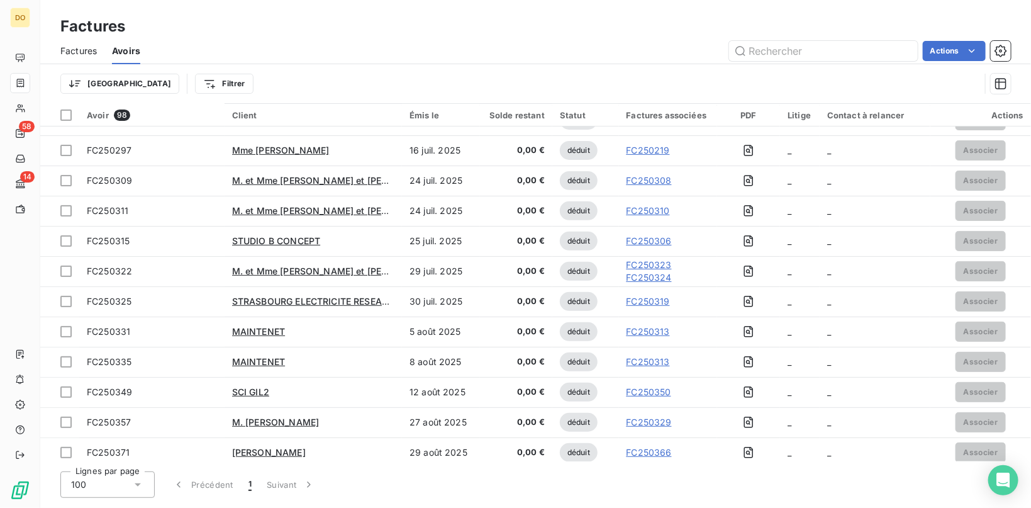
scroll to position [2624, 0]
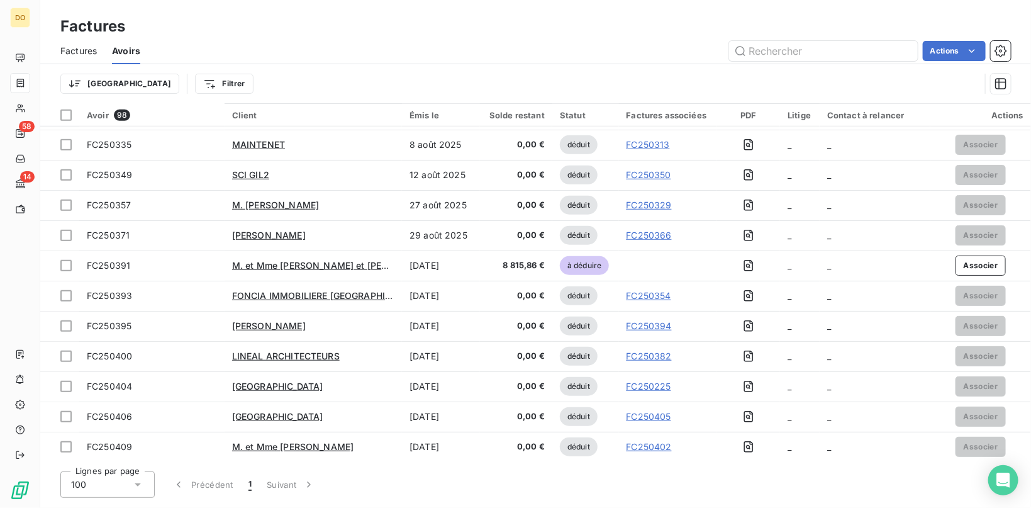
click at [84, 41] on div "Factures" at bounding box center [78, 51] width 36 height 26
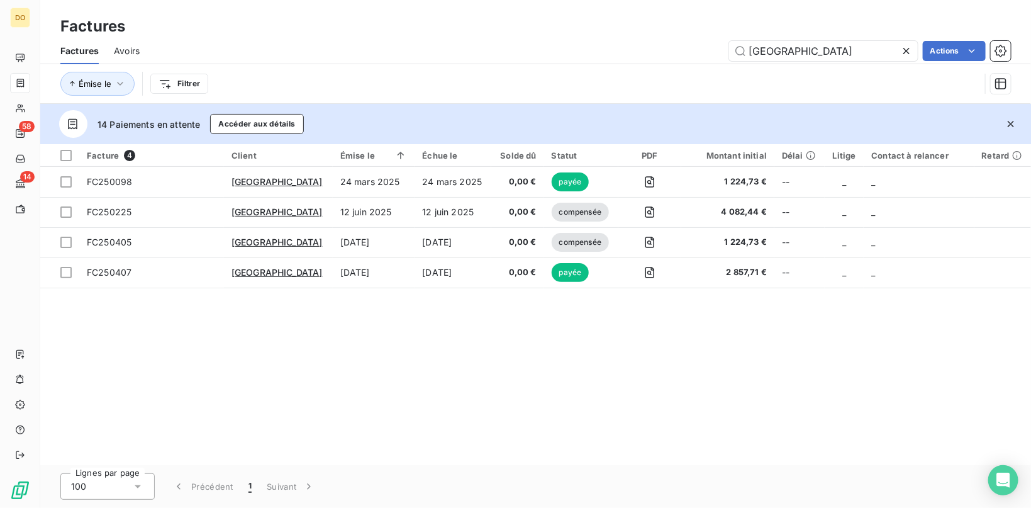
click at [902, 56] on icon at bounding box center [906, 51] width 13 height 13
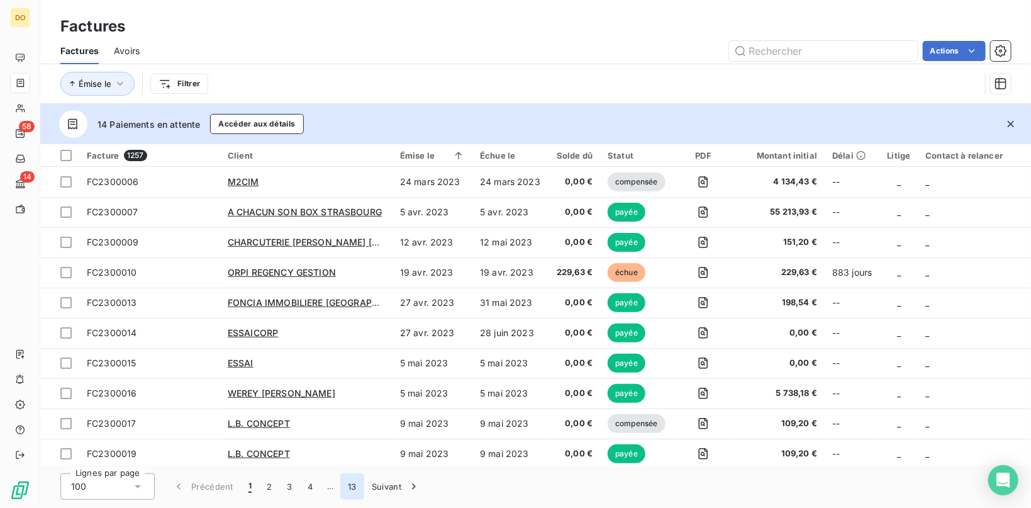
click at [355, 485] on button "13" at bounding box center [352, 486] width 24 height 26
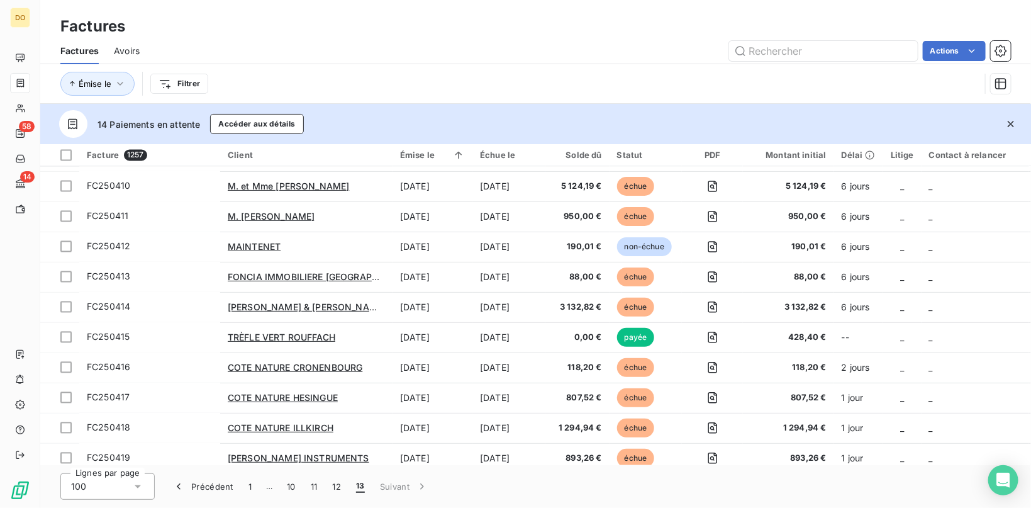
scroll to position [1423, 0]
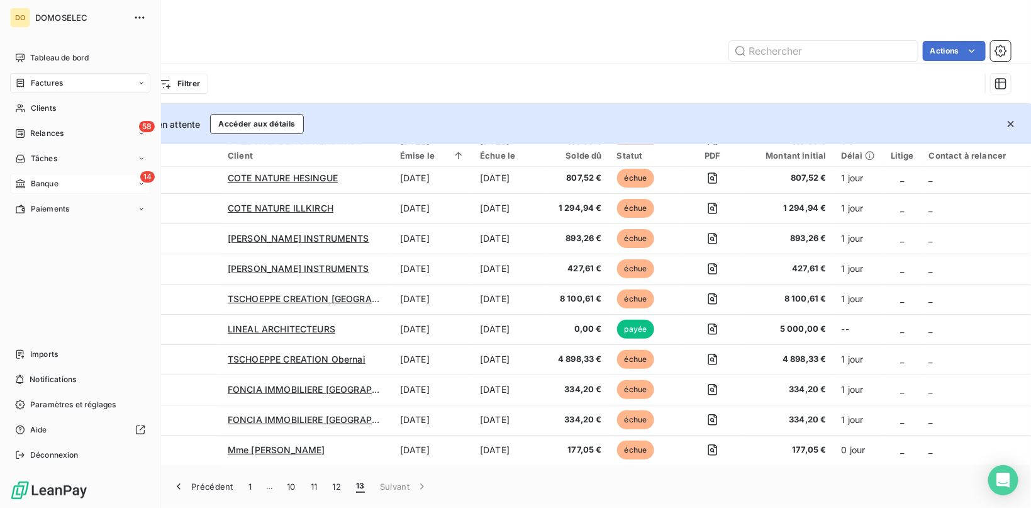
click at [79, 189] on div "14 Banque" at bounding box center [80, 184] width 140 height 20
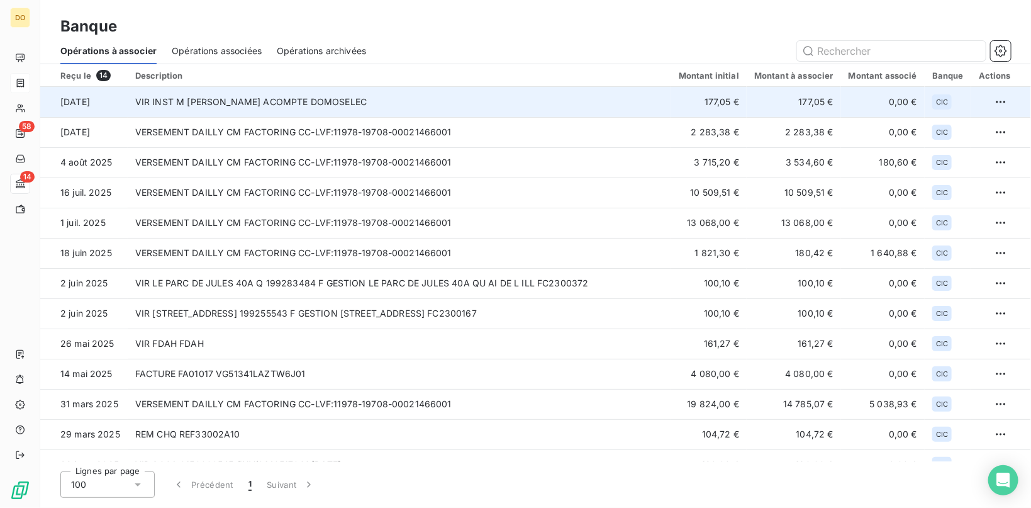
click at [297, 99] on td "VIR INST M [PERSON_NAME] ACOMPTE DOMOSELEC" at bounding box center [400, 102] width 544 height 30
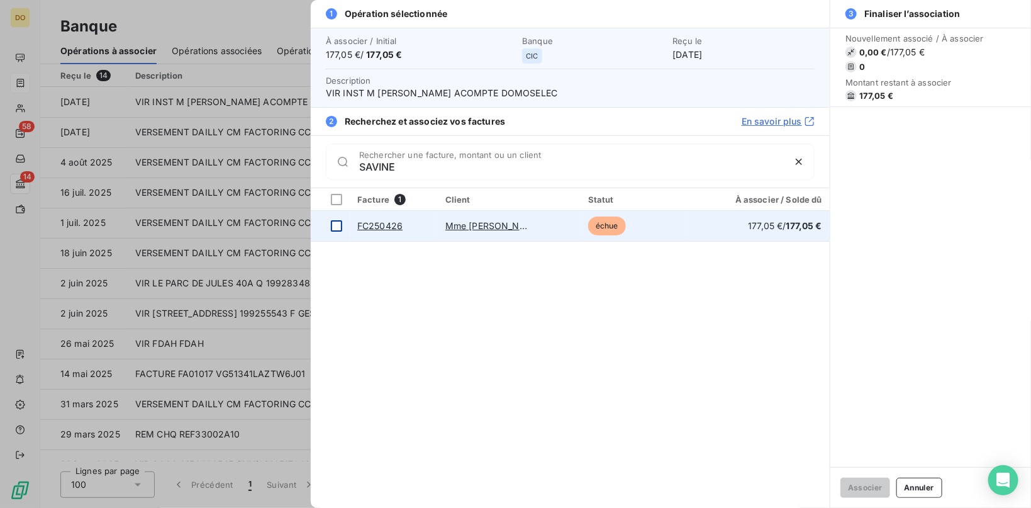
type input "SAVINE"
click at [341, 226] on div at bounding box center [336, 225] width 11 height 11
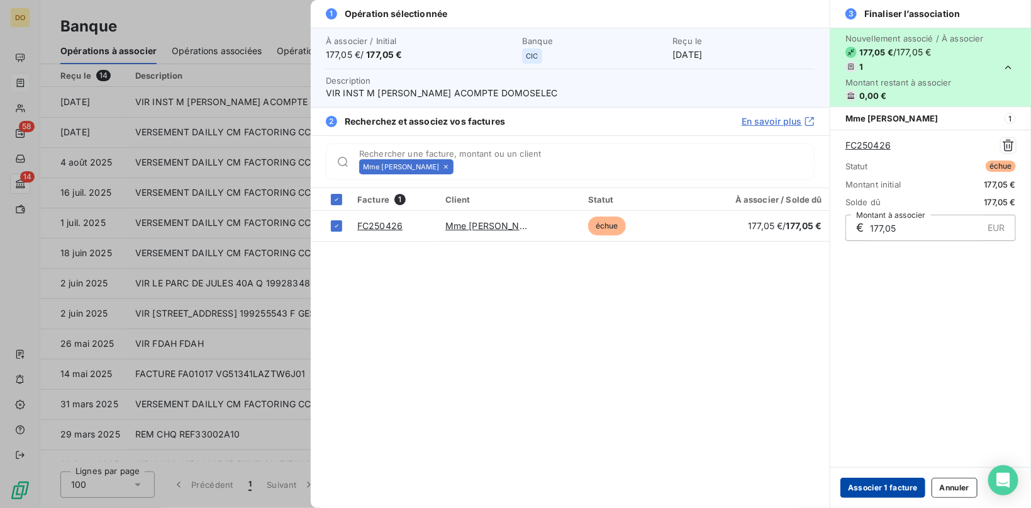
click at [868, 486] on button "Associer 1 facture" at bounding box center [883, 488] width 85 height 20
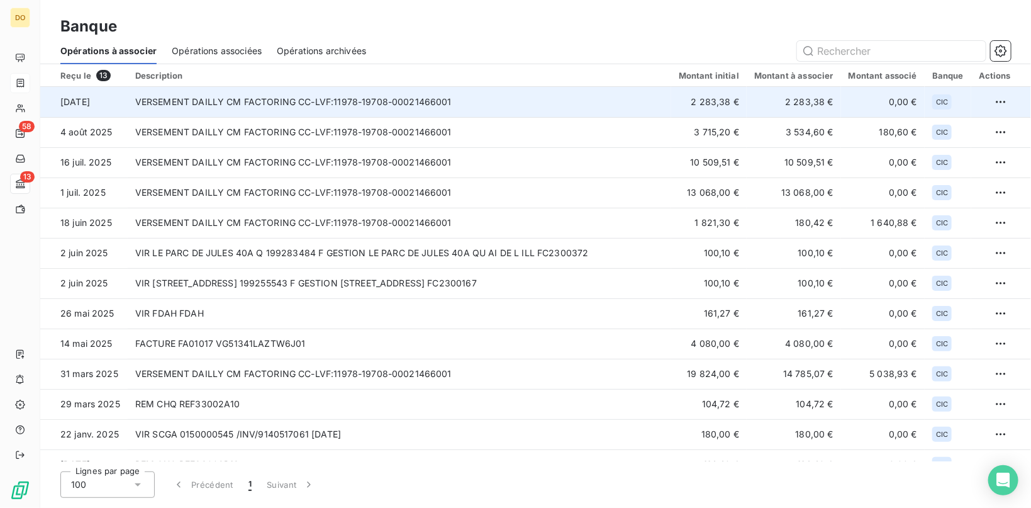
click at [497, 111] on td "VERSEMENT DAILLY CM FACTORING CC-LVF:11978-19708-00021466001" at bounding box center [400, 102] width 544 height 30
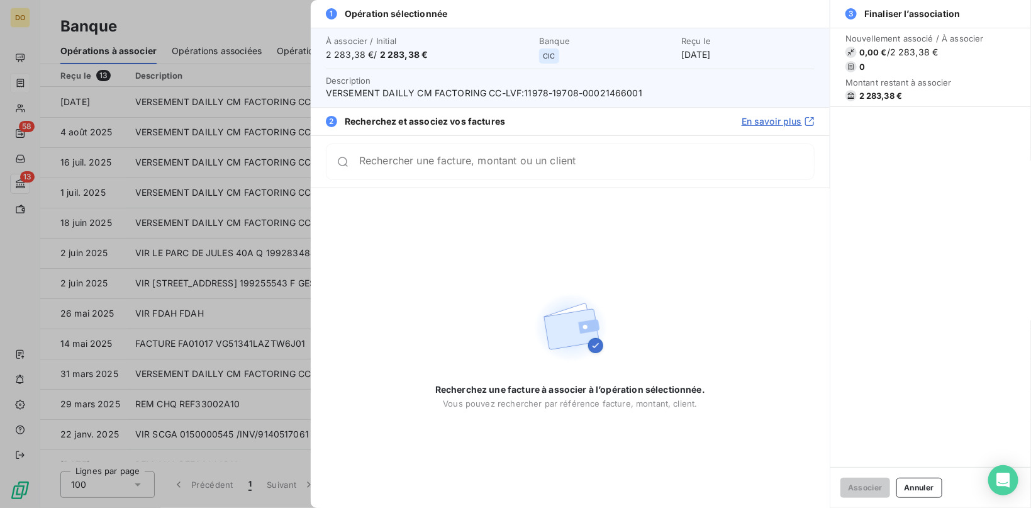
click at [522, 157] on div "Rechercher une facture, montant ou un client" at bounding box center [586, 161] width 455 height 13
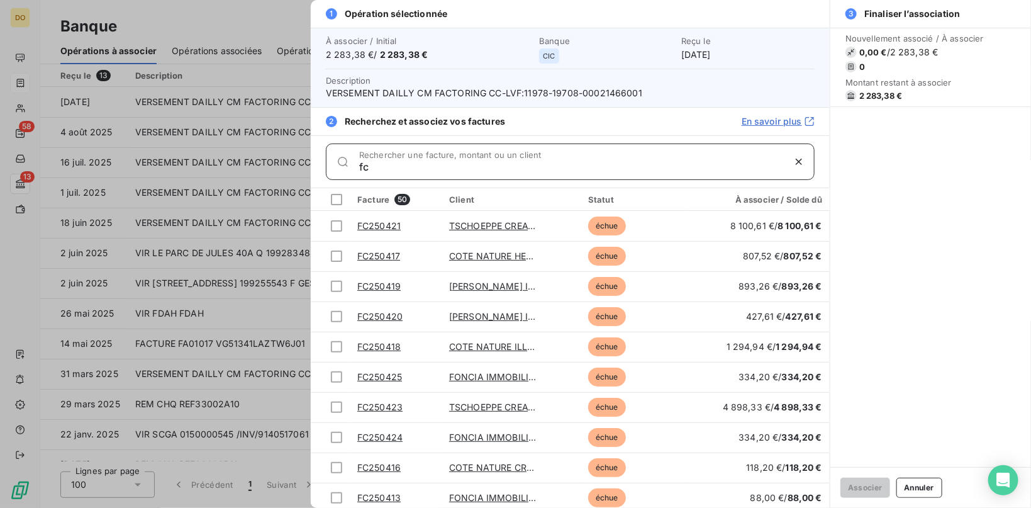
type input "fc"
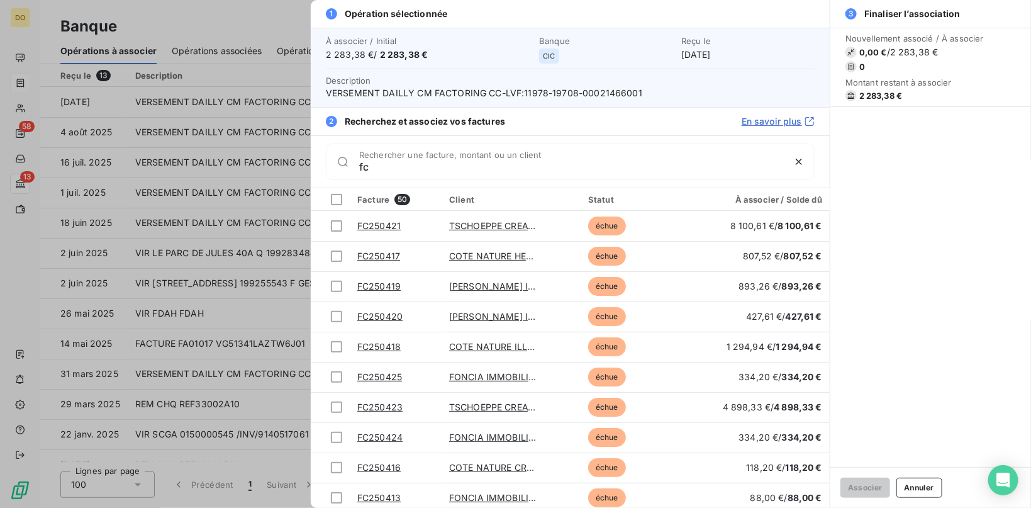
click at [254, 40] on div at bounding box center [515, 254] width 1031 height 508
